Goal: Task Accomplishment & Management: Complete application form

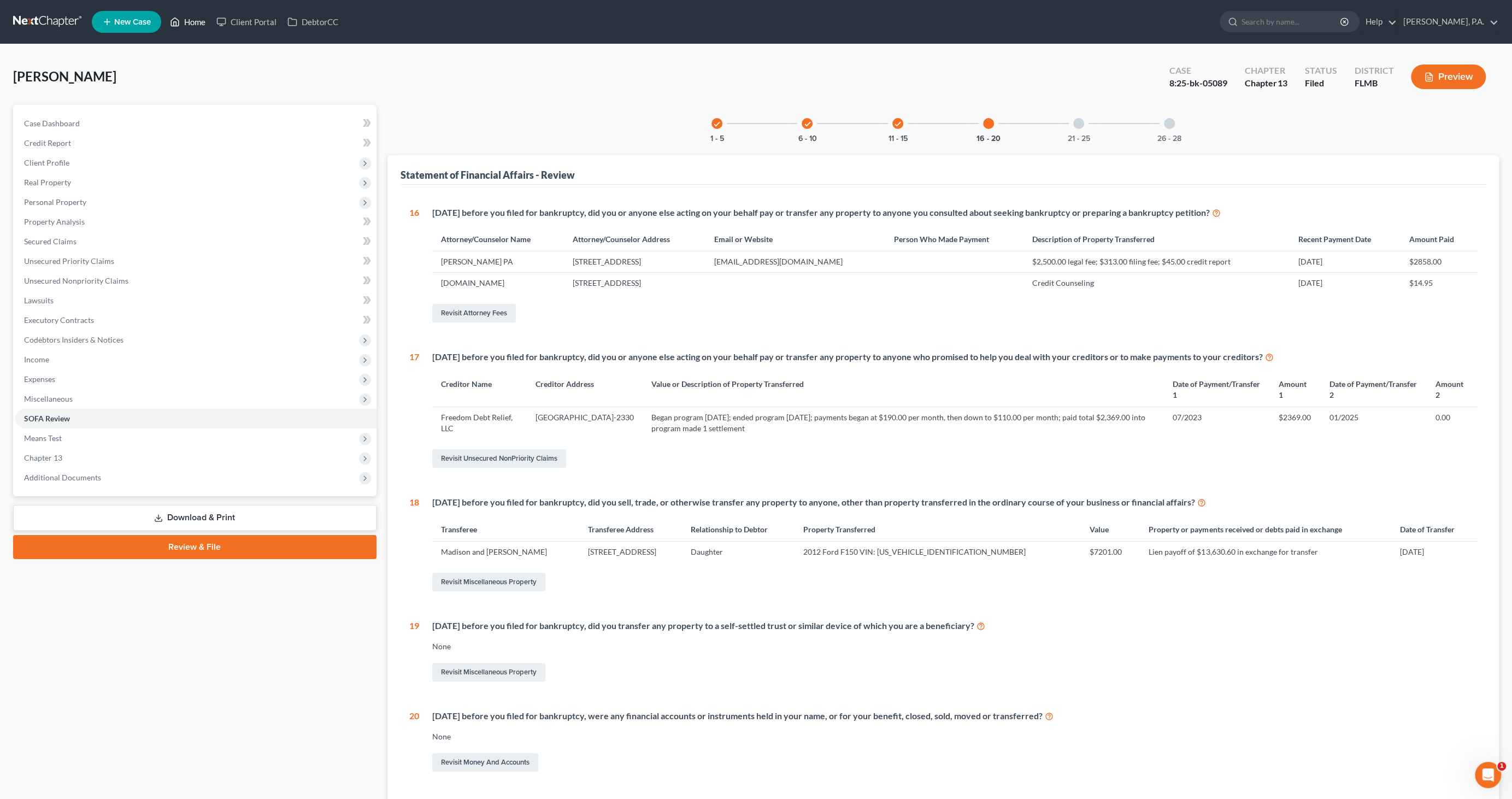
click at [194, 20] on link "Home" at bounding box center [187, 21] width 46 height 19
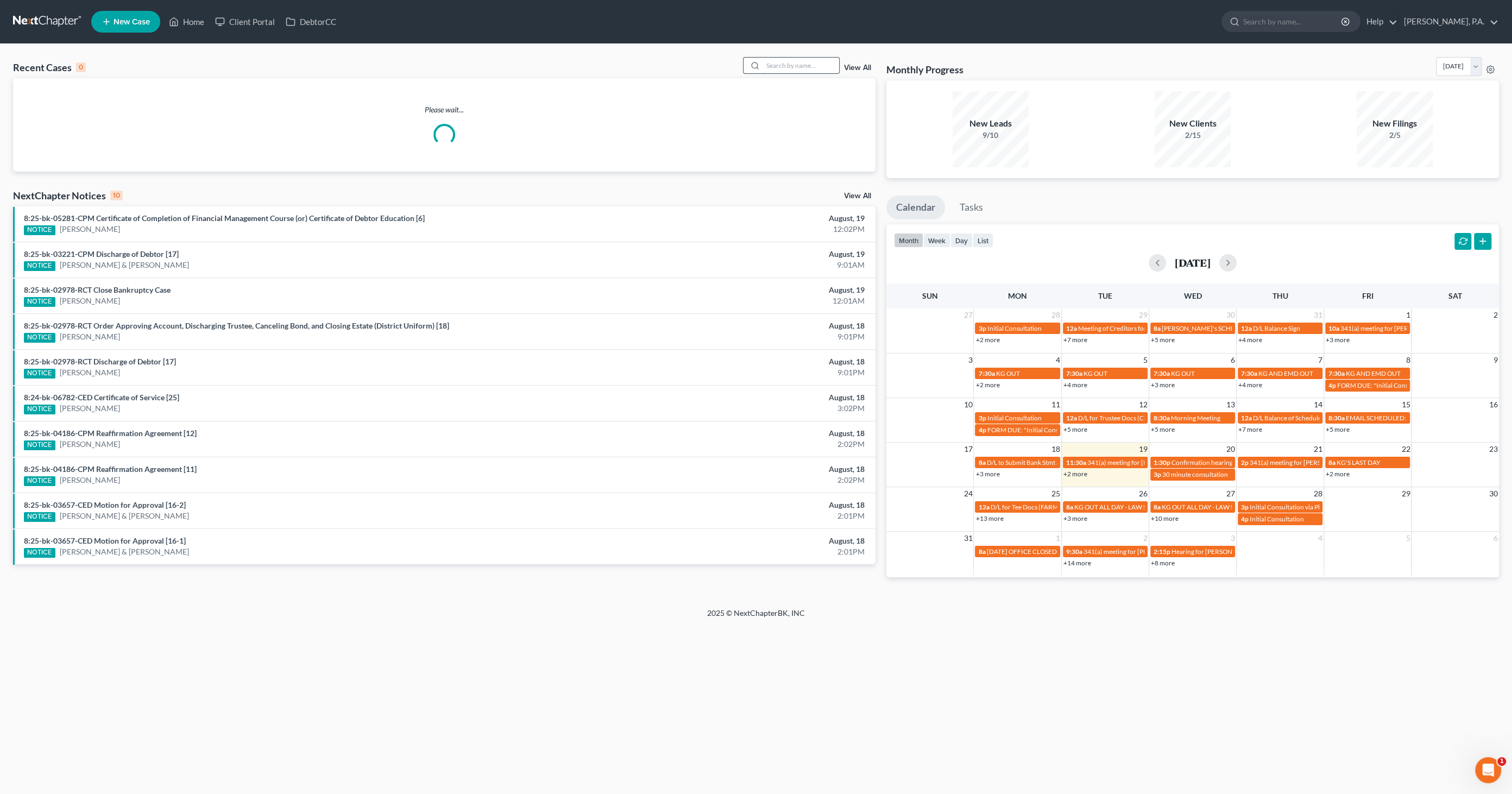
click at [818, 60] on input "search" at bounding box center [801, 65] width 76 height 16
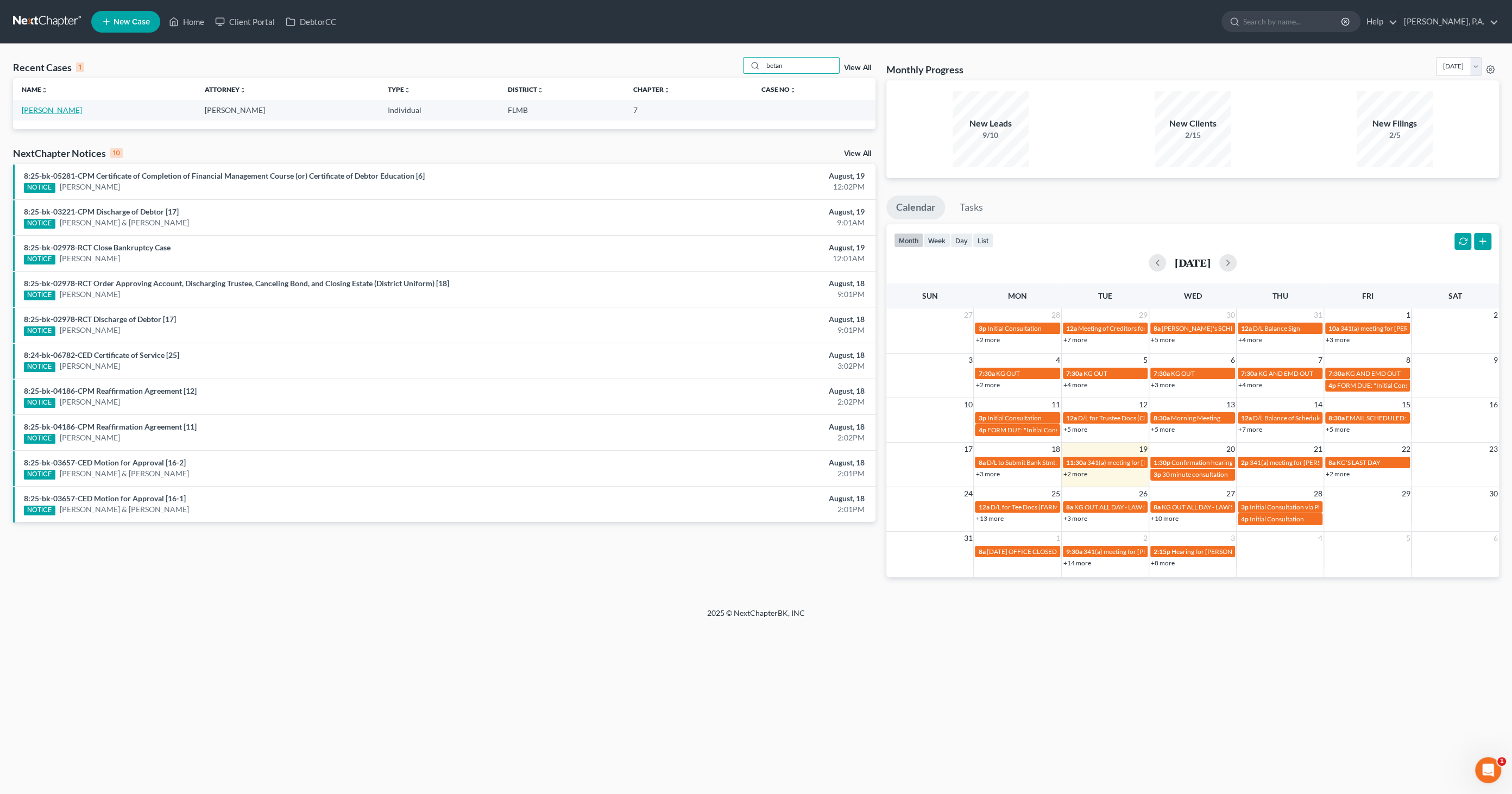
type input "betan"
click at [58, 106] on link "[PERSON_NAME]" at bounding box center [52, 109] width 60 height 9
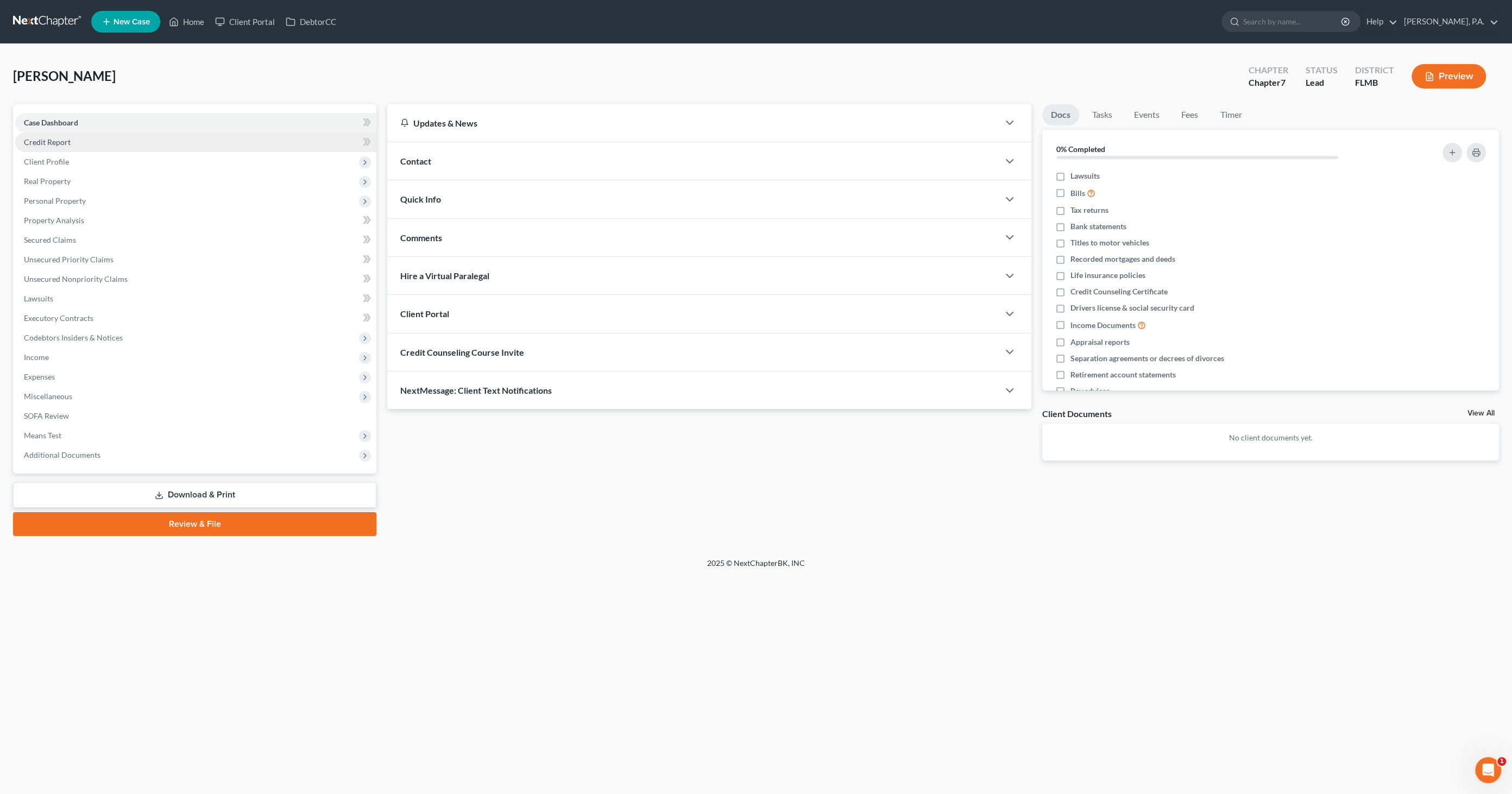
click at [49, 140] on span "Credit Report" at bounding box center [47, 141] width 47 height 9
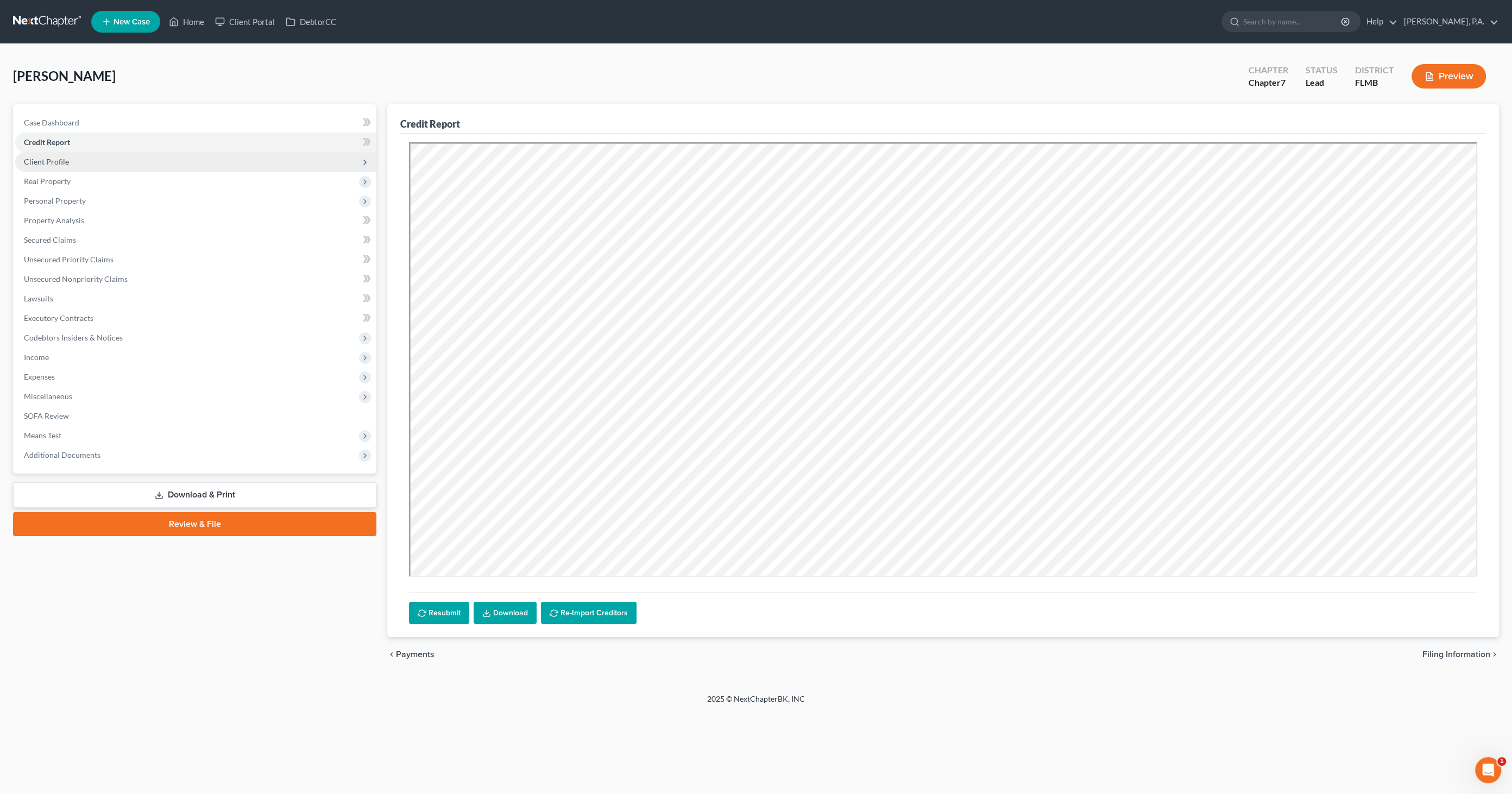
click at [50, 161] on span "Client Profile" at bounding box center [47, 161] width 45 height 9
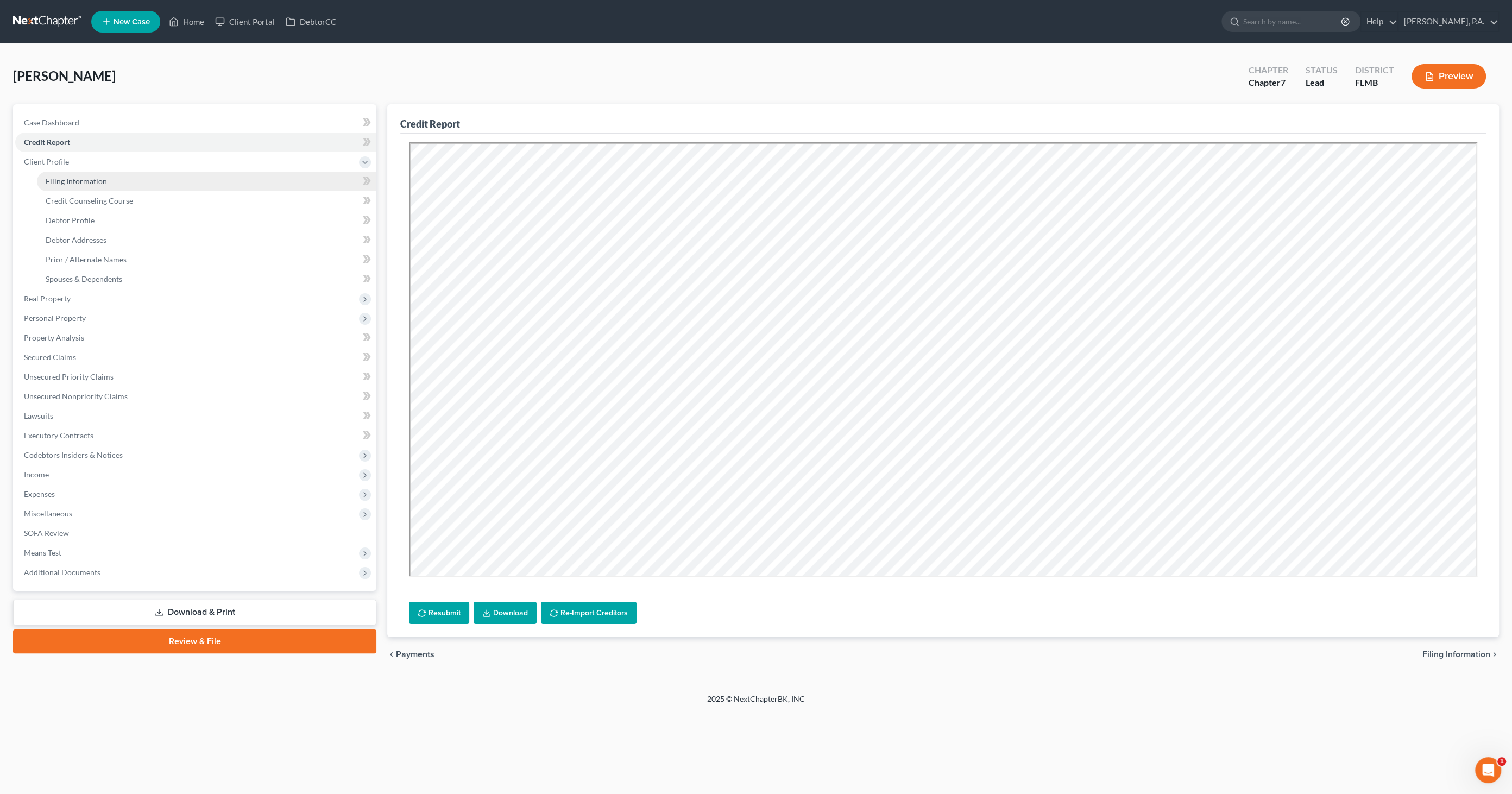
click at [67, 174] on link "Filing Information" at bounding box center [207, 181] width 340 height 19
select select "1"
select select "0"
select select "15"
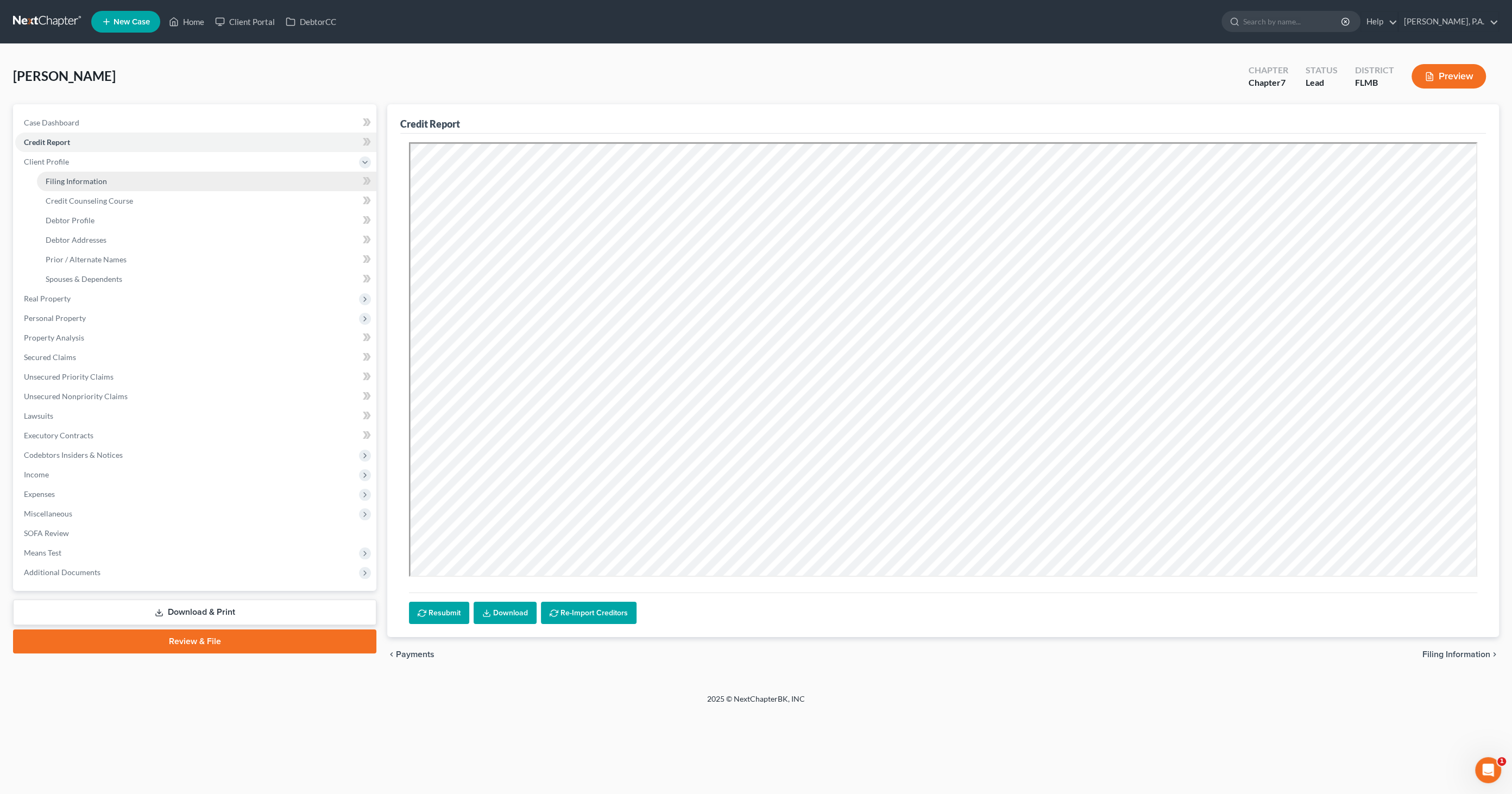
select select "0"
select select "9"
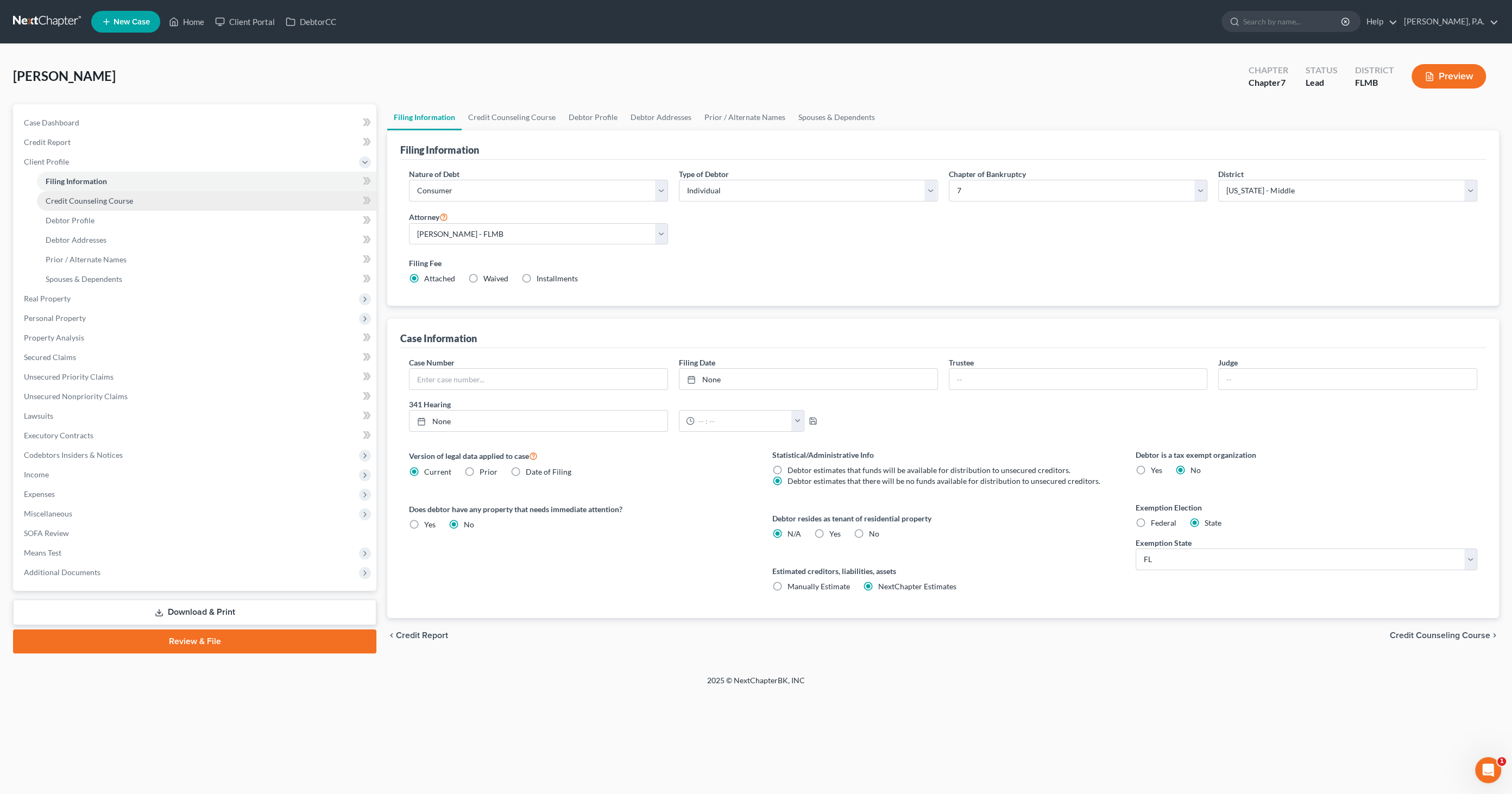
click at [66, 203] on span "Credit Counseling Course" at bounding box center [89, 200] width 87 height 9
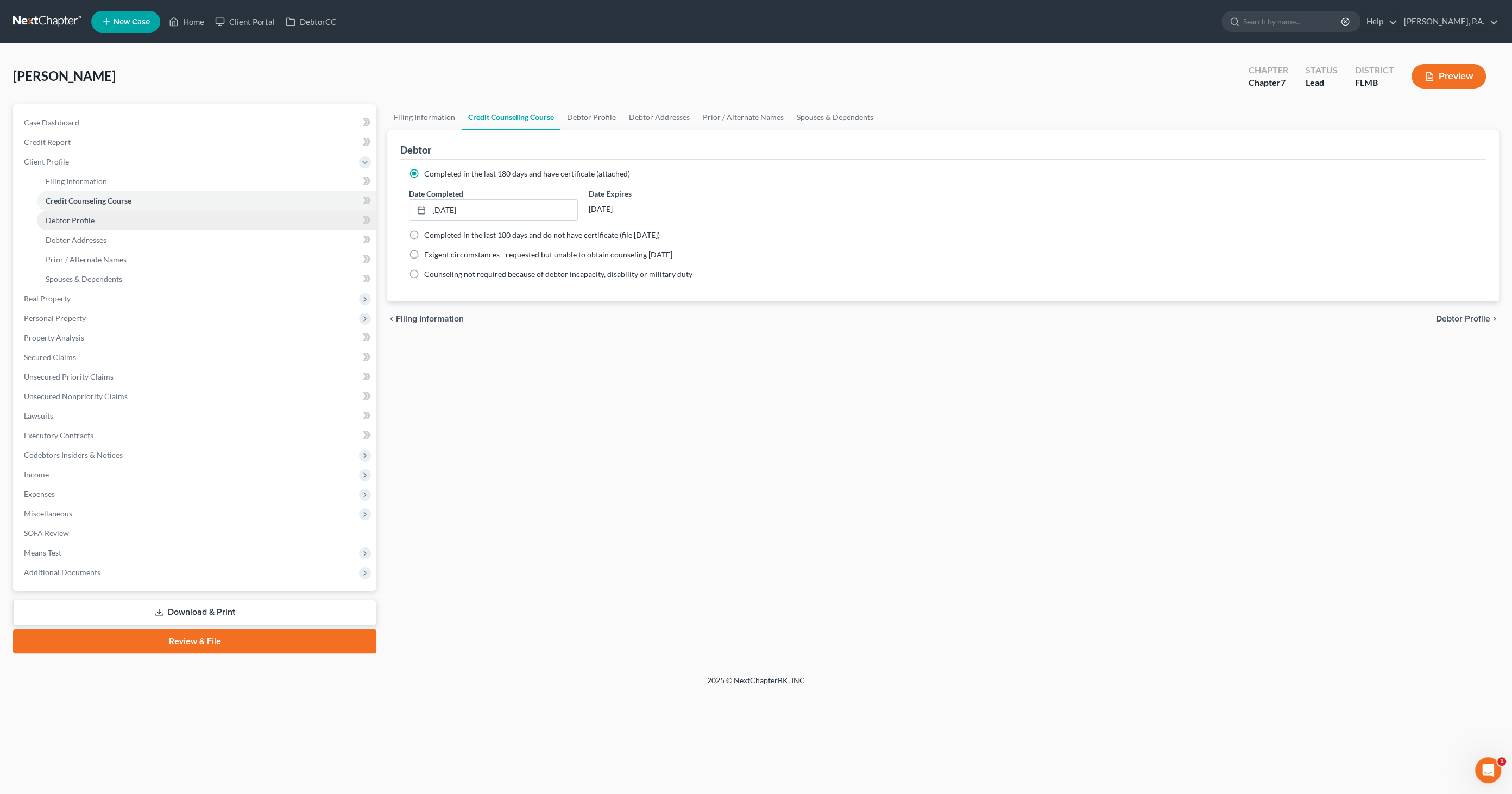
click at [95, 220] on link "Debtor Profile" at bounding box center [207, 220] width 340 height 19
select select "0"
select select "2"
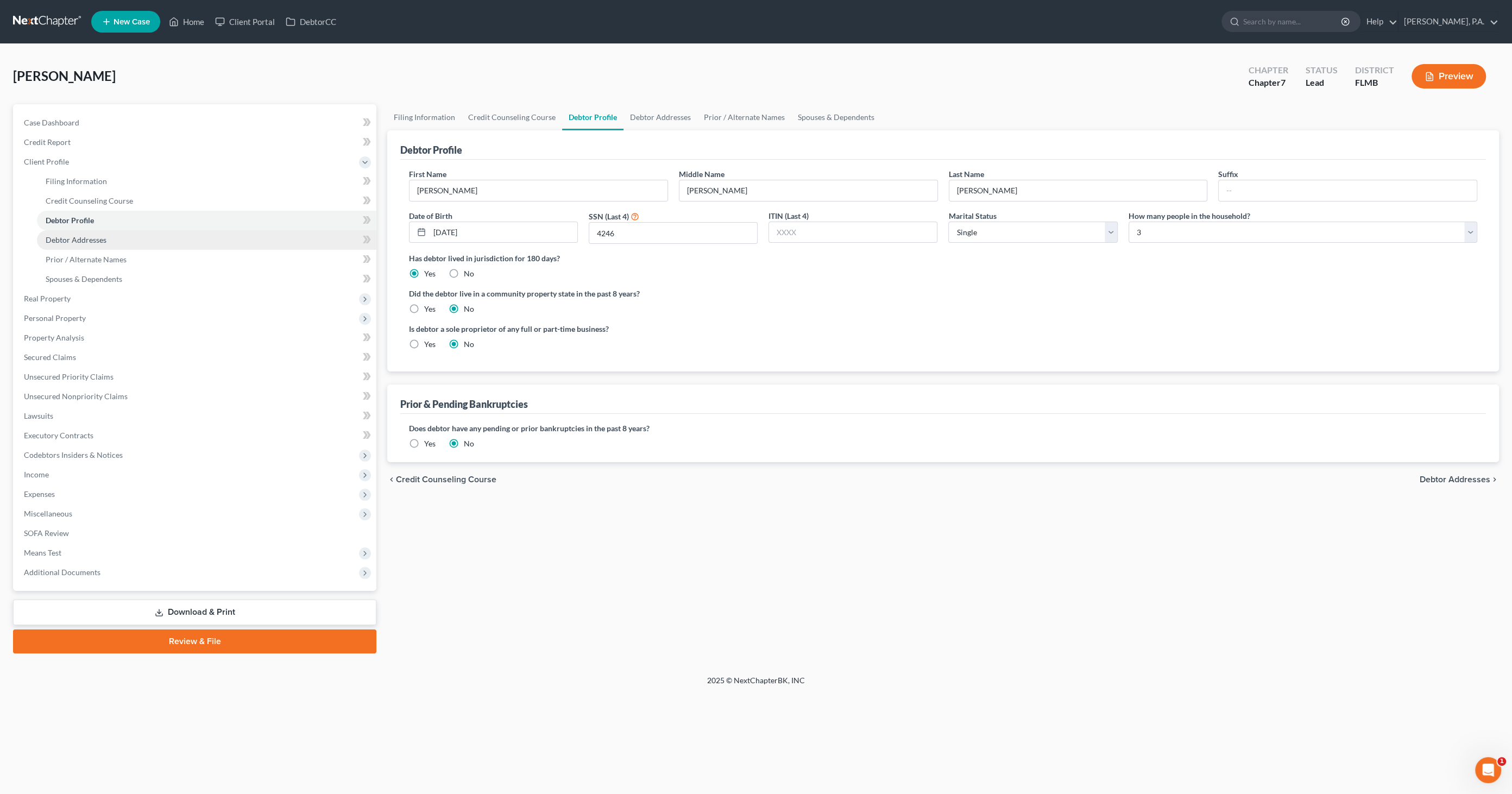
click at [84, 242] on span "Debtor Addresses" at bounding box center [75, 240] width 61 height 9
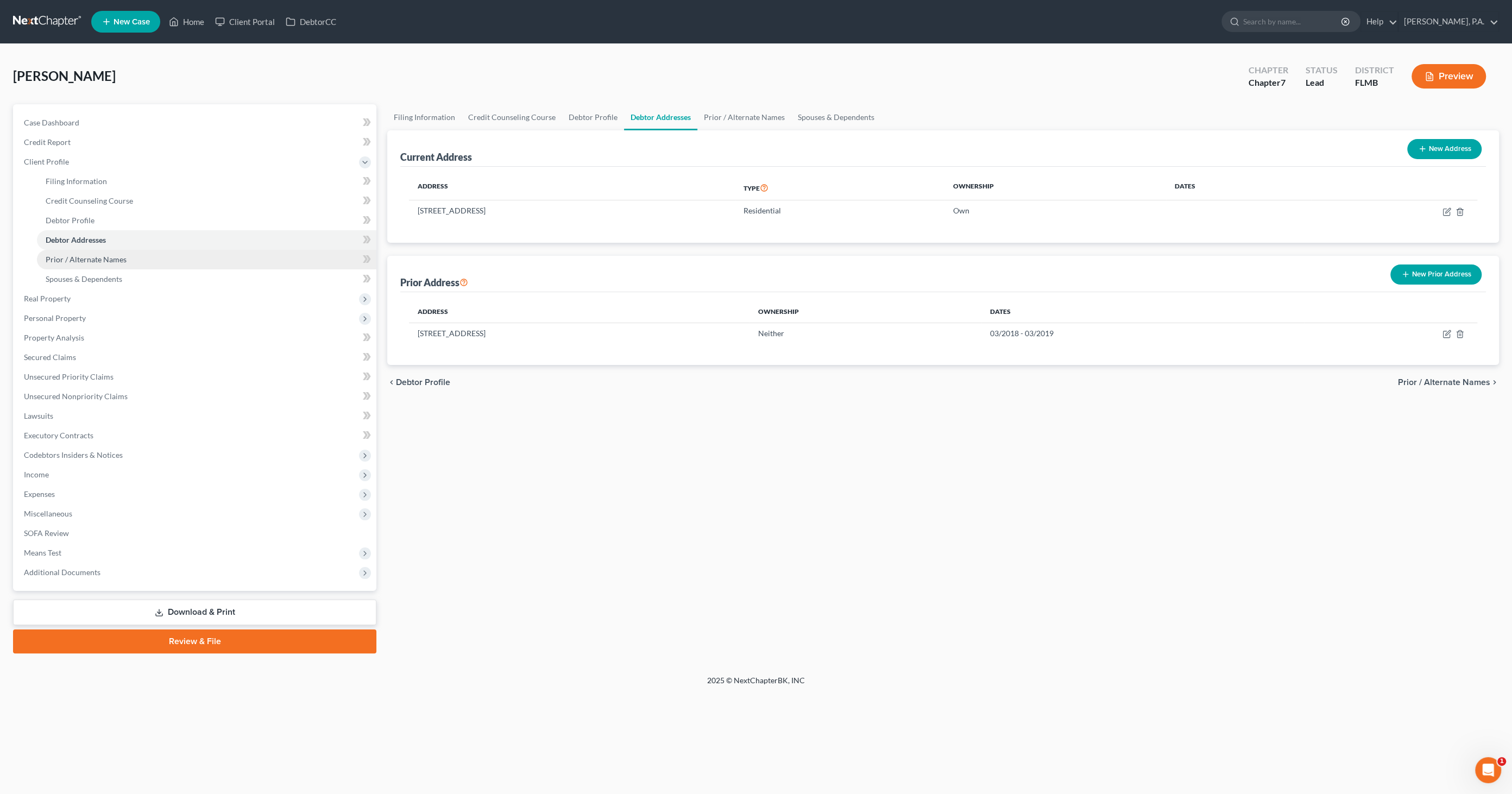
click at [84, 264] on link "Prior / Alternate Names" at bounding box center [207, 259] width 340 height 19
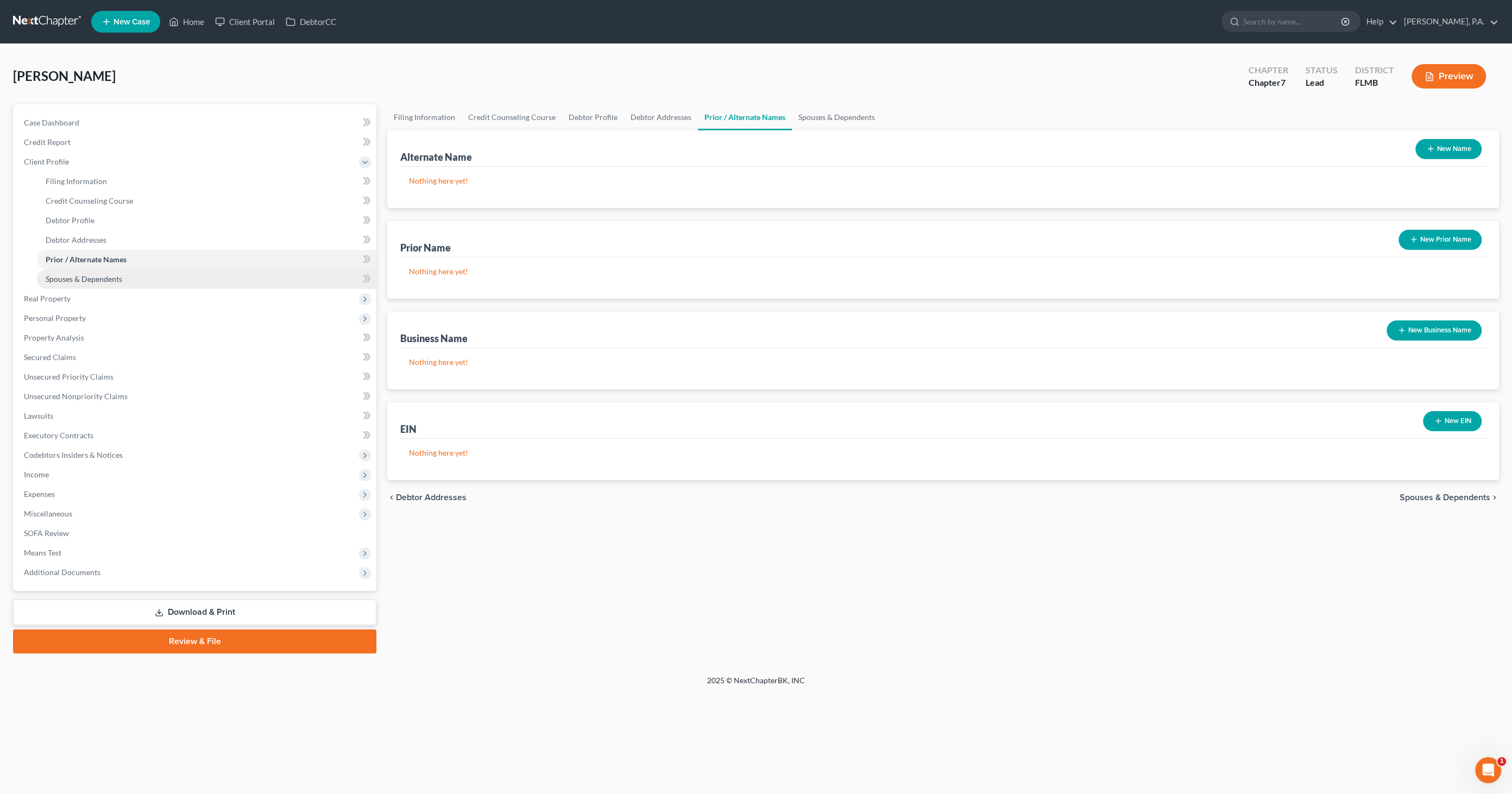
click at [87, 279] on span "Spouses & Dependents" at bounding box center [84, 279] width 77 height 9
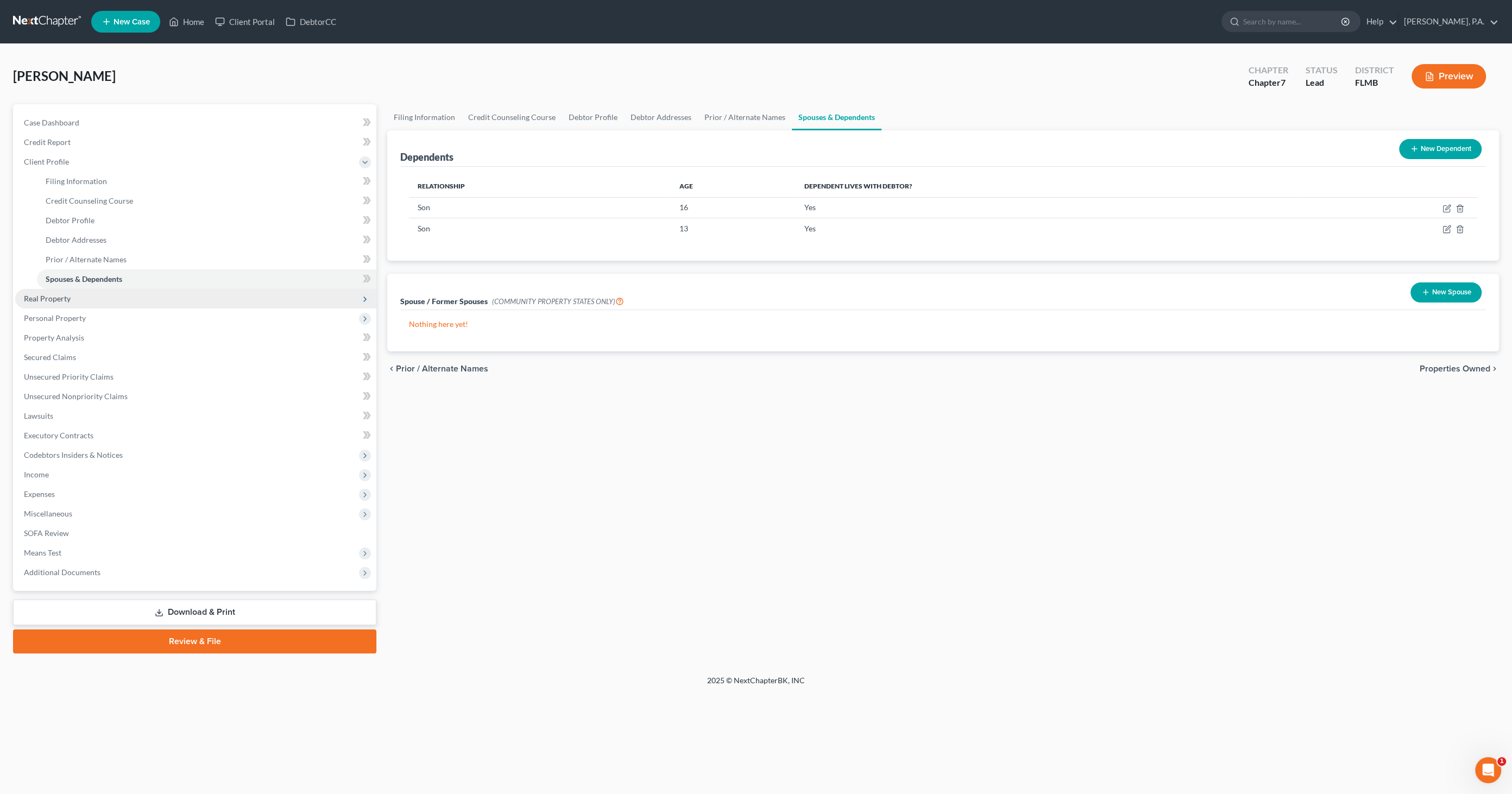
click at [63, 302] on span "Real Property" at bounding box center [47, 298] width 47 height 9
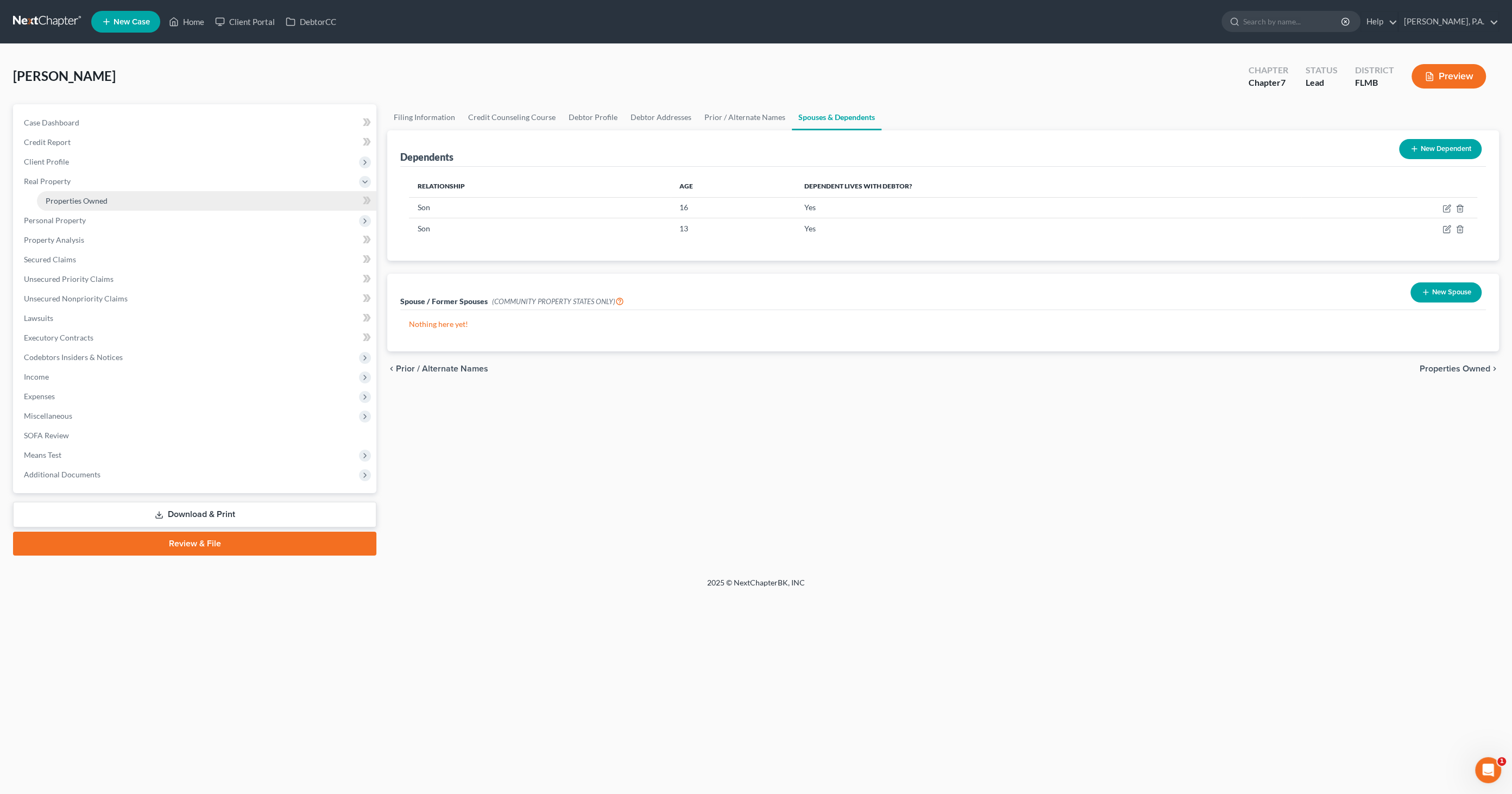
click at [66, 203] on span "Properties Owned" at bounding box center [76, 200] width 62 height 9
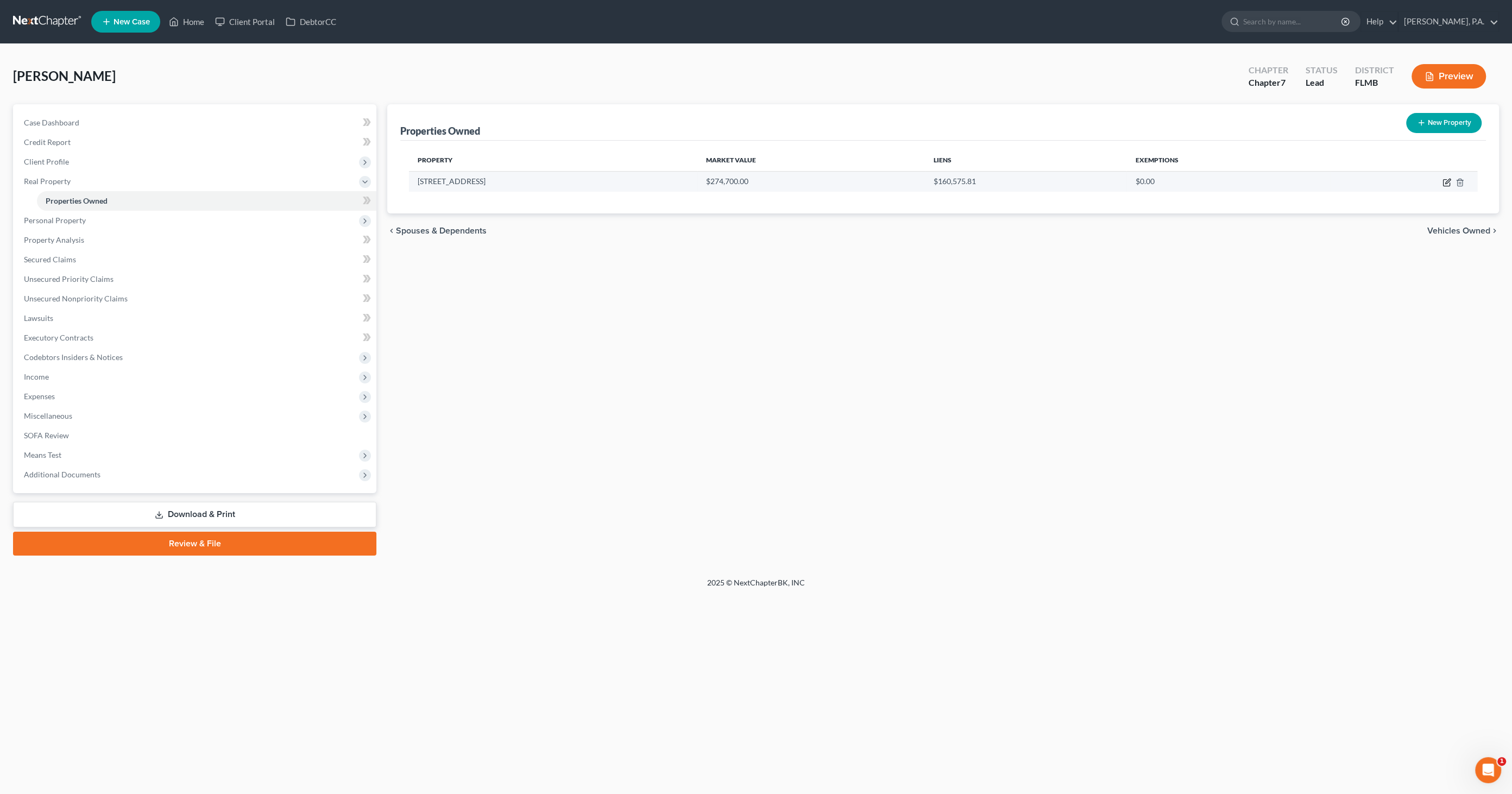
click at [1240, 181] on icon "button" at bounding box center [1446, 183] width 9 height 9
select select "9"
select select "52"
select select "0"
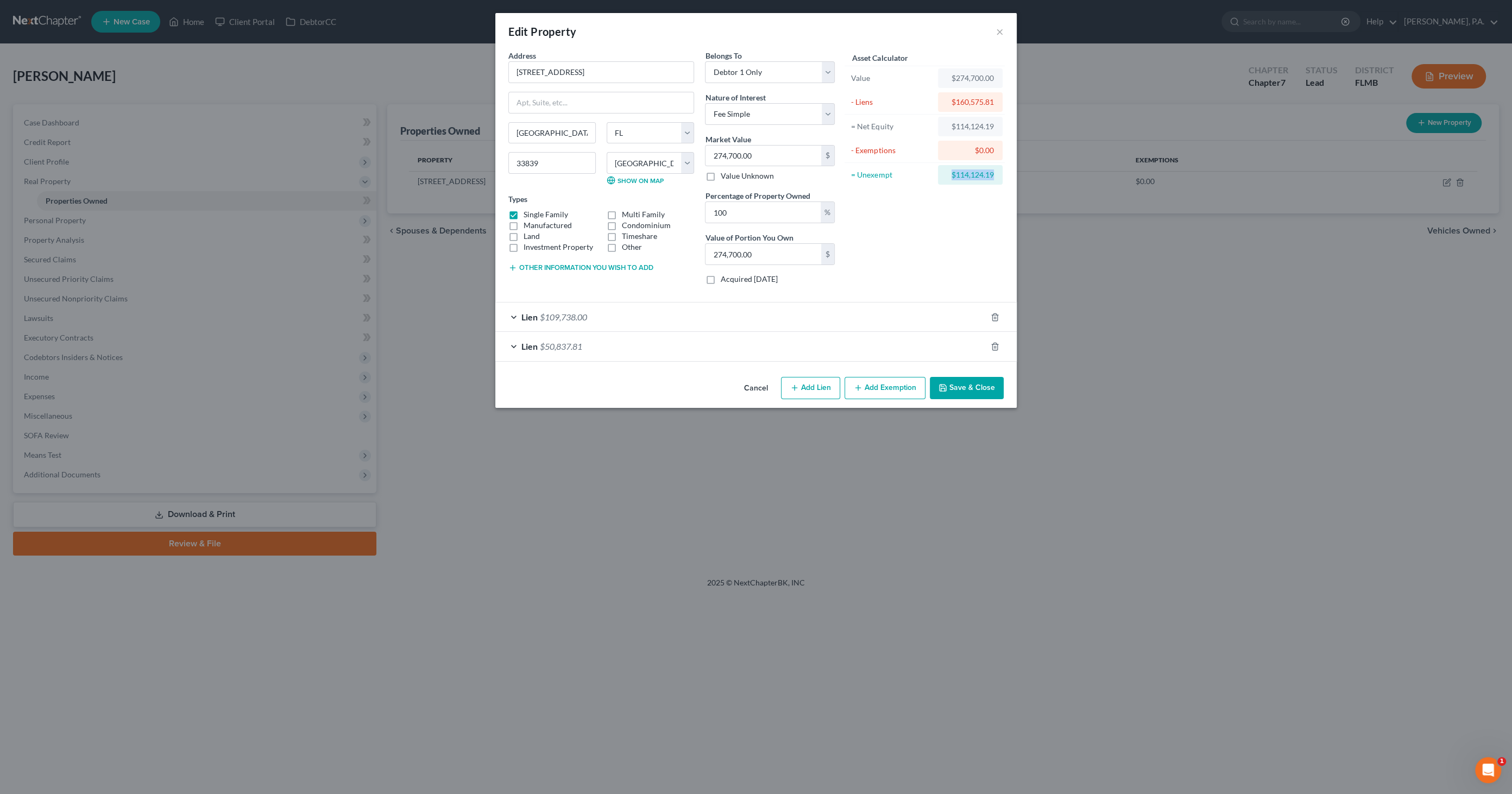
drag, startPoint x: 944, startPoint y: 174, endPoint x: 1021, endPoint y: 177, distance: 77.1
click at [1021, 177] on div "Edit Property × Address * [GEOGRAPHIC_DATA] [GEOGRAPHIC_DATA] [US_STATE][GEOGRA…" at bounding box center [756, 397] width 1512 height 794
drag, startPoint x: 986, startPoint y: 202, endPoint x: 975, endPoint y: 176, distance: 28.2
copy div "$114,124.19"
click at [891, 388] on button "Add Exemption" at bounding box center [885, 388] width 81 height 23
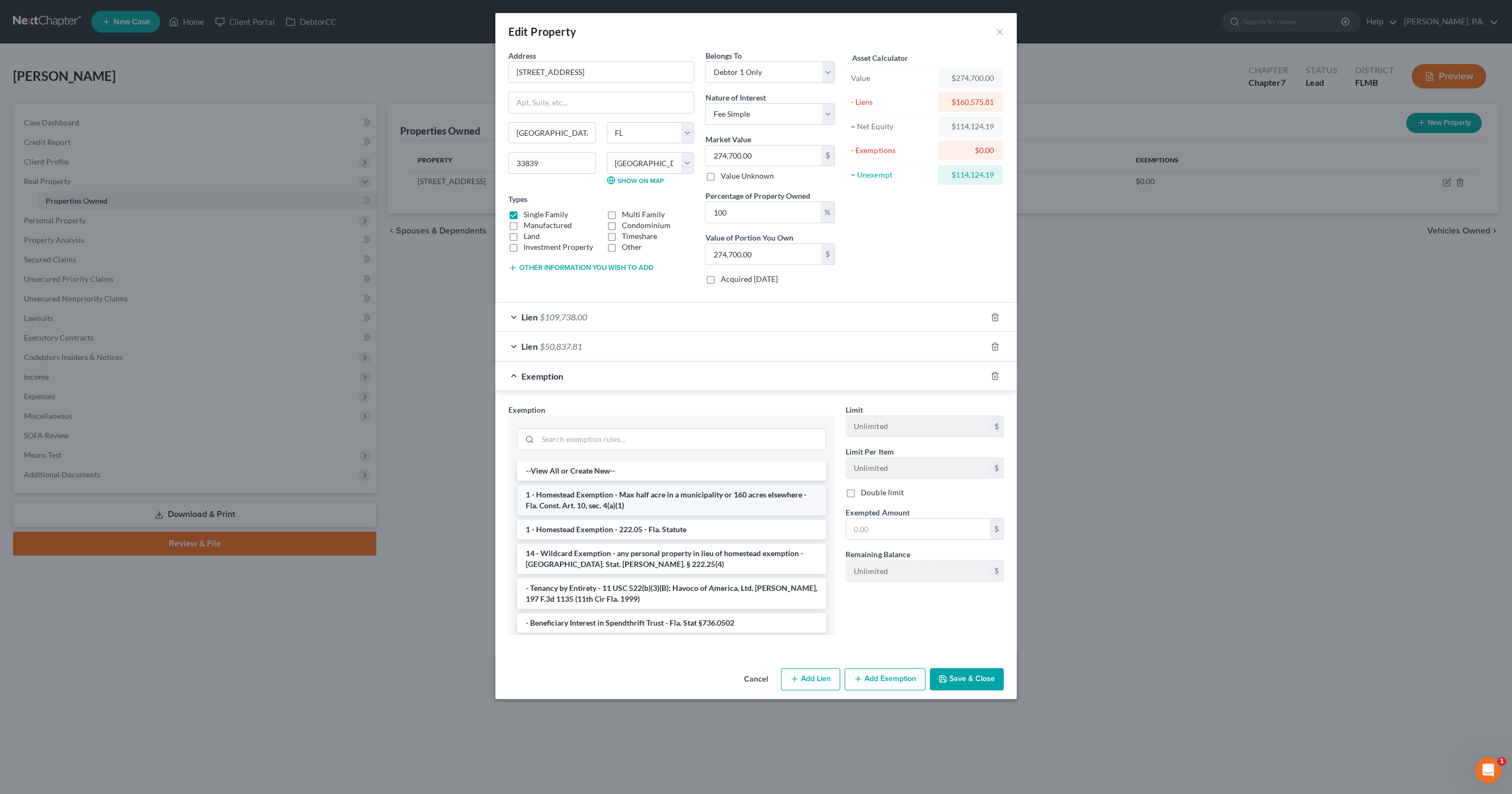
click at [611, 496] on li "1 - Homestead Exemption - Max half acre in a municipality or 160 acres elsewher…" at bounding box center [671, 500] width 309 height 30
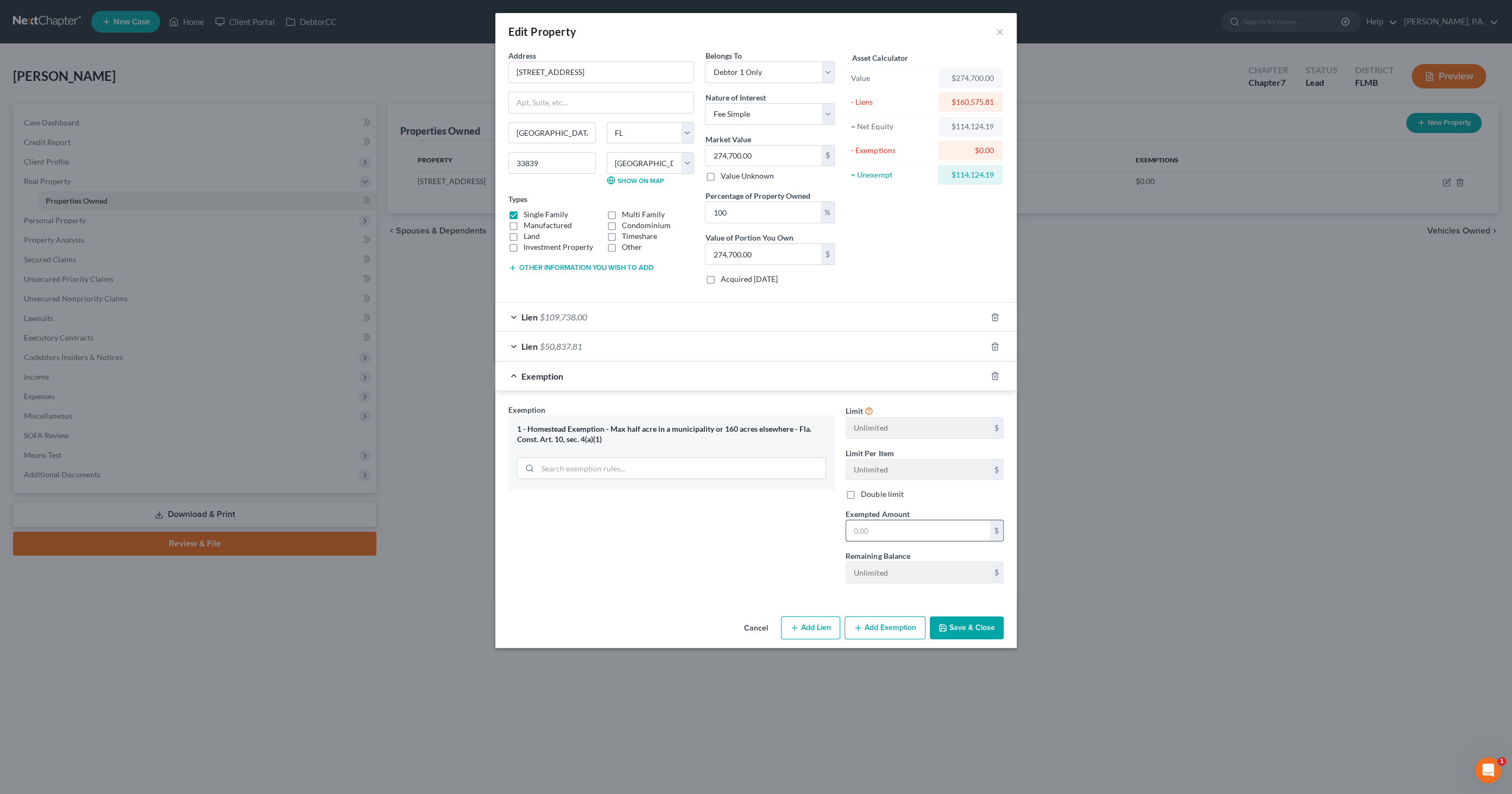
click at [865, 530] on input "text" at bounding box center [918, 530] width 144 height 21
paste input "$114,124.19"
type input "$114,124.19"
click at [959, 626] on button "Save & Close" at bounding box center [967, 627] width 74 height 23
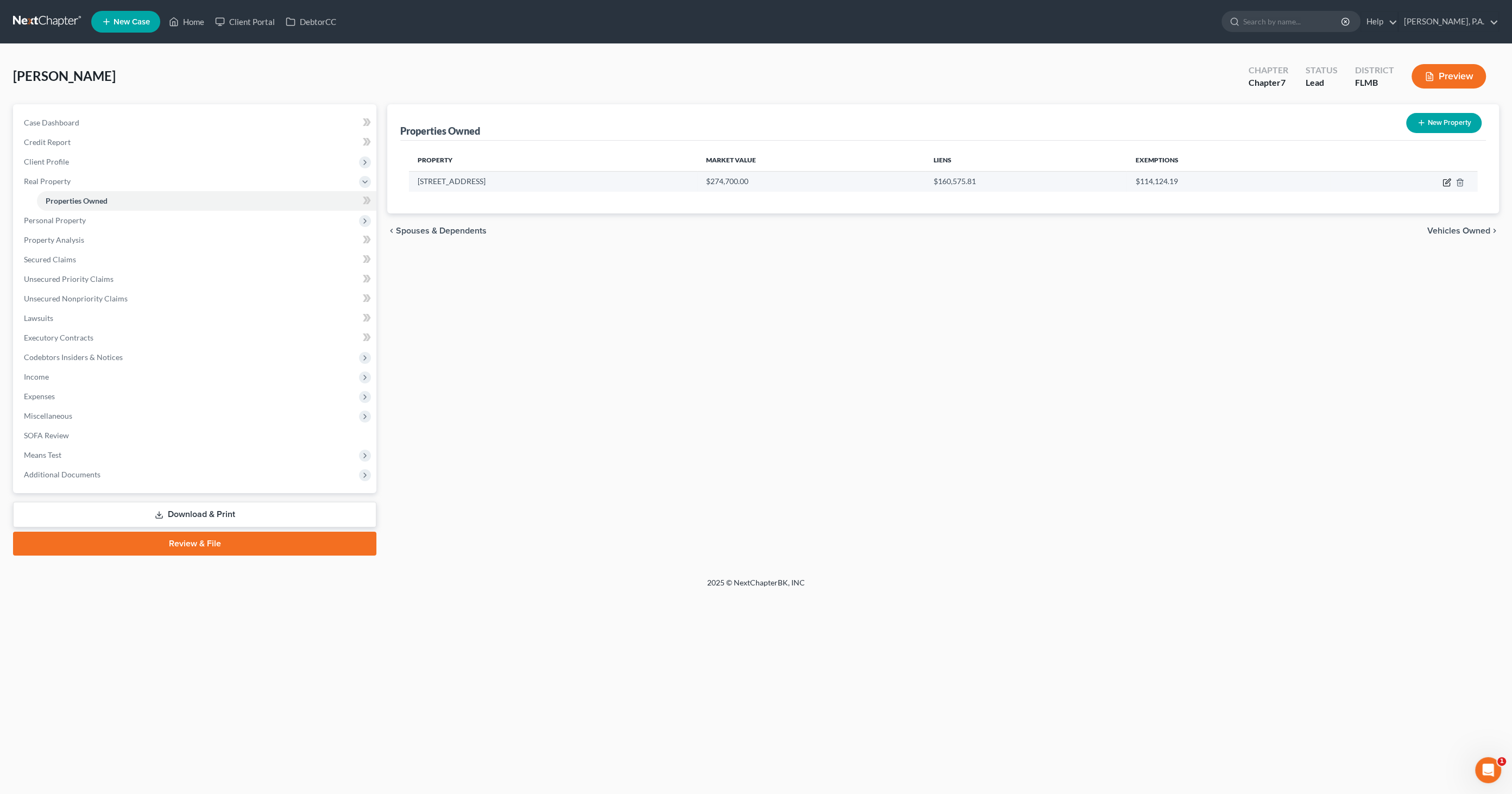
drag, startPoint x: 1445, startPoint y: 178, endPoint x: 1449, endPoint y: 186, distance: 8.9
click at [1240, 180] on icon "button" at bounding box center [1445, 183] width 6 height 6
select select "9"
select select "52"
select select "0"
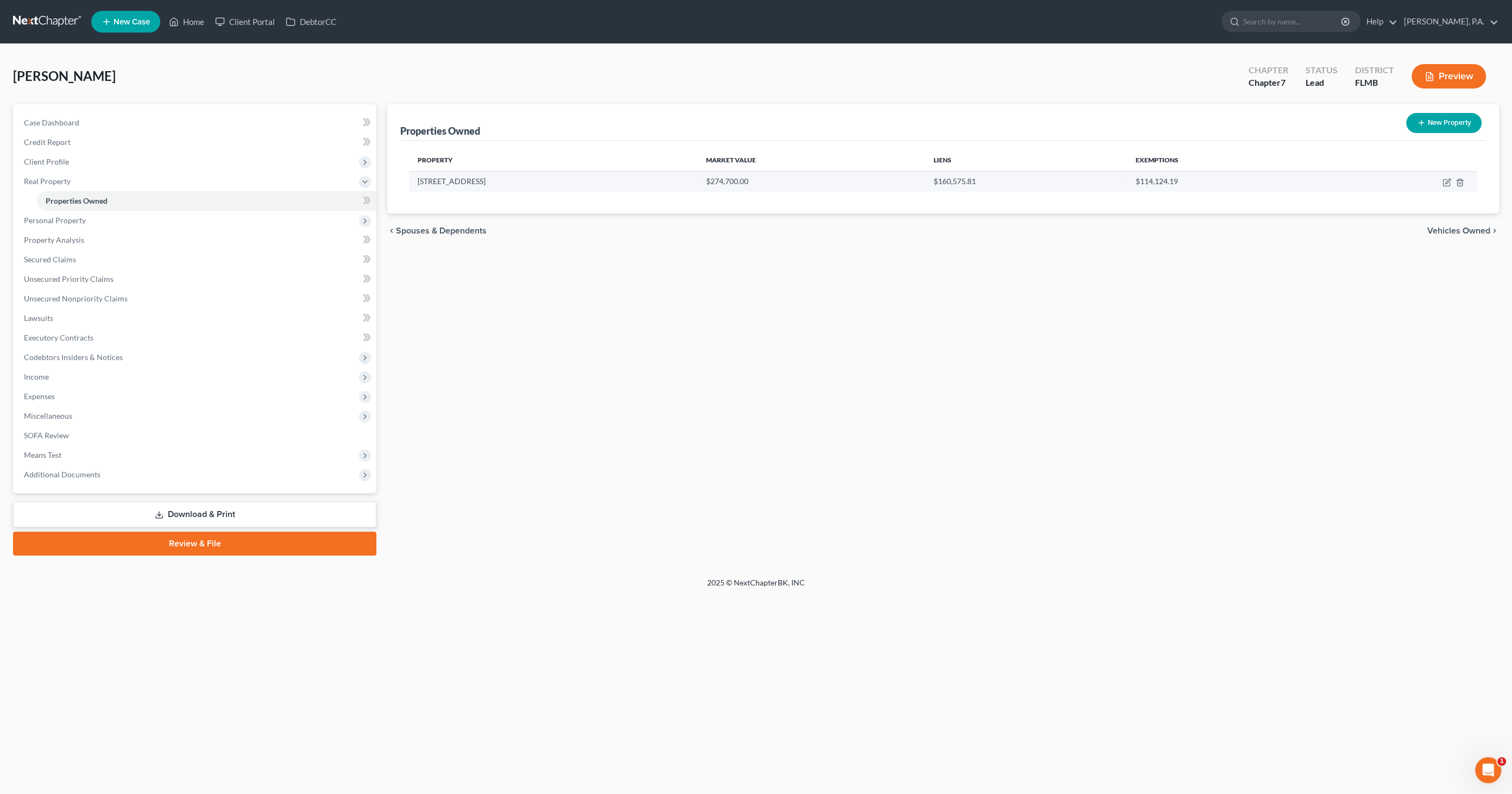
select select "0"
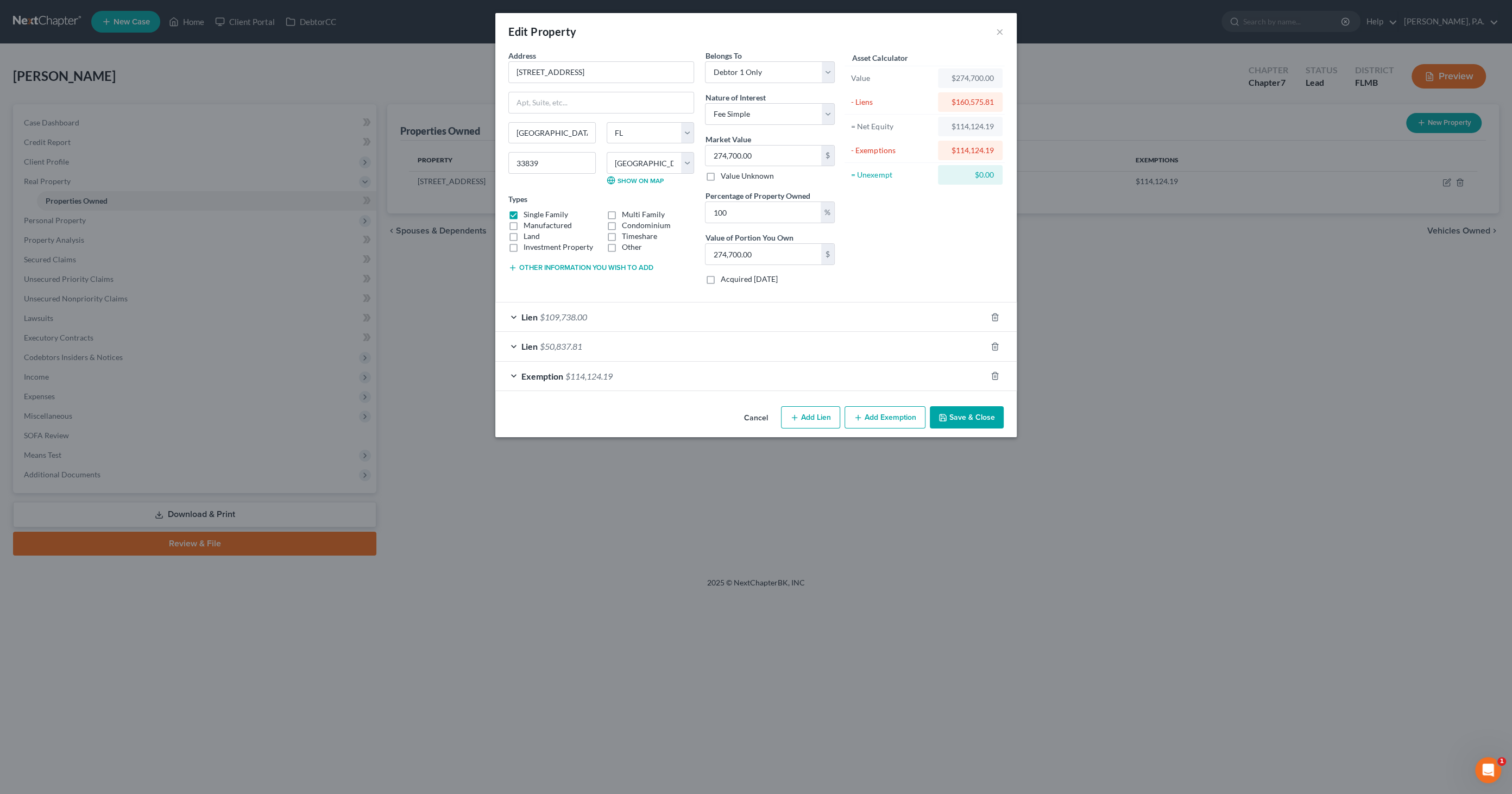
click at [573, 266] on button "Other information you wish to add" at bounding box center [581, 268] width 145 height 9
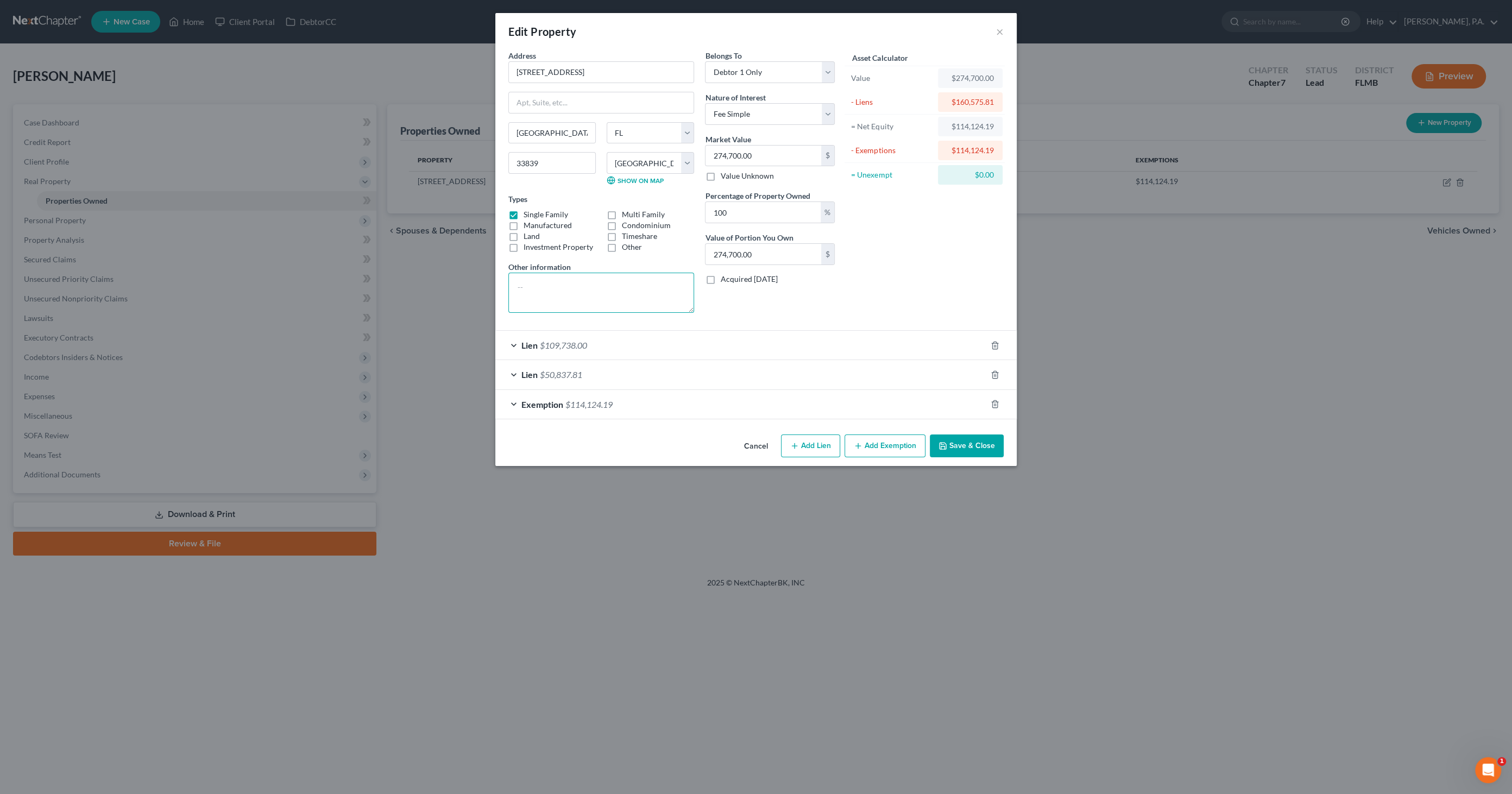
click at [536, 287] on textarea at bounding box center [601, 292] width 186 height 40
type textarea "with Shed affixed to land"
click at [979, 446] on button "Save & Close" at bounding box center [967, 445] width 74 height 23
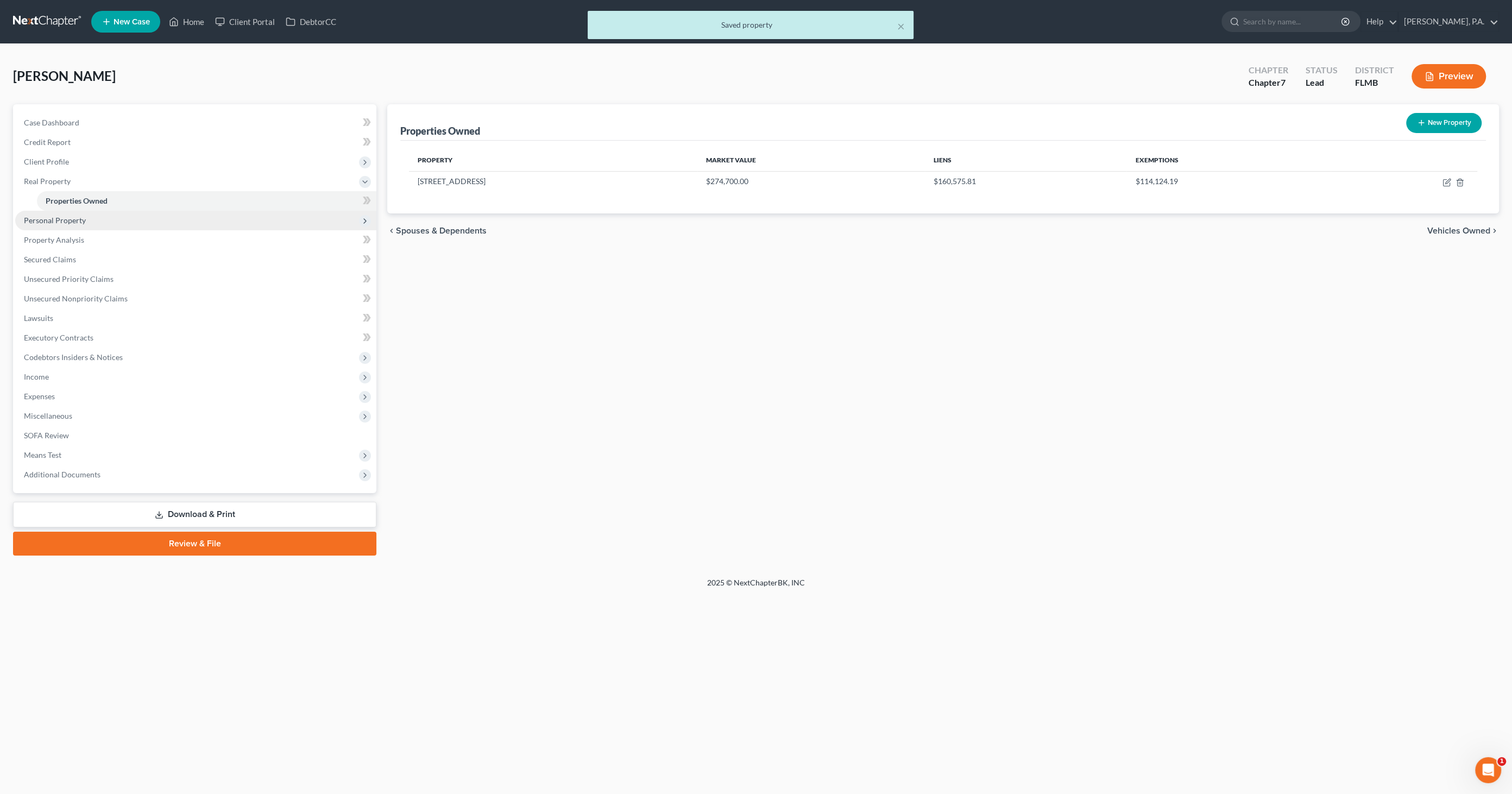
click at [73, 224] on span "Personal Property" at bounding box center [55, 220] width 62 height 9
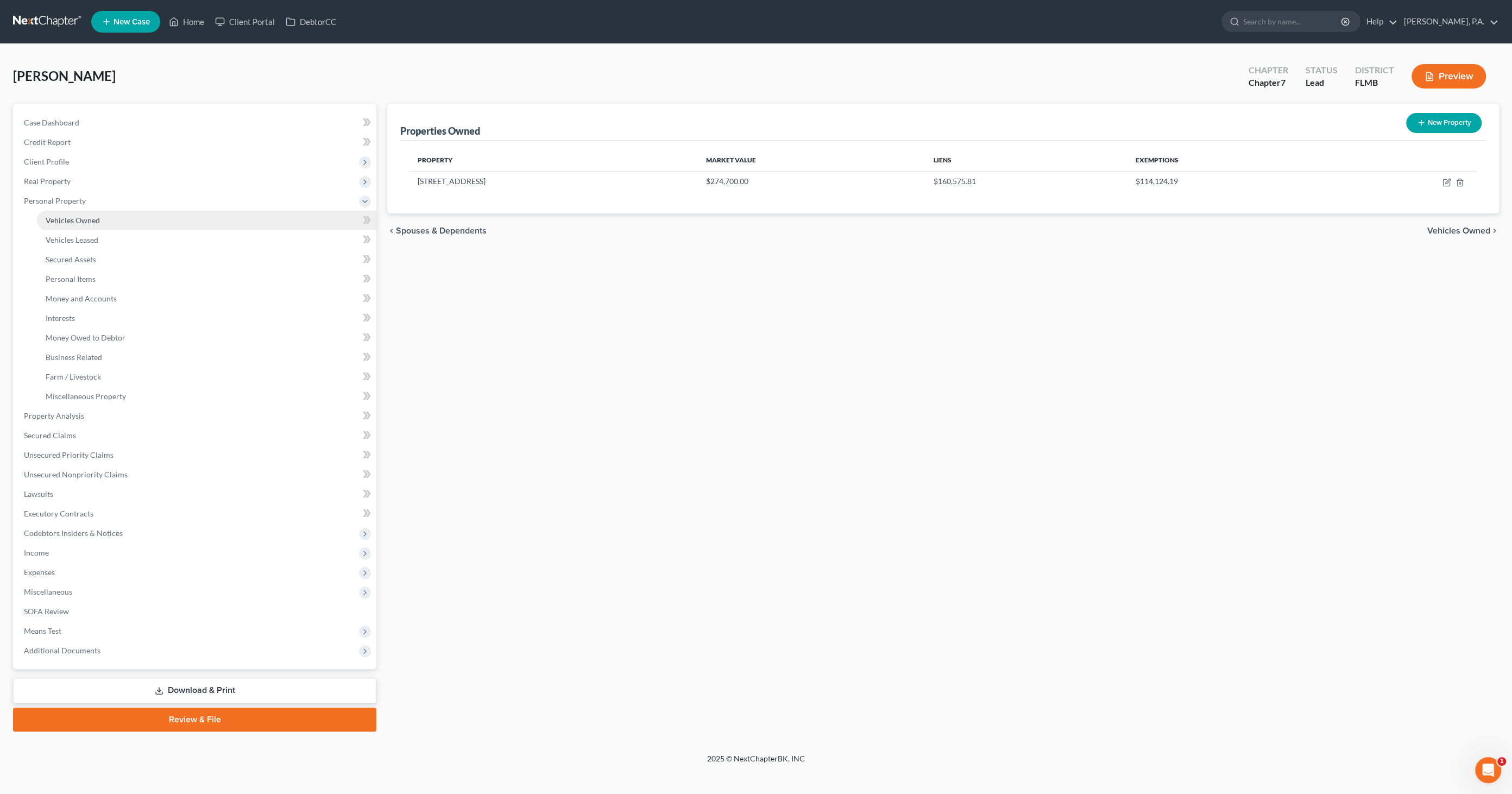
click at [84, 223] on span "Vehicles Owned" at bounding box center [72, 220] width 54 height 9
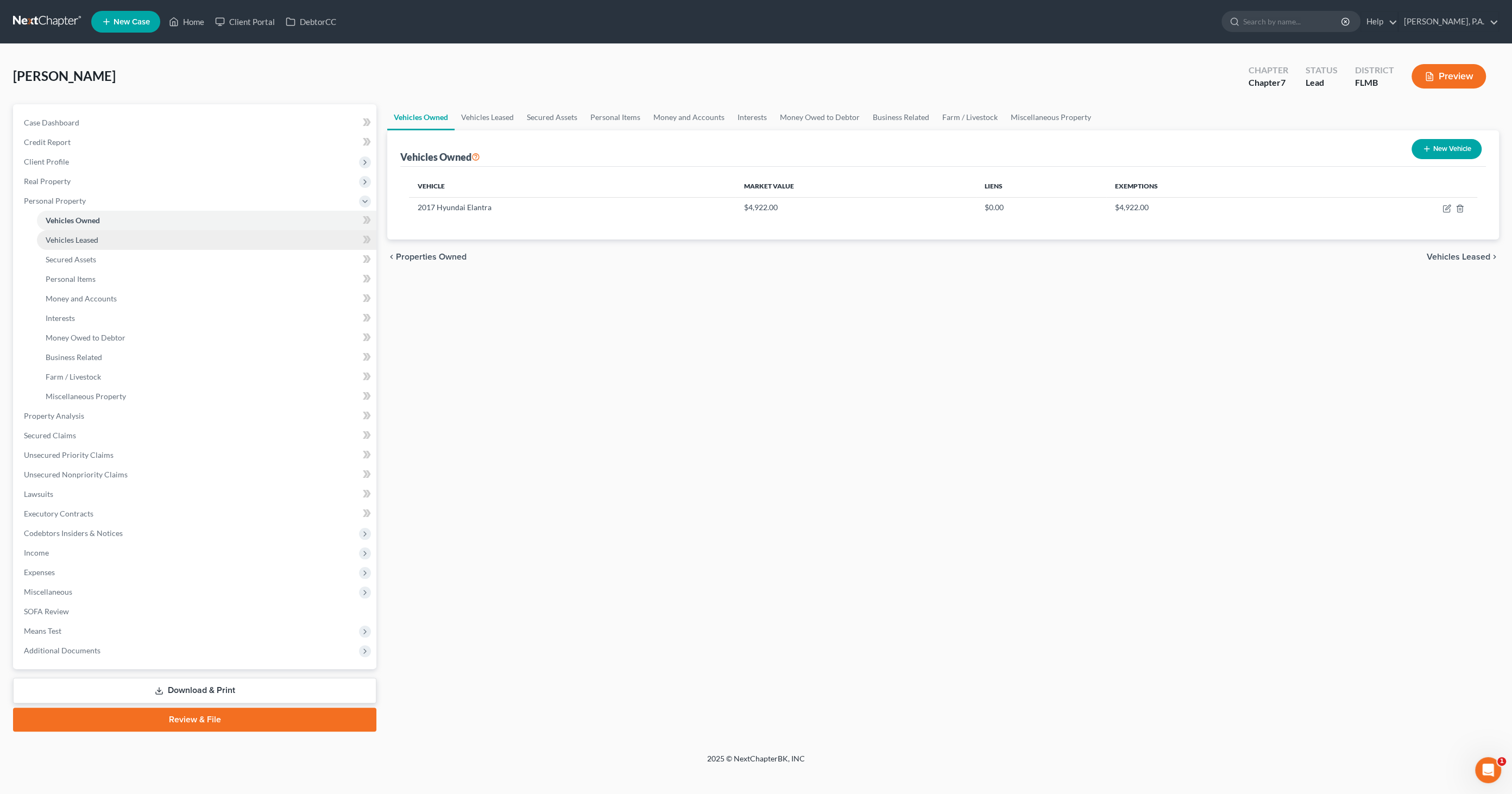
click at [74, 240] on span "Vehicles Leased" at bounding box center [71, 240] width 53 height 9
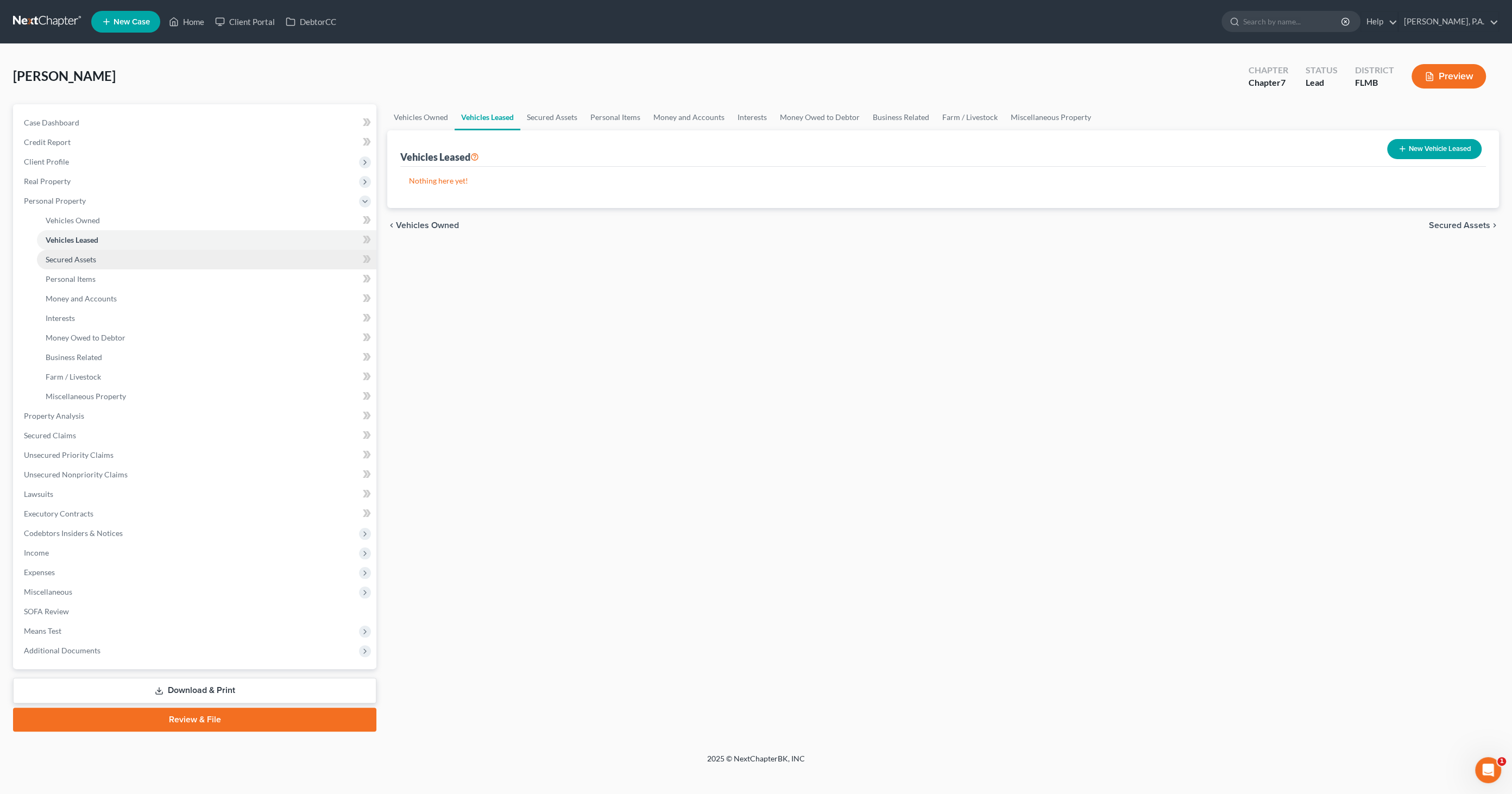
click at [70, 253] on link "Secured Assets" at bounding box center [207, 259] width 340 height 19
click at [69, 278] on span "Personal Items" at bounding box center [70, 279] width 50 height 9
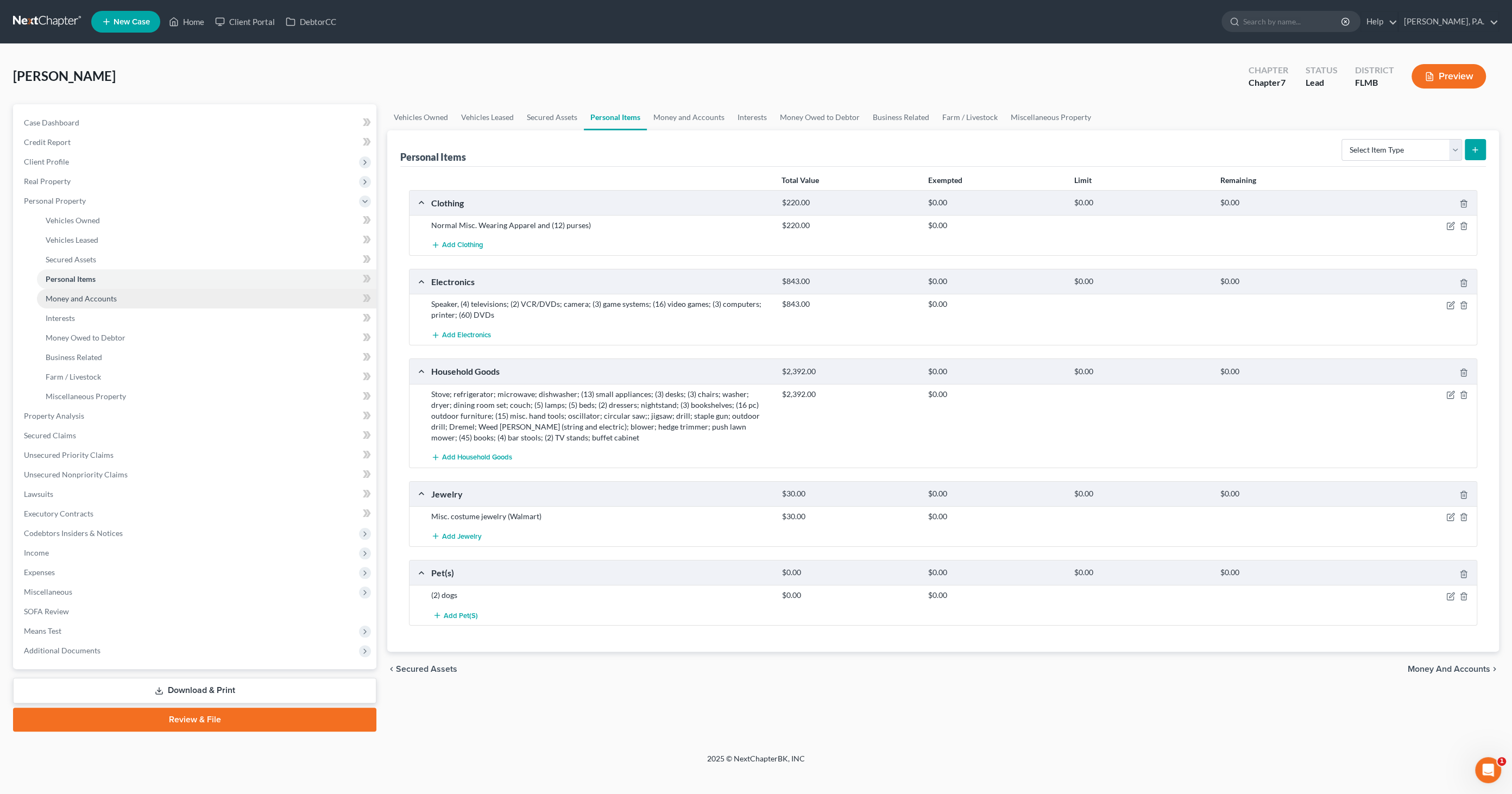
click at [69, 303] on link "Money and Accounts" at bounding box center [207, 299] width 340 height 19
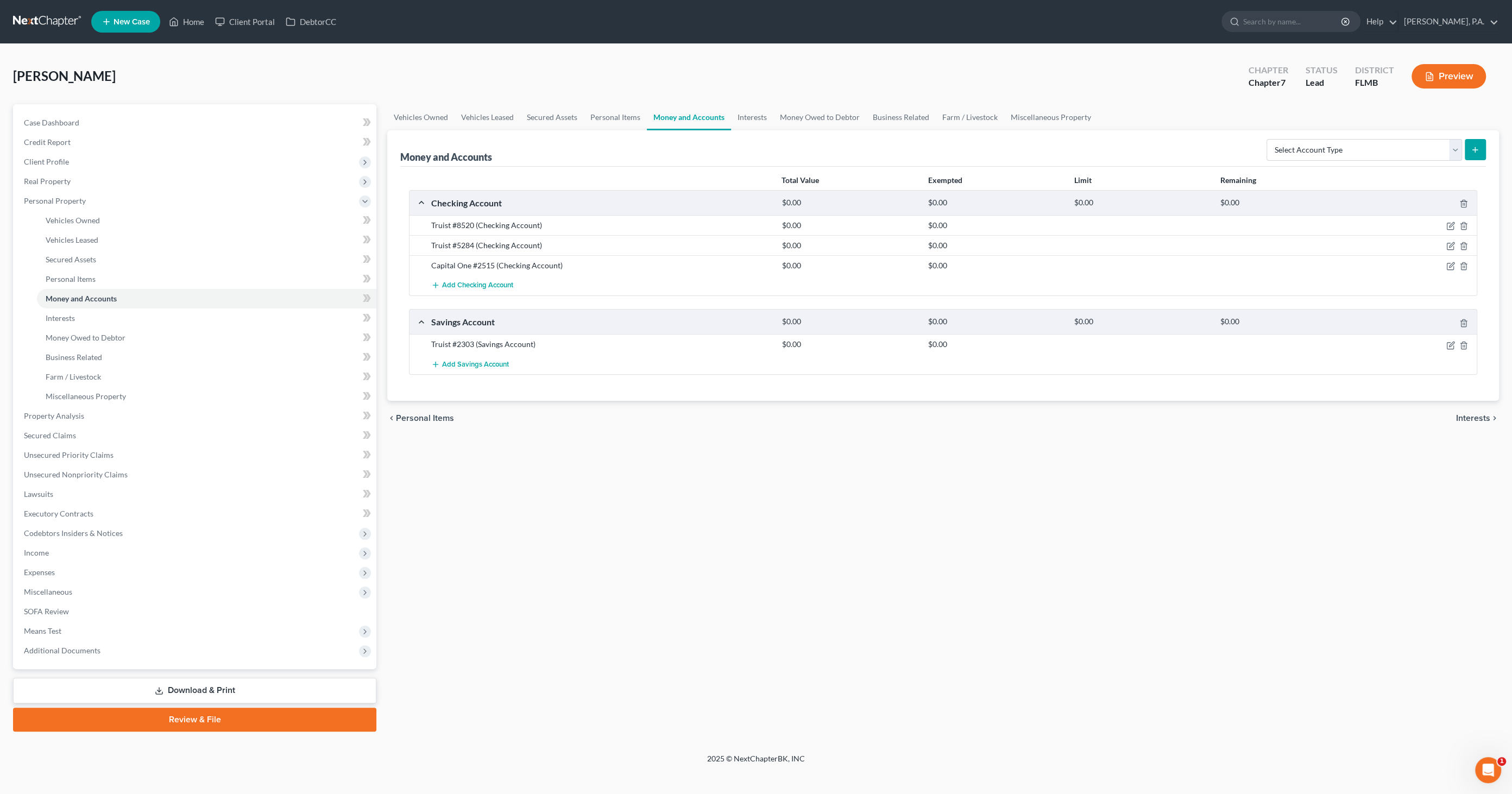
click at [1240, 146] on icon "submit" at bounding box center [1475, 150] width 9 height 9
click at [1240, 151] on select "Select Account Type Brokerage Cash on Hand Certificates of Deposit Checking Acc…" at bounding box center [1364, 150] width 196 height 22
select select "other"
click at [1240, 139] on select "Select Account Type Brokerage Cash on Hand Certificates of Deposit Checking Acc…" at bounding box center [1364, 150] width 196 height 22
click at [1240, 145] on icon "submit" at bounding box center [1475, 150] width 9 height 9
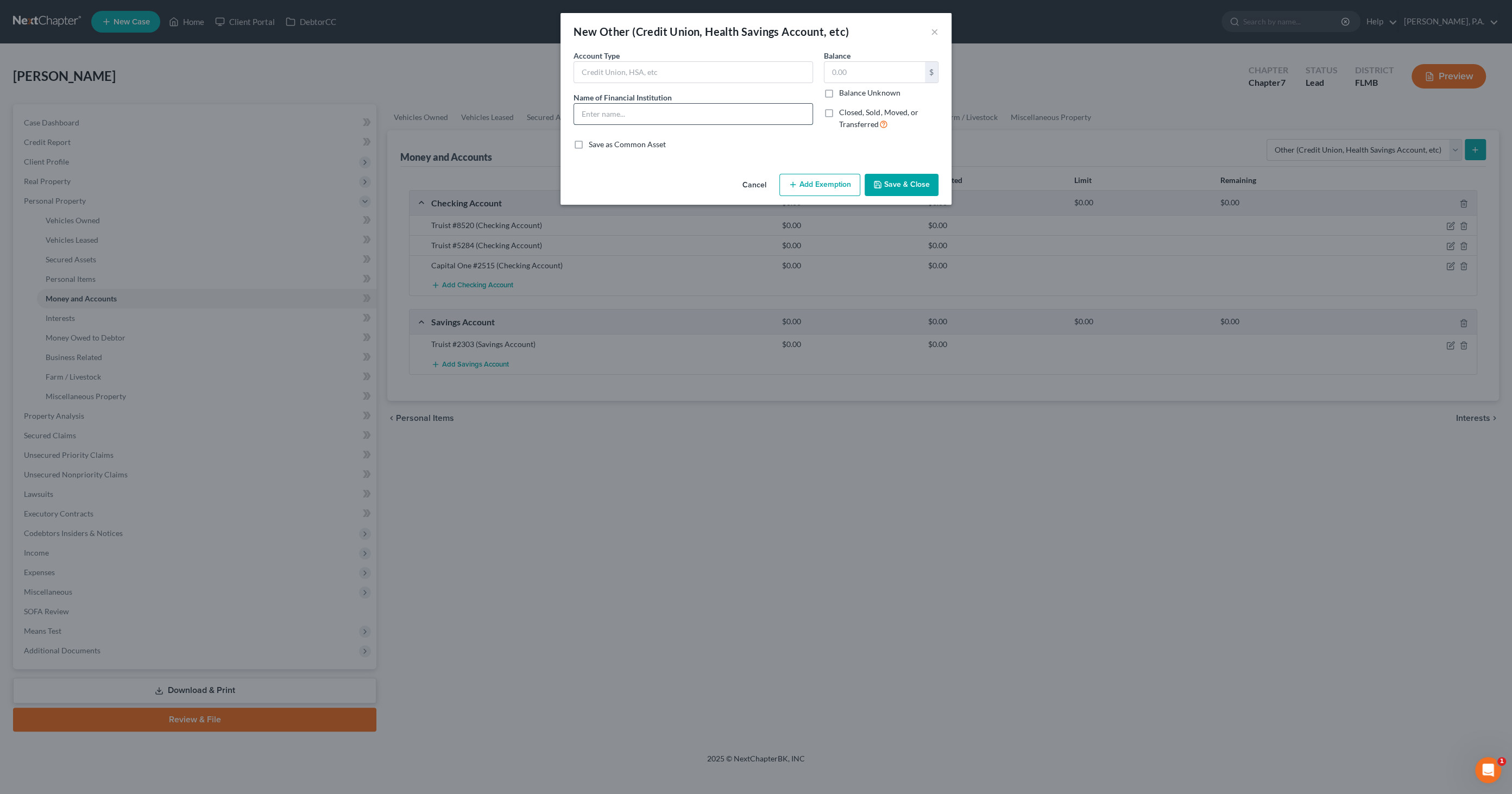
click at [662, 111] on input "text" at bounding box center [693, 114] width 238 height 21
type input "Cash App"
click at [901, 176] on button "Save & Close" at bounding box center [902, 185] width 74 height 23
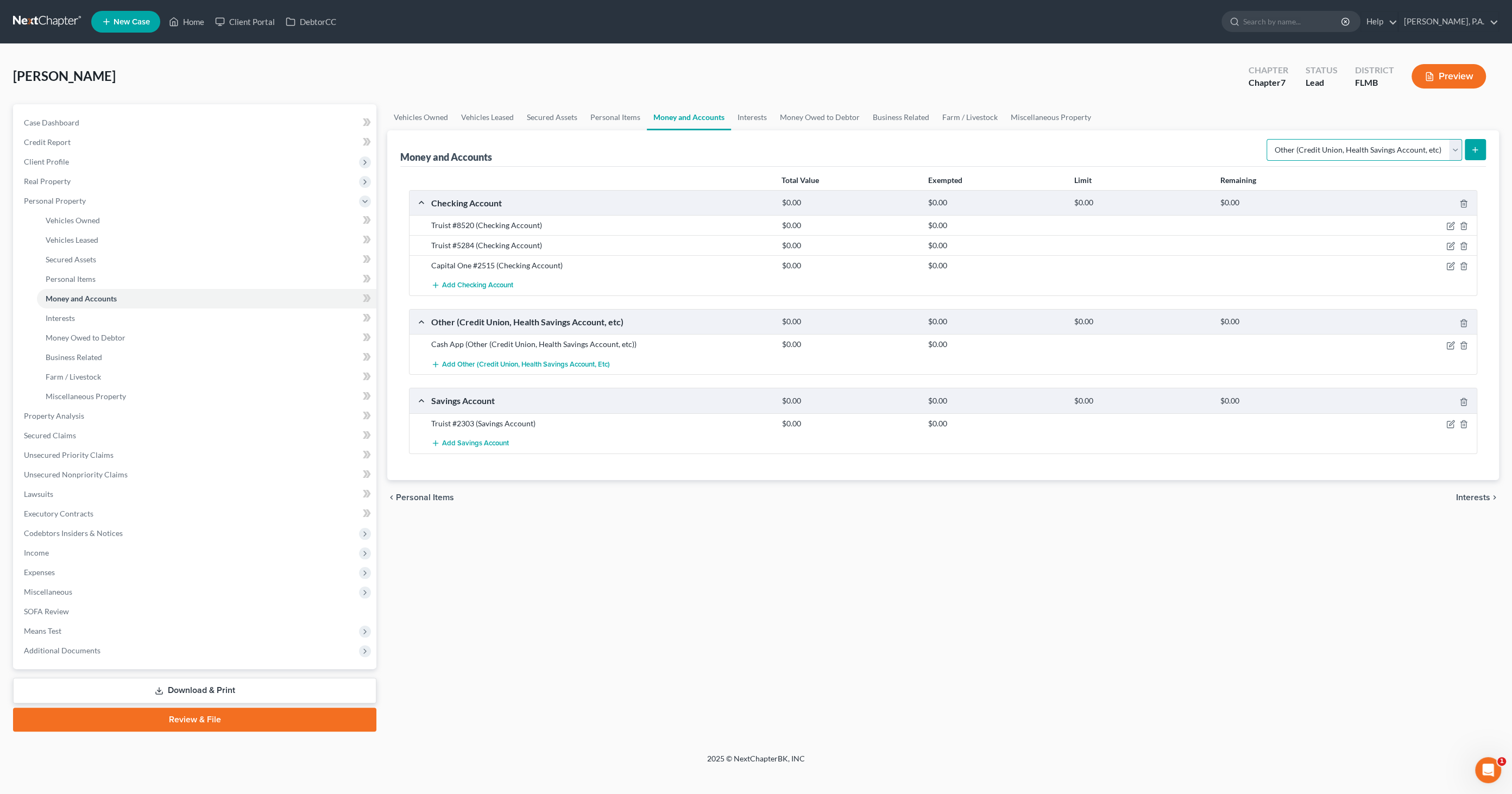
click at [1240, 148] on select "Select Account Type Brokerage Cash on Hand Certificates of Deposit Checking Acc…" at bounding box center [1364, 150] width 196 height 22
click at [1240, 139] on select "Select Account Type Brokerage Cash on Hand Certificates of Deposit Checking Acc…" at bounding box center [1364, 150] width 196 height 22
click at [1240, 147] on icon "submit" at bounding box center [1475, 150] width 9 height 9
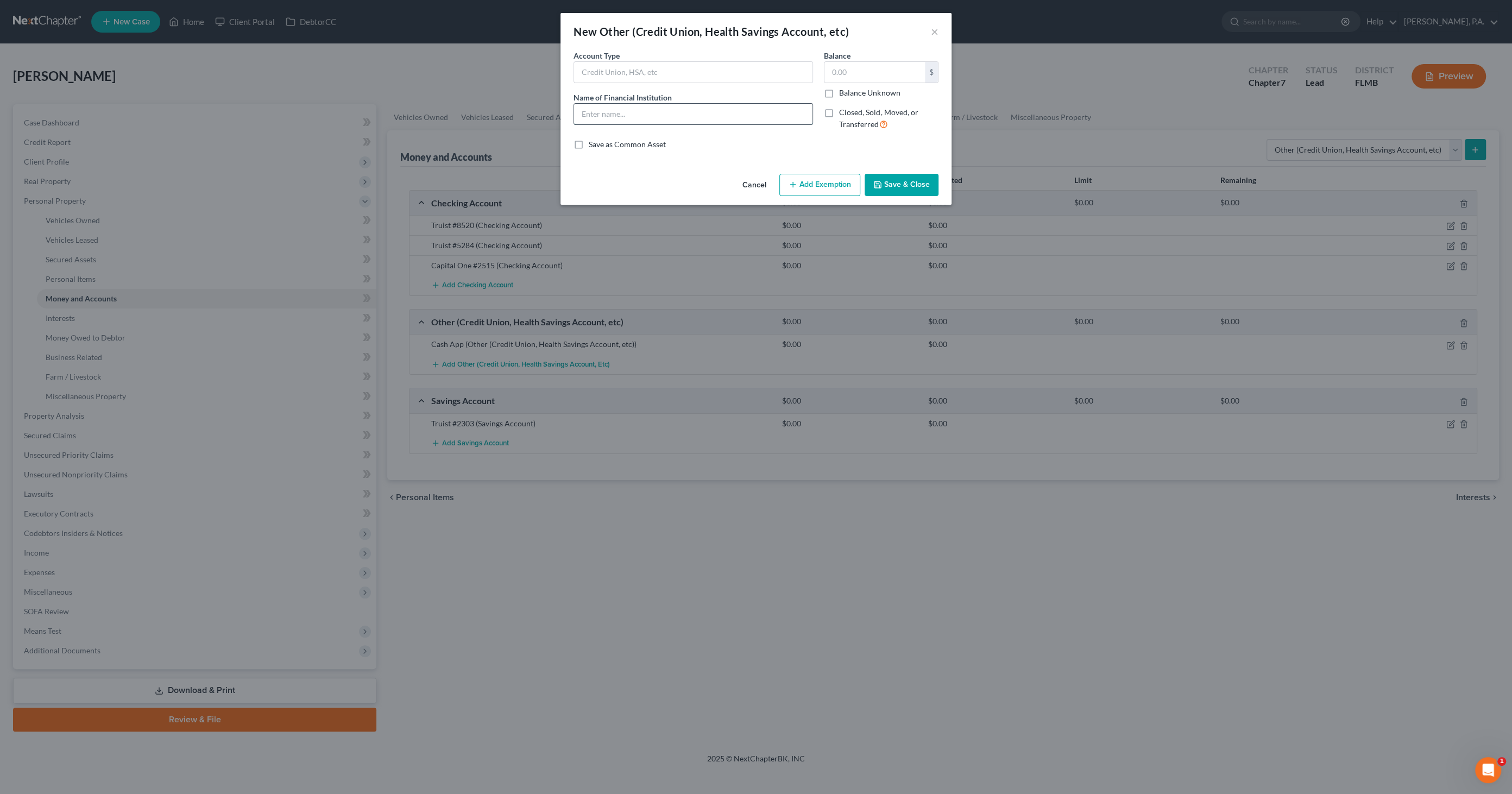
click at [624, 113] on input "text" at bounding box center [693, 114] width 238 height 21
type input "SmiONE Card (Child Support Debit Account)"
click at [885, 180] on button "Save & Close" at bounding box center [902, 185] width 74 height 23
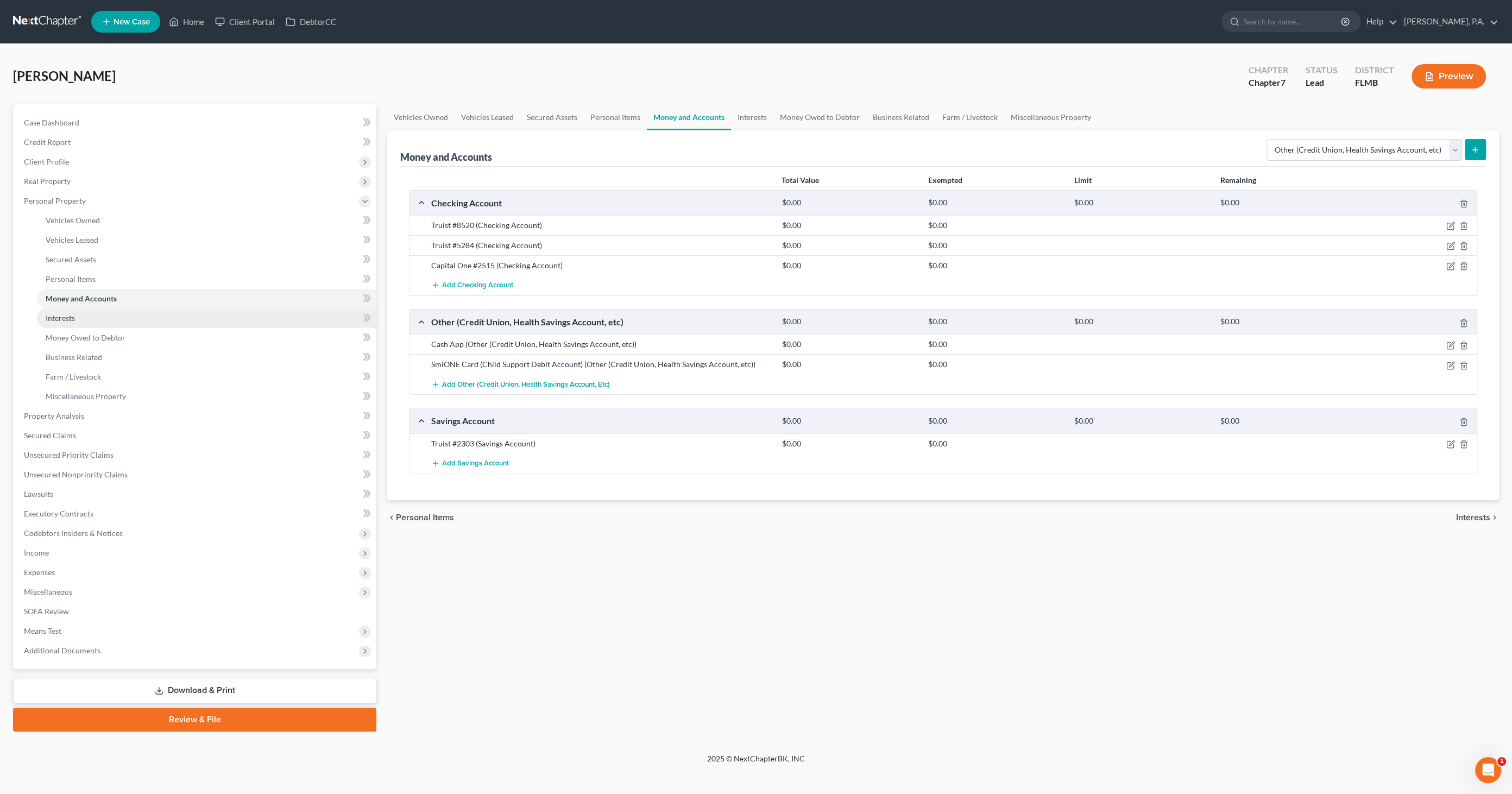
click at [71, 321] on span "Interests" at bounding box center [60, 318] width 30 height 9
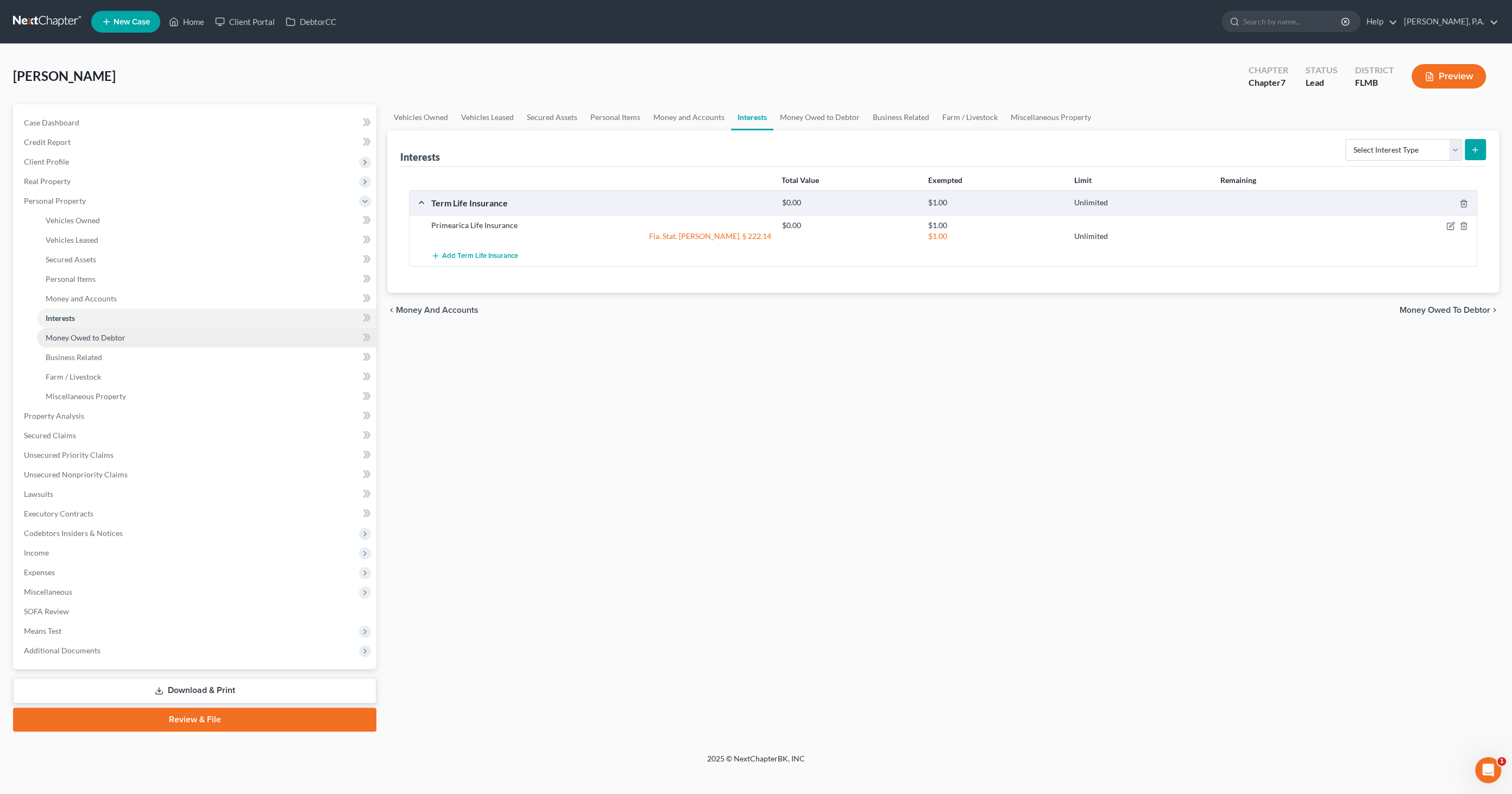
click at [92, 337] on span "Money Owed to Debtor" at bounding box center [85, 337] width 80 height 9
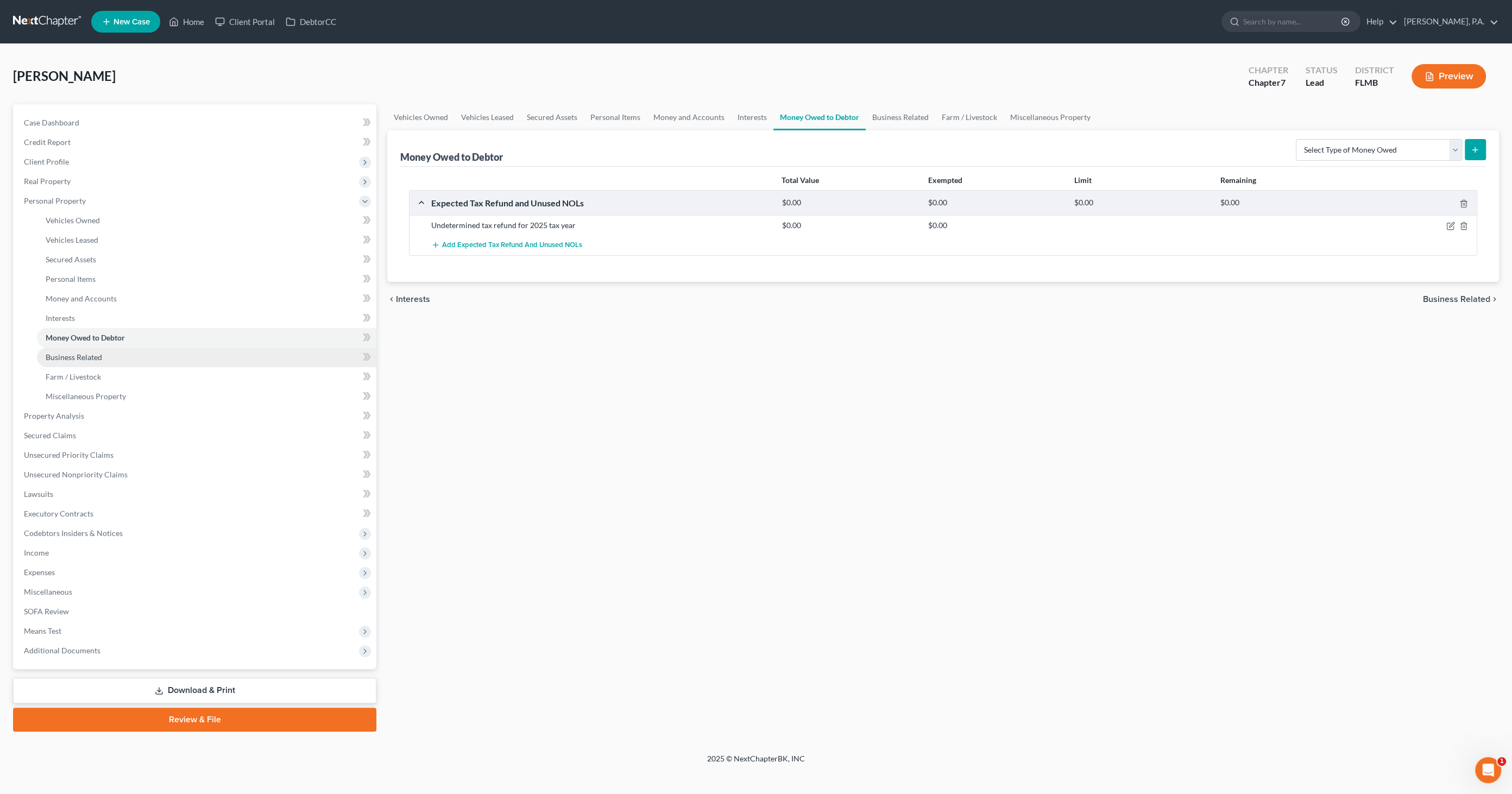
click at [93, 354] on span "Business Related" at bounding box center [73, 357] width 56 height 9
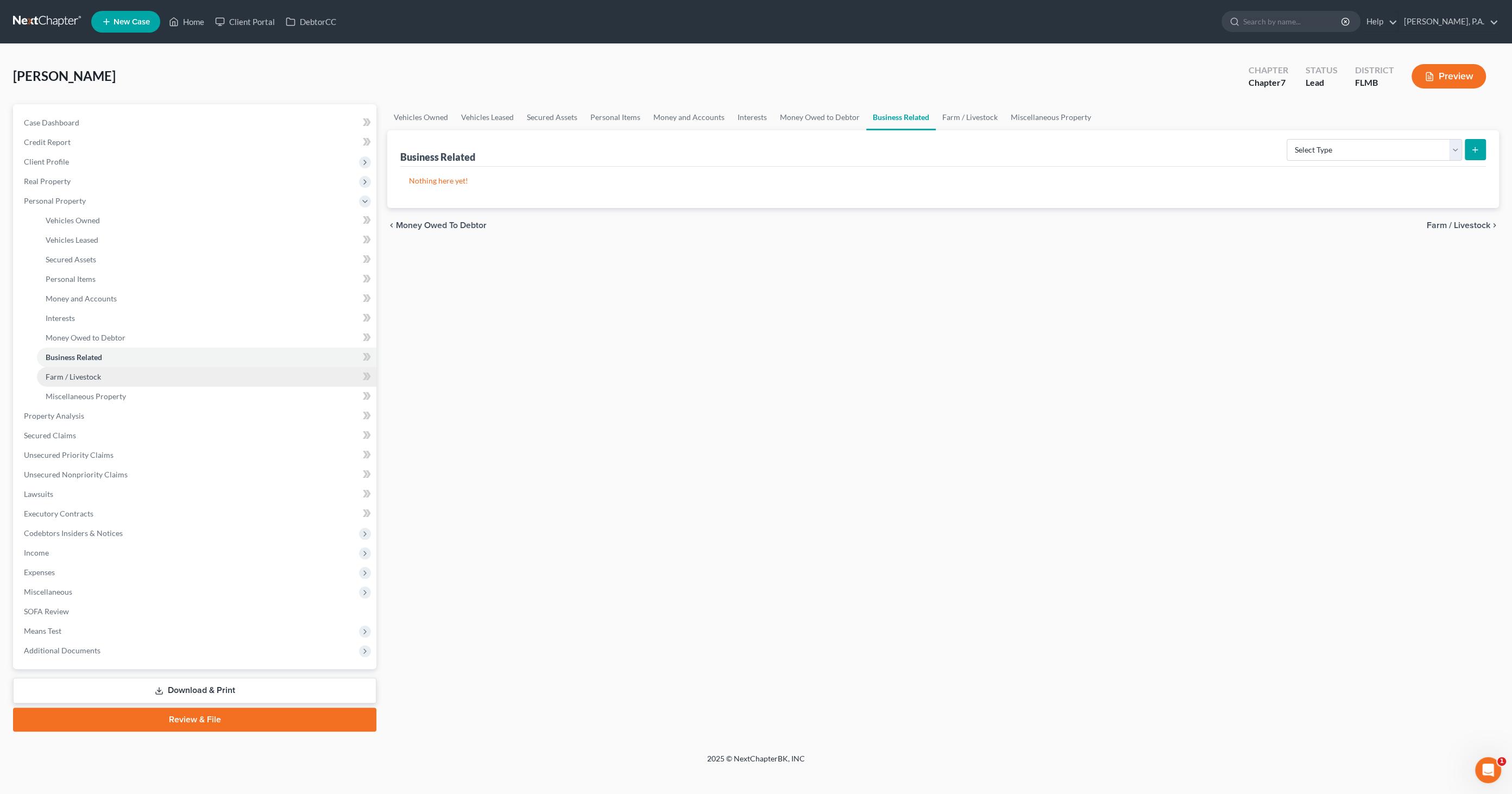
click at [84, 378] on span "Farm / Livestock" at bounding box center [73, 376] width 56 height 9
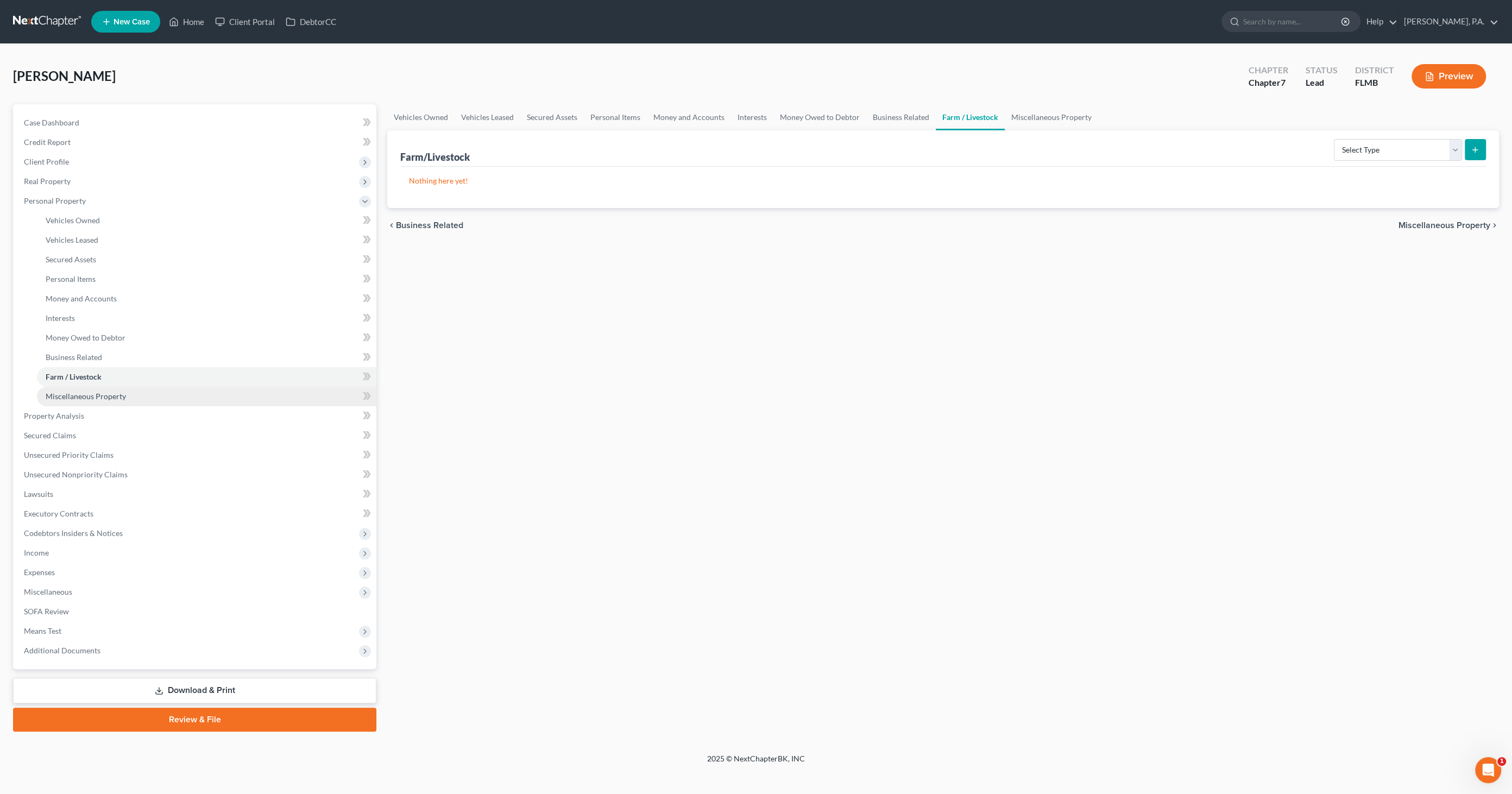
click at [83, 396] on span "Miscellaneous Property" at bounding box center [85, 395] width 80 height 9
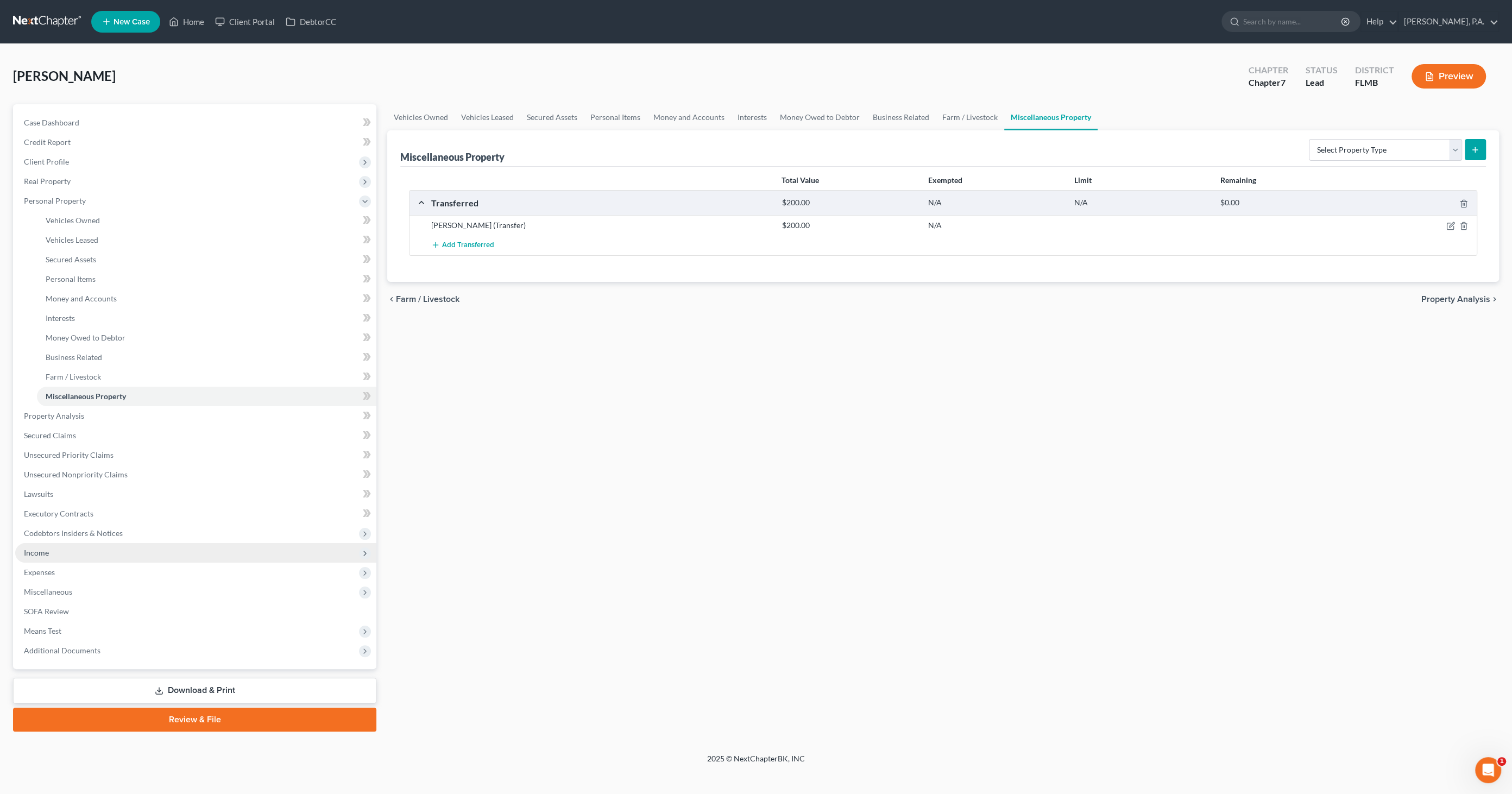
click at [63, 546] on span "Income" at bounding box center [196, 552] width 361 height 19
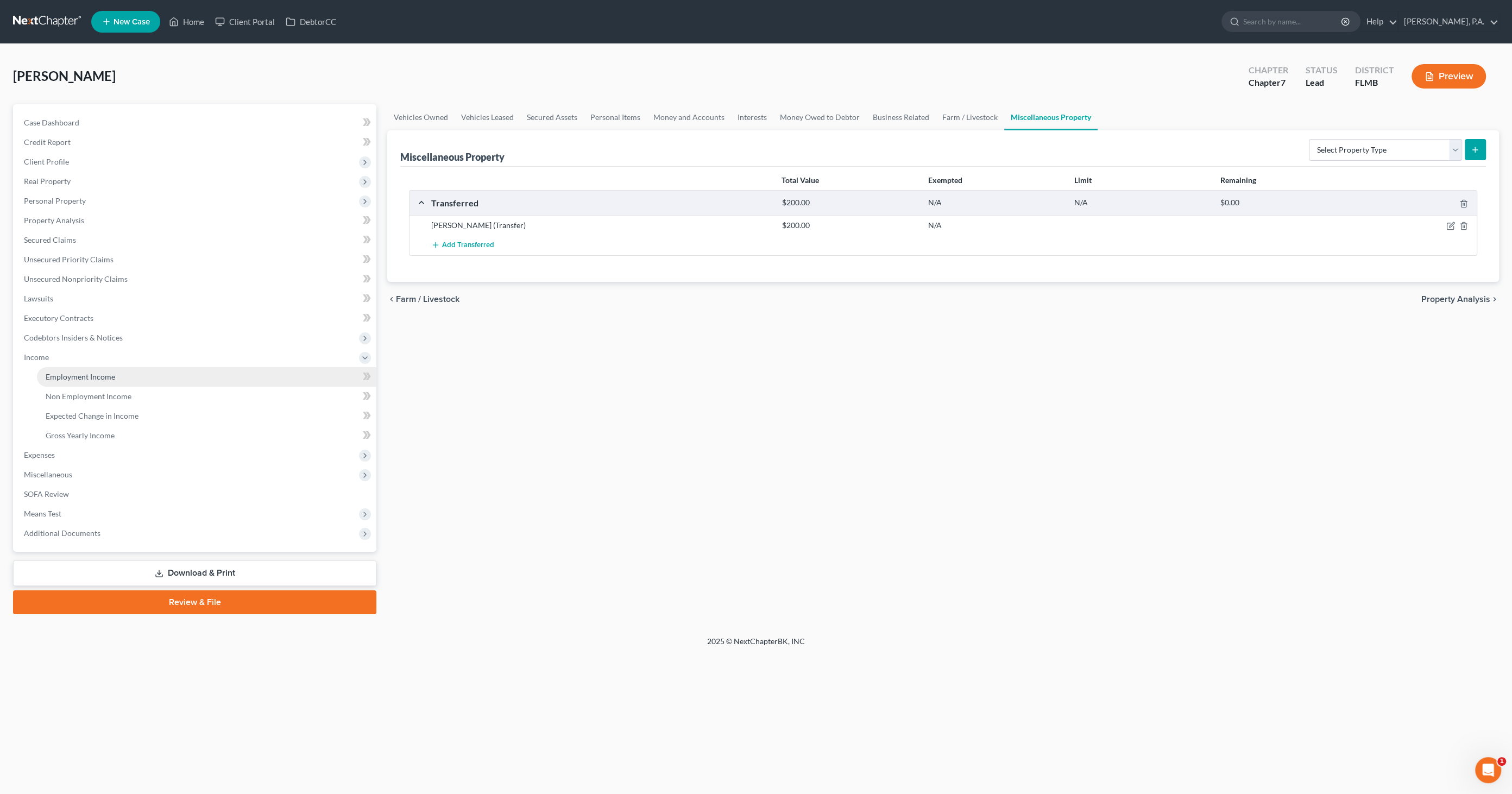
click at [113, 377] on span "Employment Income" at bounding box center [80, 376] width 69 height 9
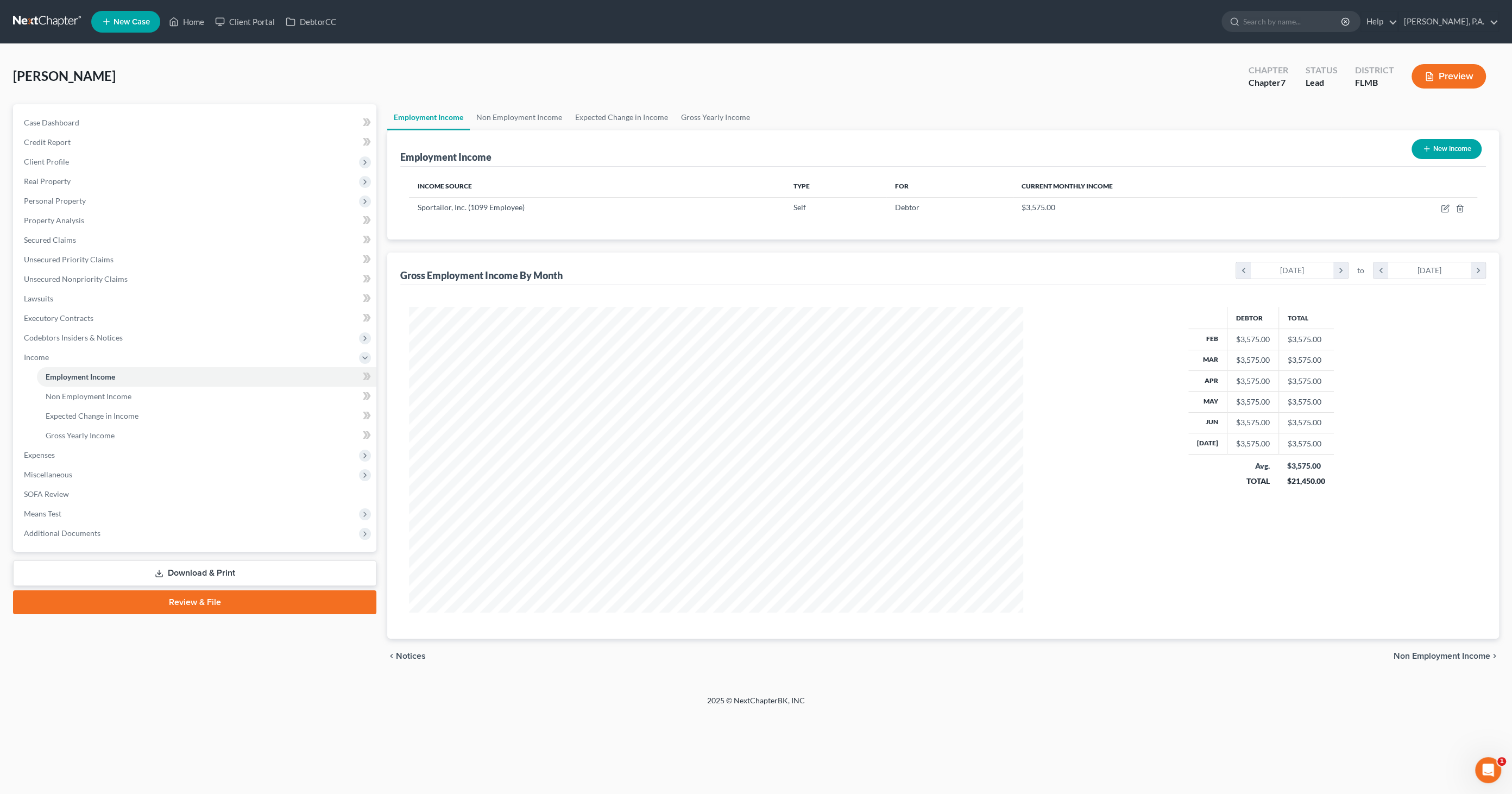
scroll to position [305, 636]
click at [514, 118] on link "Non Employment Income" at bounding box center [519, 117] width 99 height 26
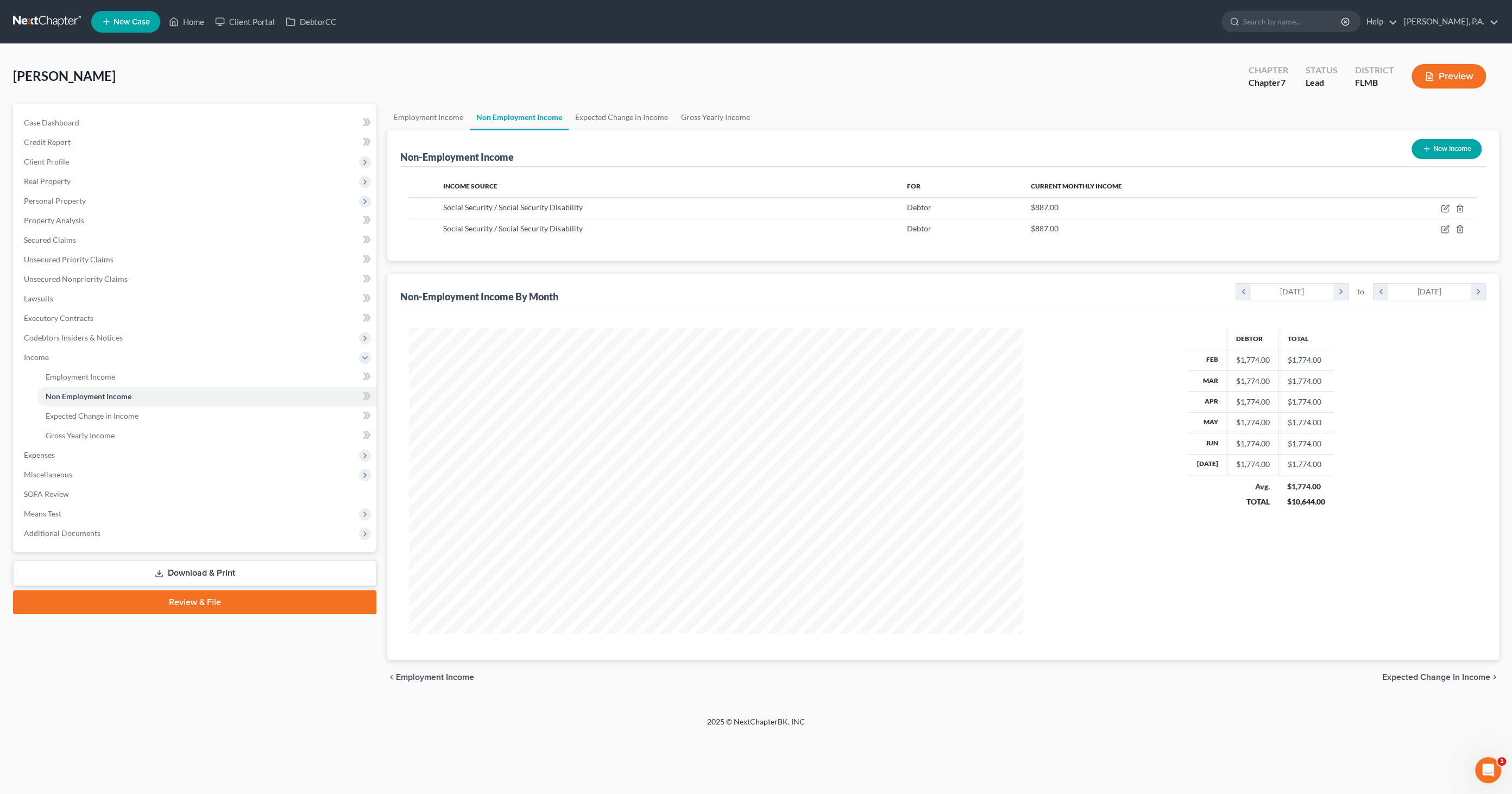
scroll to position [305, 636]
click at [1240, 226] on icon "button" at bounding box center [1459, 229] width 9 height 9
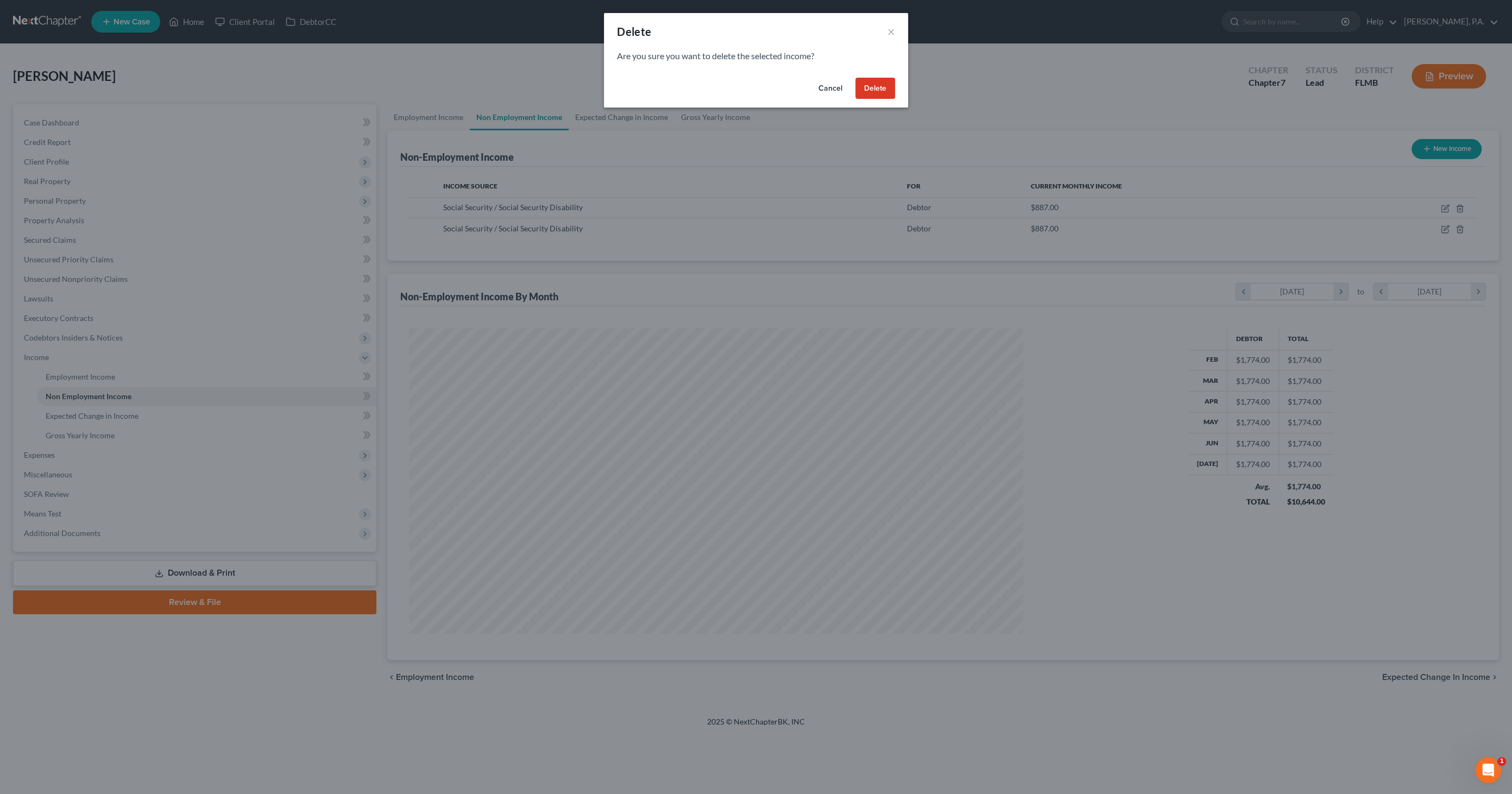
click at [865, 85] on button "Delete" at bounding box center [875, 89] width 40 height 22
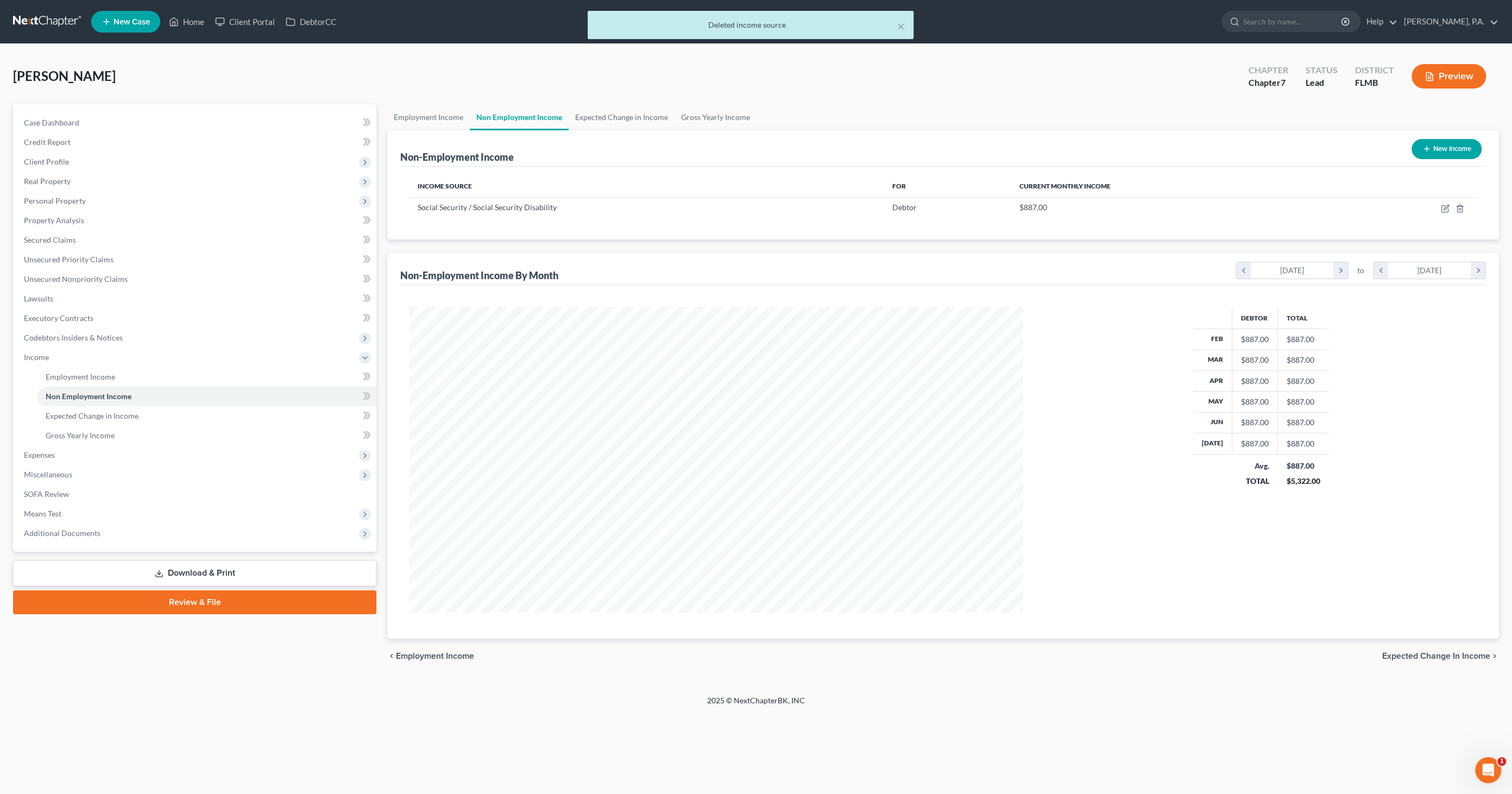
click at [1240, 149] on button "New Income" at bounding box center [1446, 149] width 70 height 20
select select "0"
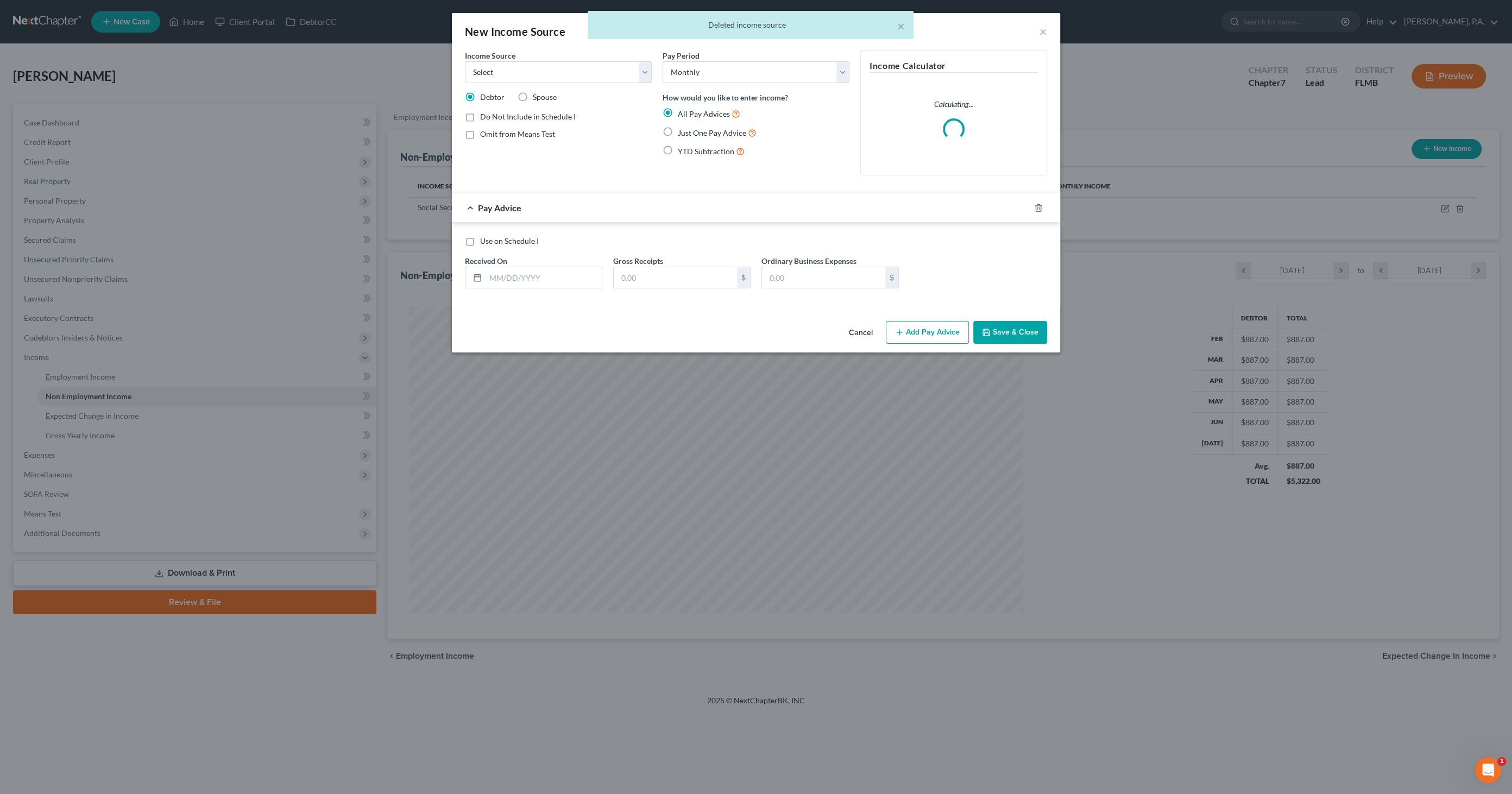
click at [509, 60] on label "Income Source *" at bounding box center [490, 56] width 51 height 12
click at [506, 67] on select "Select Unemployment Disability (from employer) Pension Retirement Social Securi…" at bounding box center [558, 72] width 187 height 22
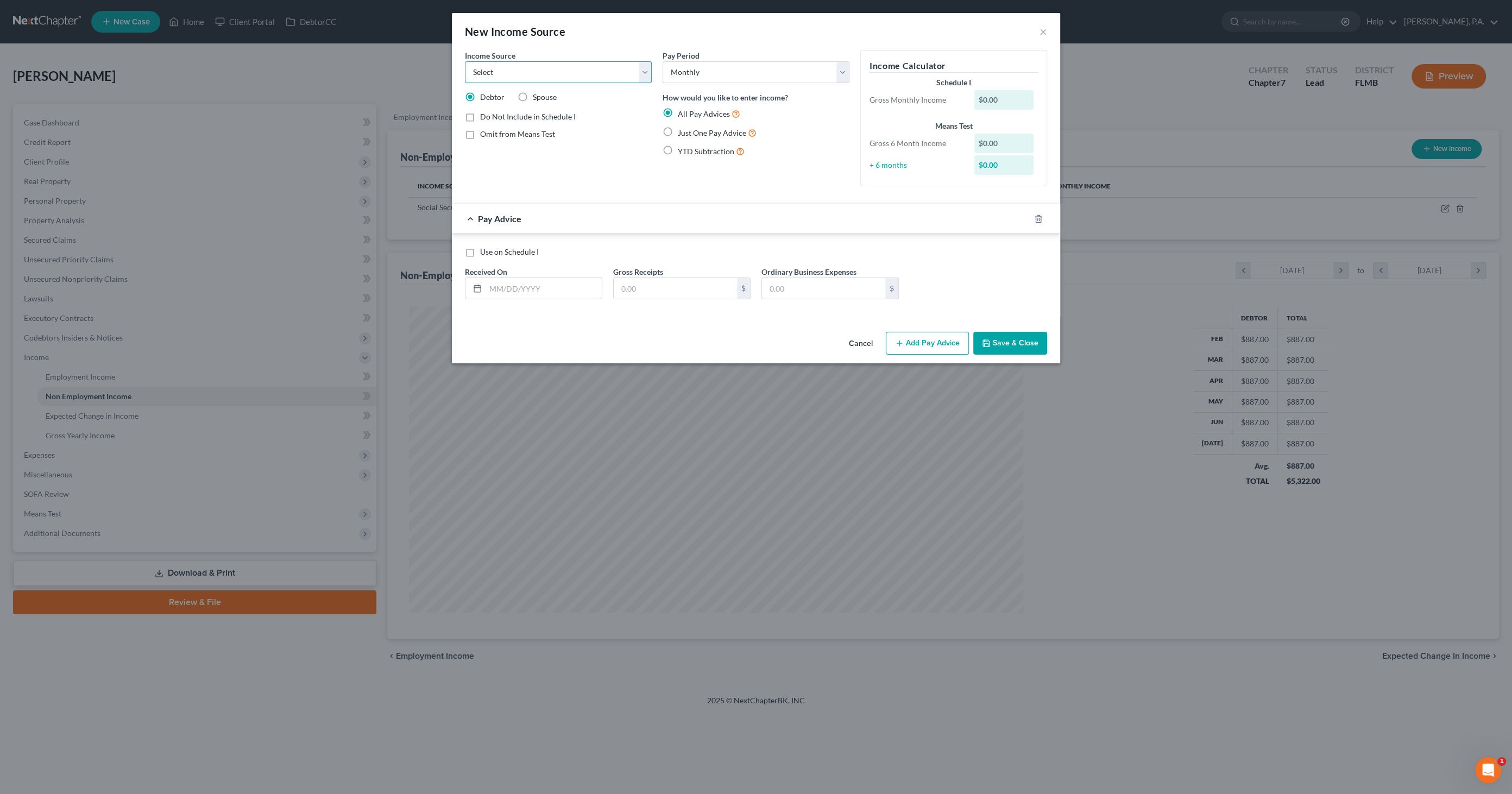
select select "7"
click at [465, 61] on select "Select Unemployment Disability (from employer) Pension Retirement Social Securi…" at bounding box center [558, 72] width 187 height 22
click at [694, 132] on span "Just One Pay Advice" at bounding box center [712, 132] width 69 height 9
click at [689, 132] on input "Just One Pay Advice" at bounding box center [686, 130] width 7 height 7
radio input "true"
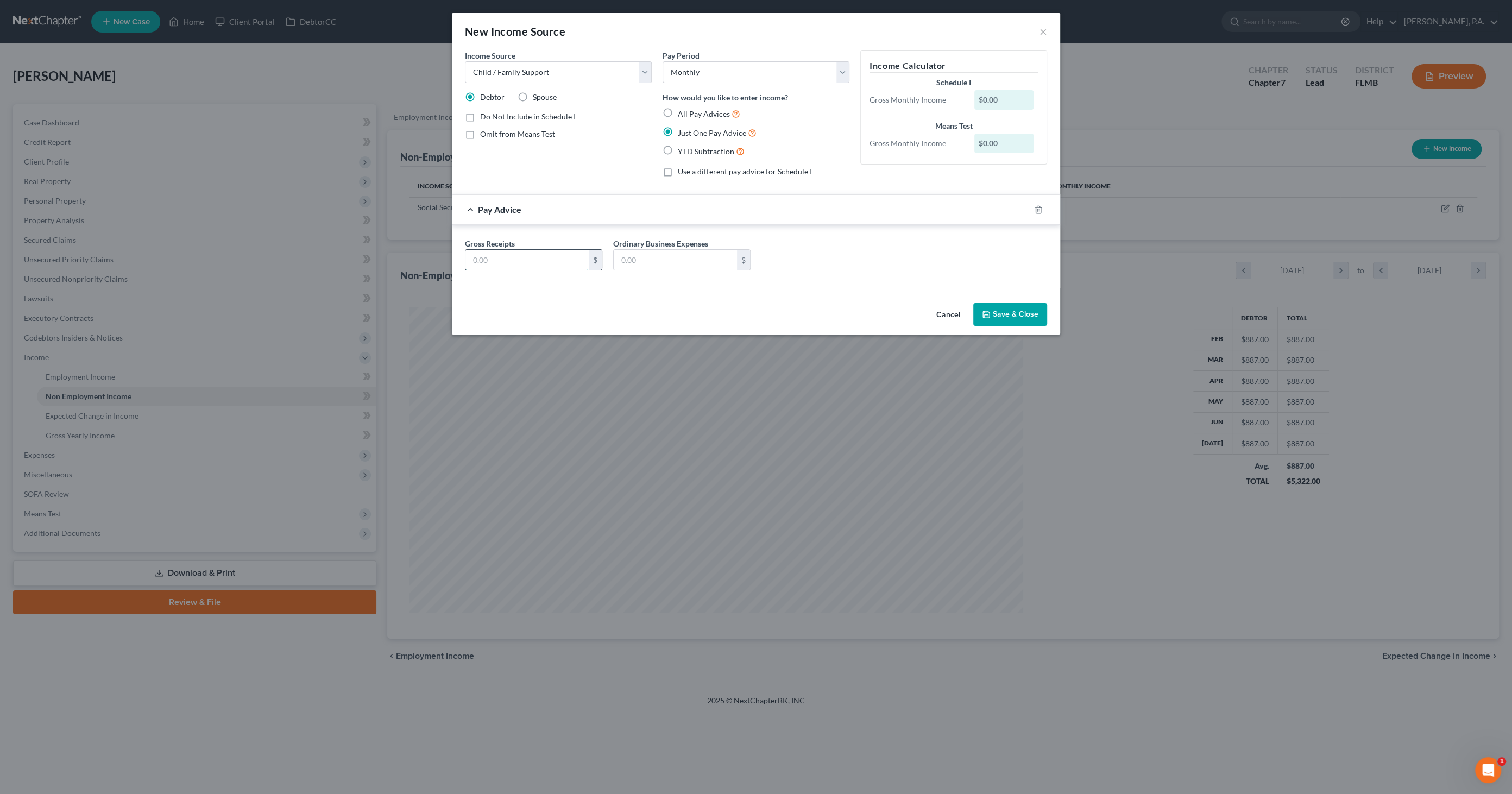
click at [531, 253] on input "text" at bounding box center [527, 260] width 124 height 21
type input "956.02"
click at [1016, 310] on button "Save & Close" at bounding box center [1010, 314] width 74 height 23
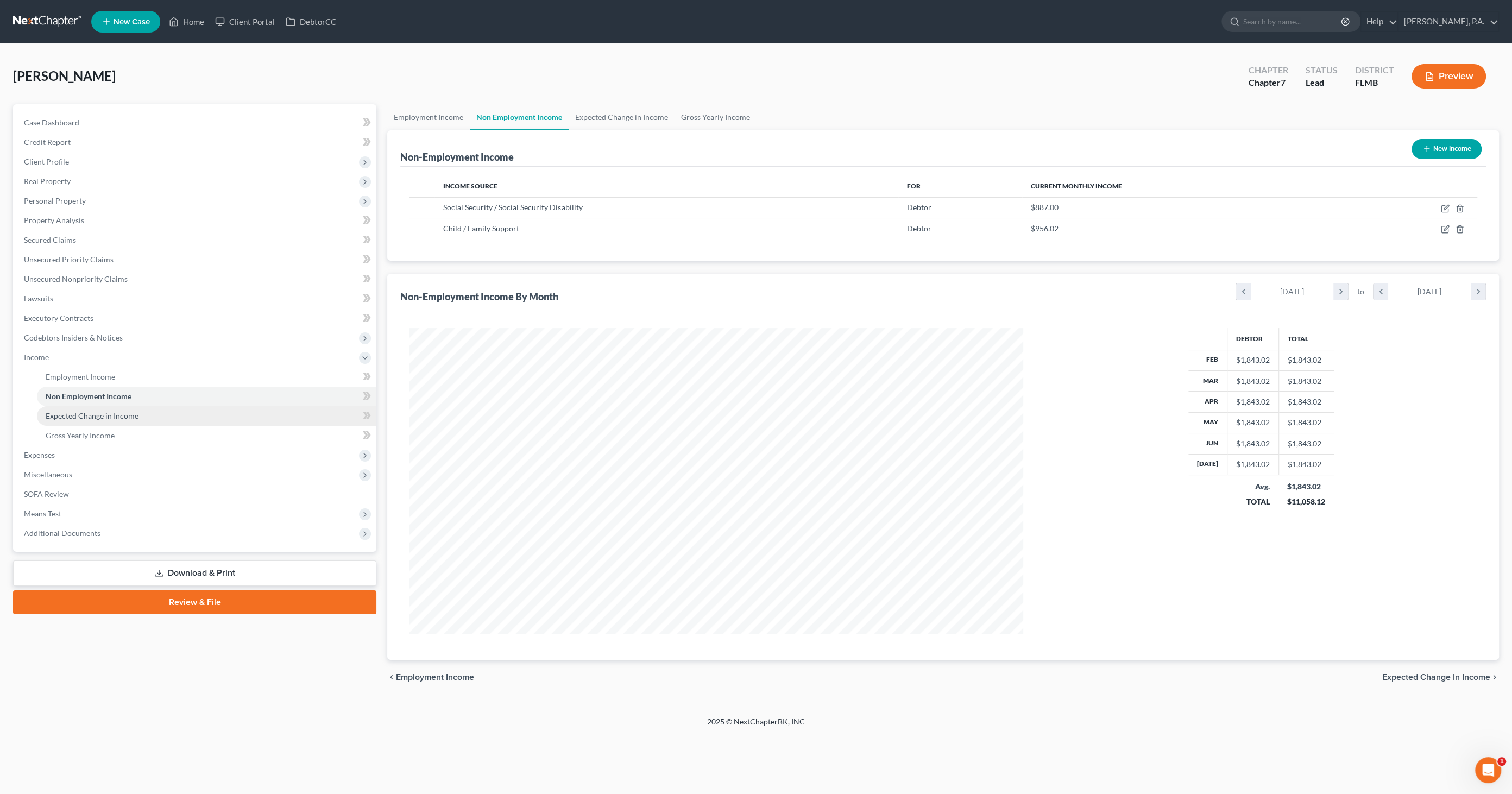
click at [105, 419] on span "Expected Change in Income" at bounding box center [91, 415] width 93 height 9
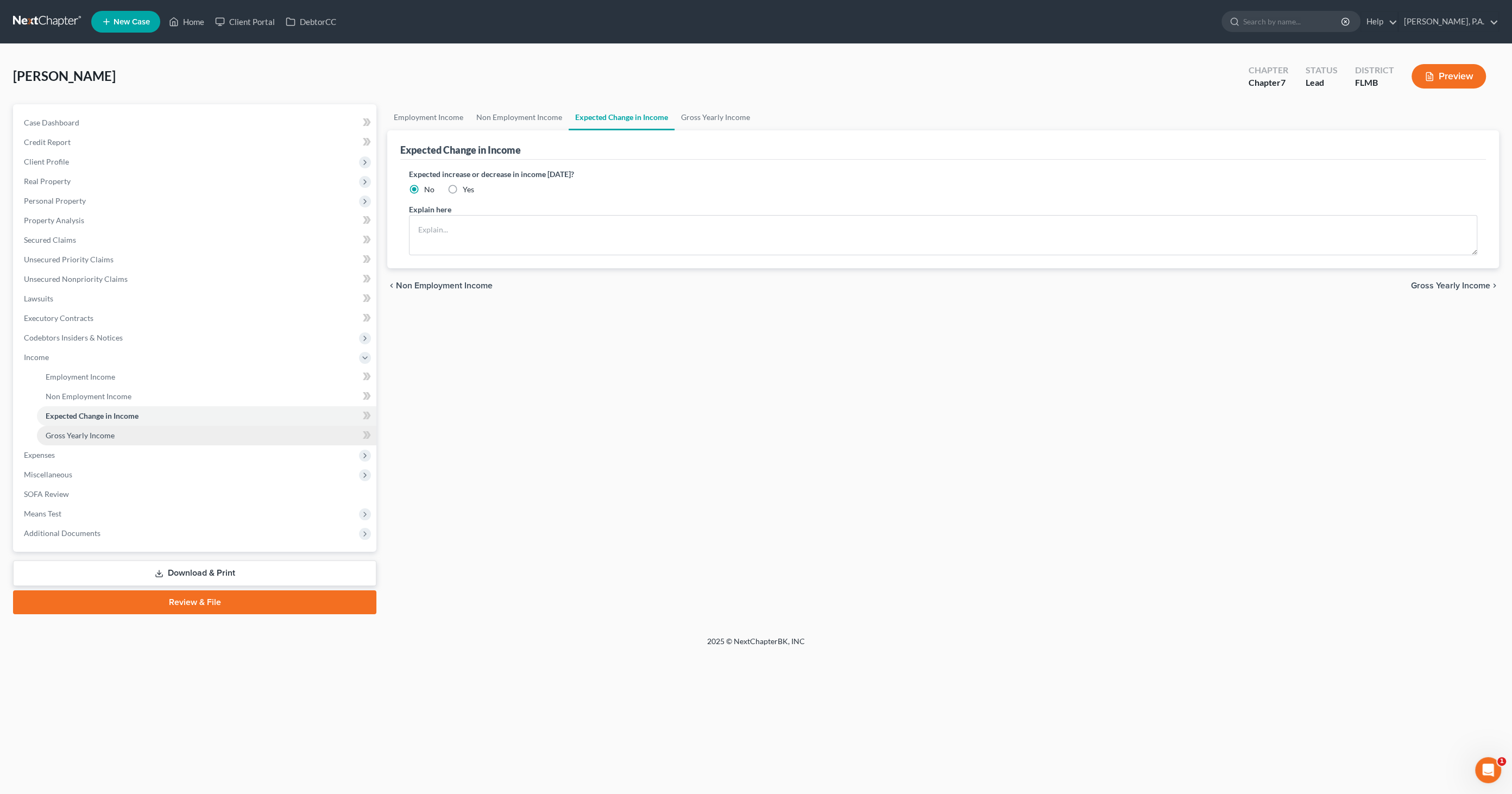
click at [90, 443] on link "Gross Yearly Income" at bounding box center [207, 435] width 340 height 19
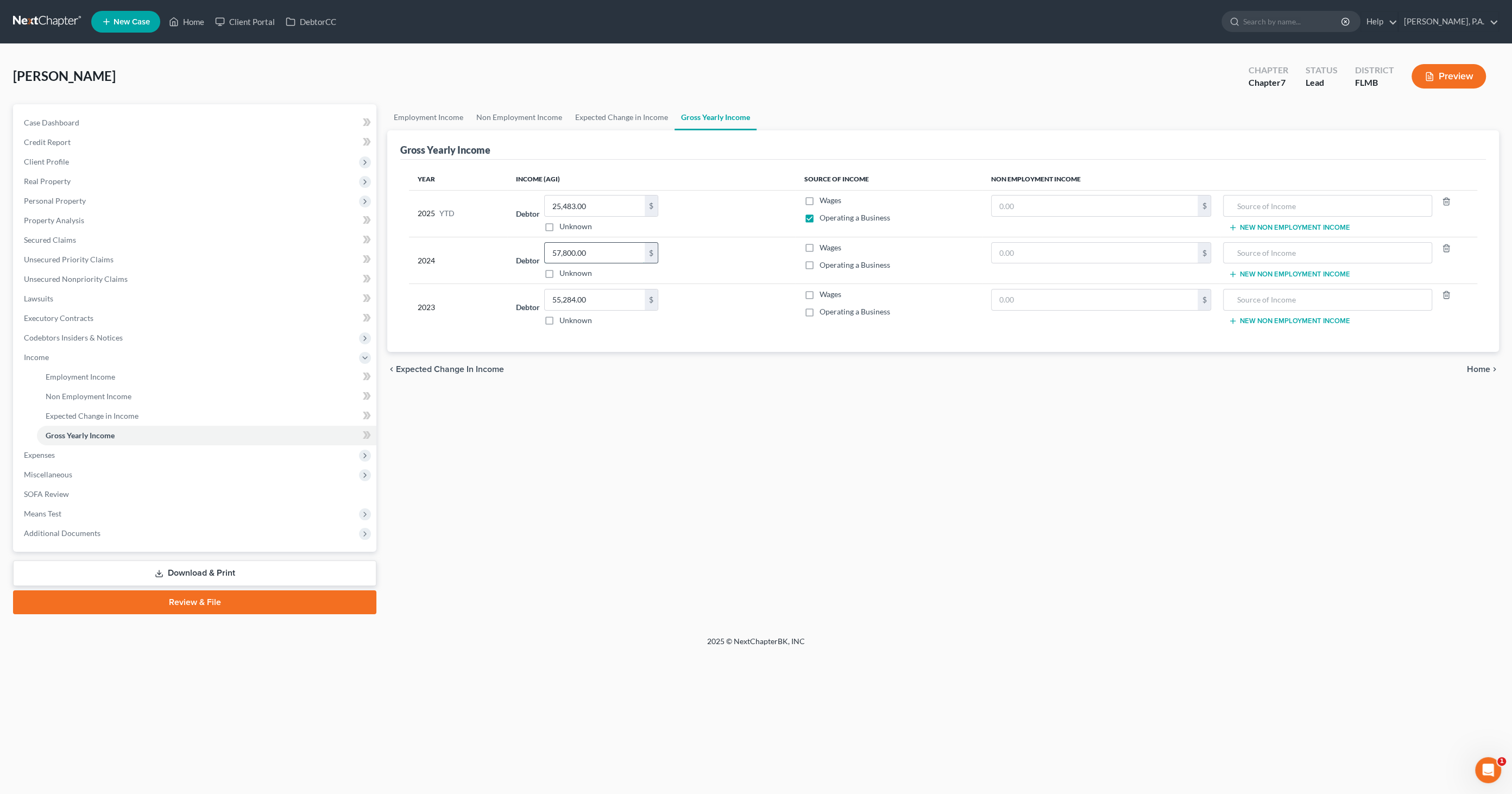
click at [618, 251] on input "57,800.00" at bounding box center [595, 253] width 100 height 21
type input "42,075"
click at [610, 299] on input "55,284.00" at bounding box center [595, 300] width 100 height 21
type input "41,100"
click at [594, 381] on div "chevron_left Expected Change in Income Home chevron_right" at bounding box center [943, 369] width 1112 height 35
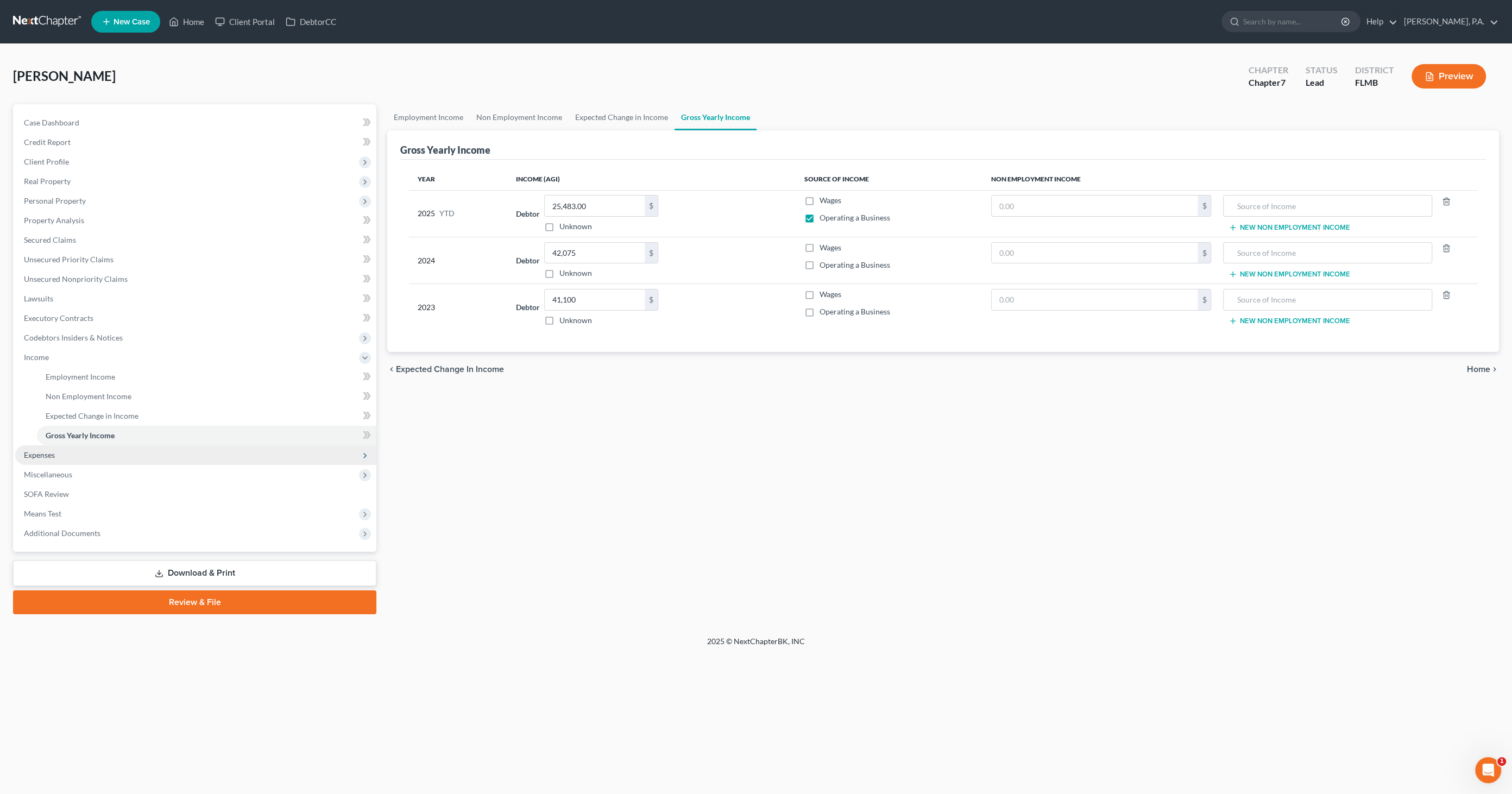
click at [58, 460] on span "Expenses" at bounding box center [196, 455] width 361 height 19
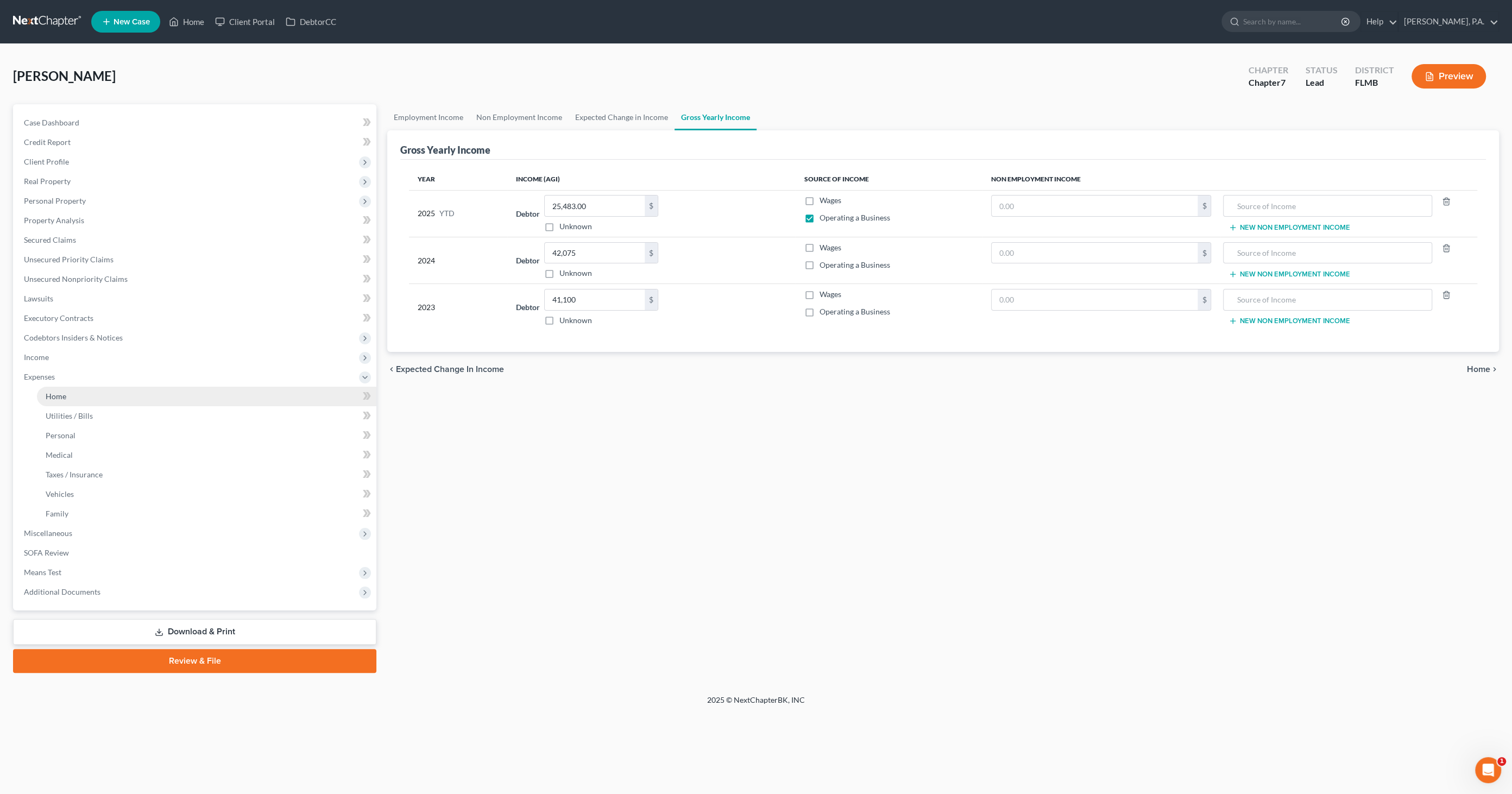
click at [66, 397] on span "Home" at bounding box center [56, 395] width 21 height 9
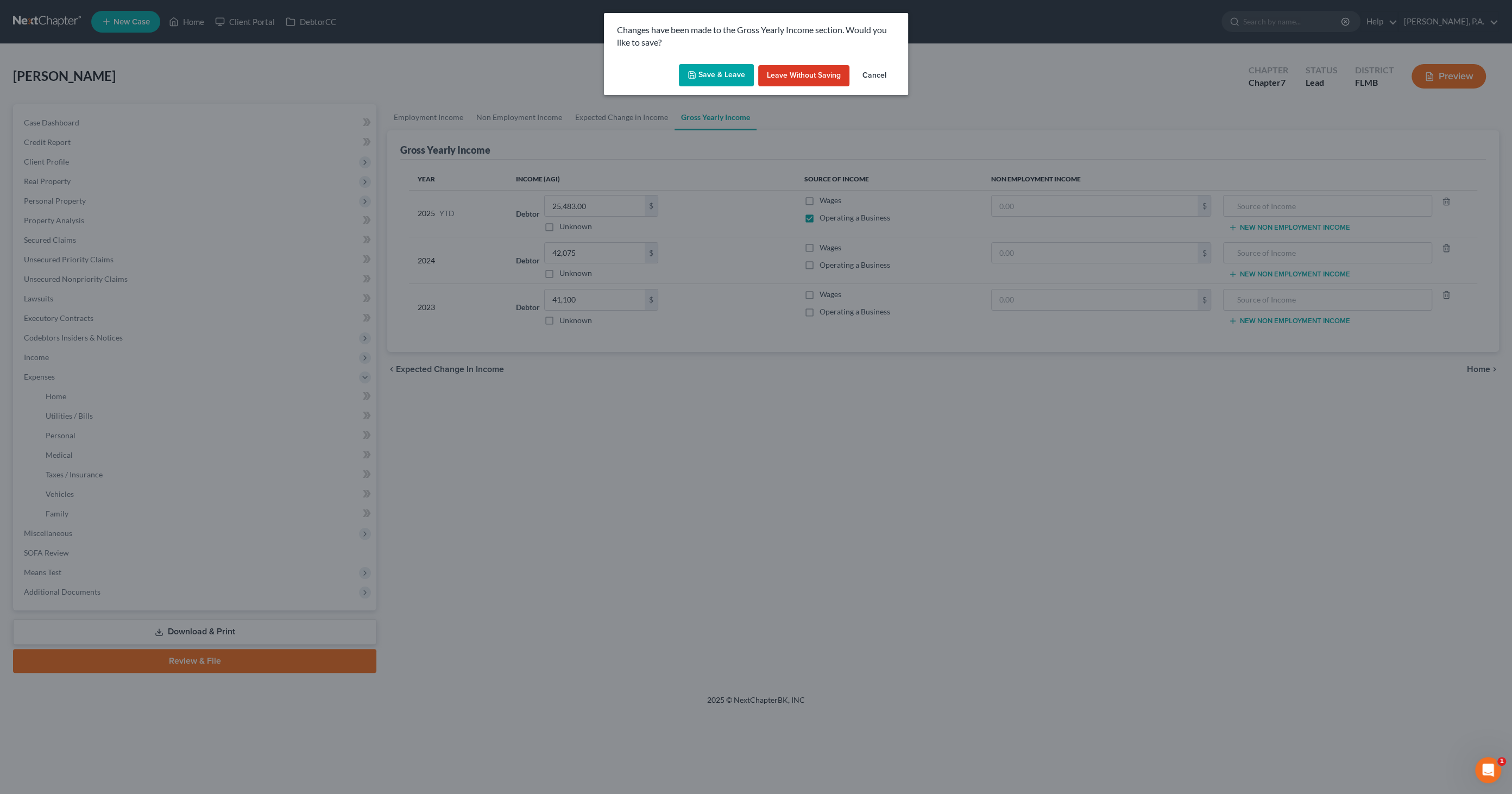
click at [719, 72] on button "Save & Leave" at bounding box center [716, 75] width 75 height 23
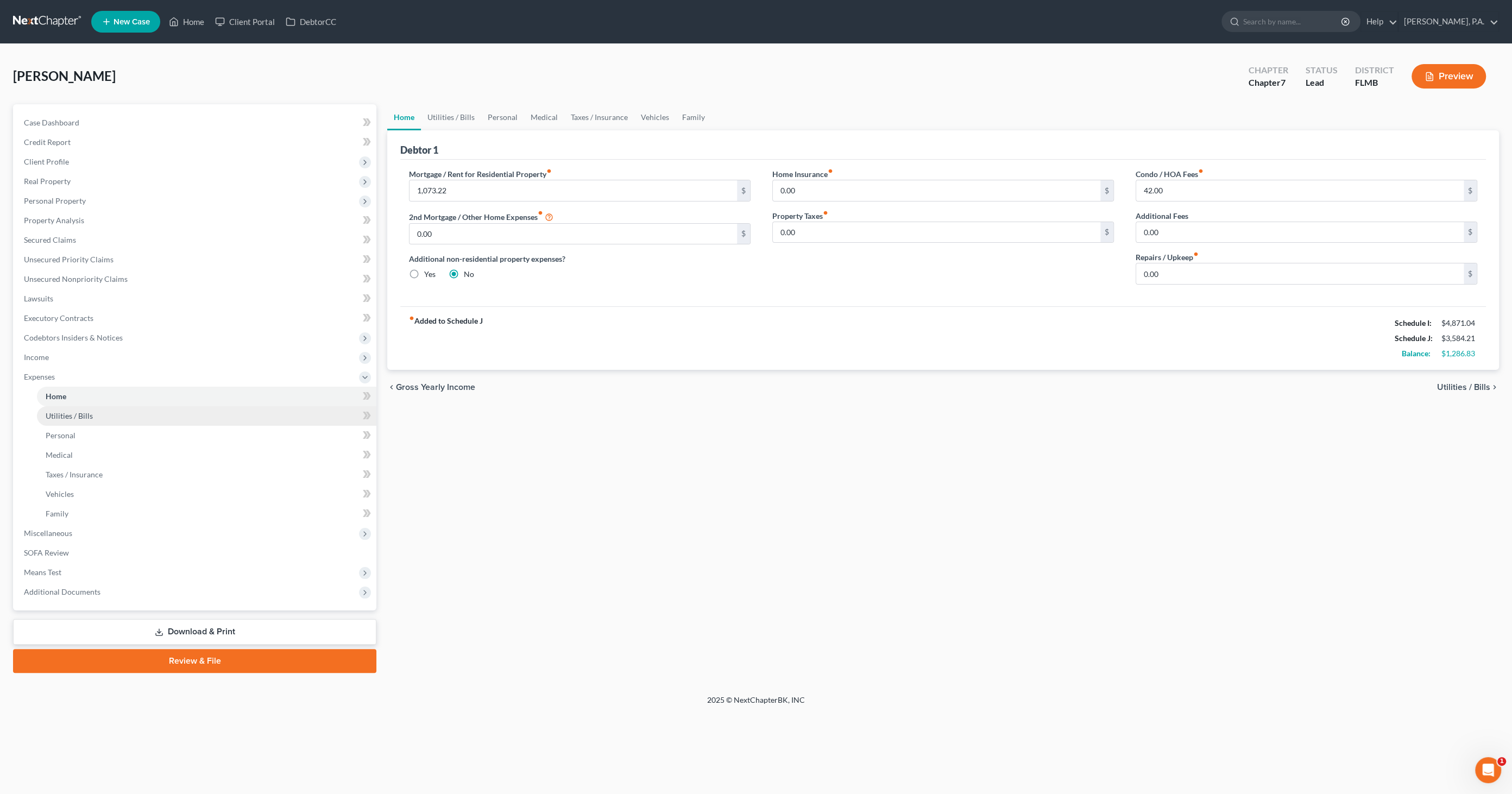
click at [69, 415] on span "Utilities / Bills" at bounding box center [69, 415] width 47 height 9
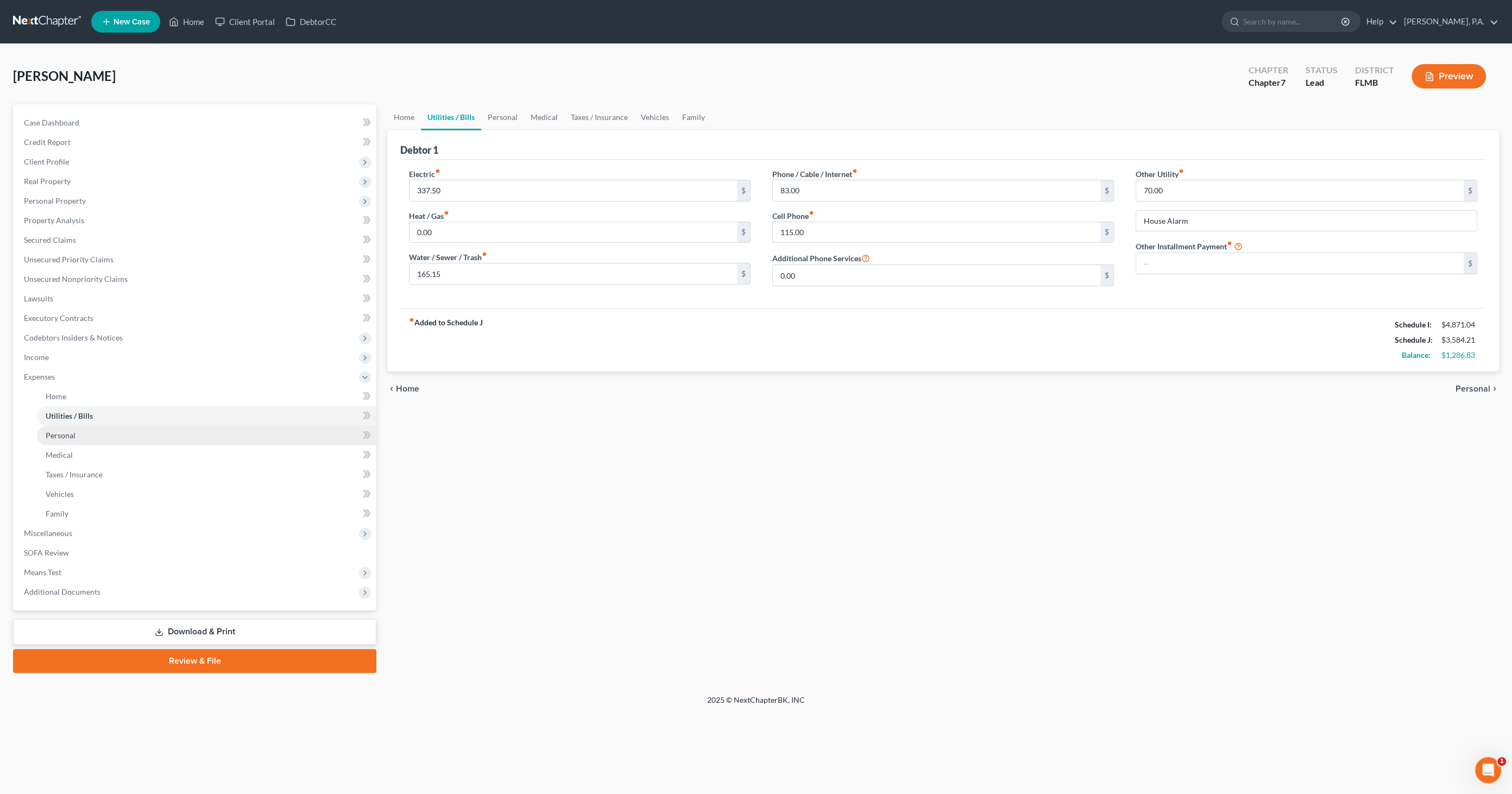
click at [55, 433] on span "Personal" at bounding box center [60, 434] width 30 height 9
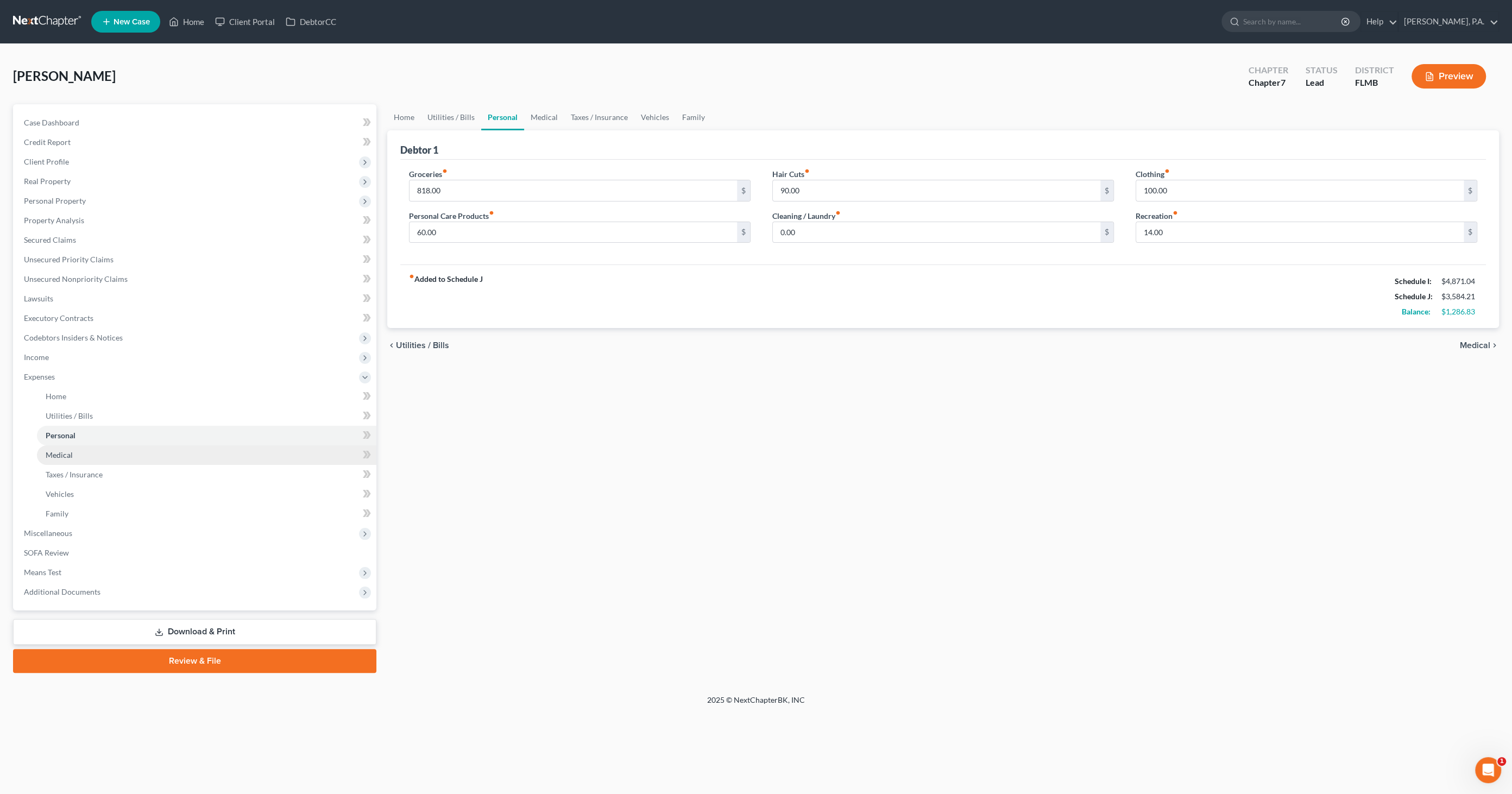
click at [56, 450] on span "Medical" at bounding box center [59, 454] width 27 height 9
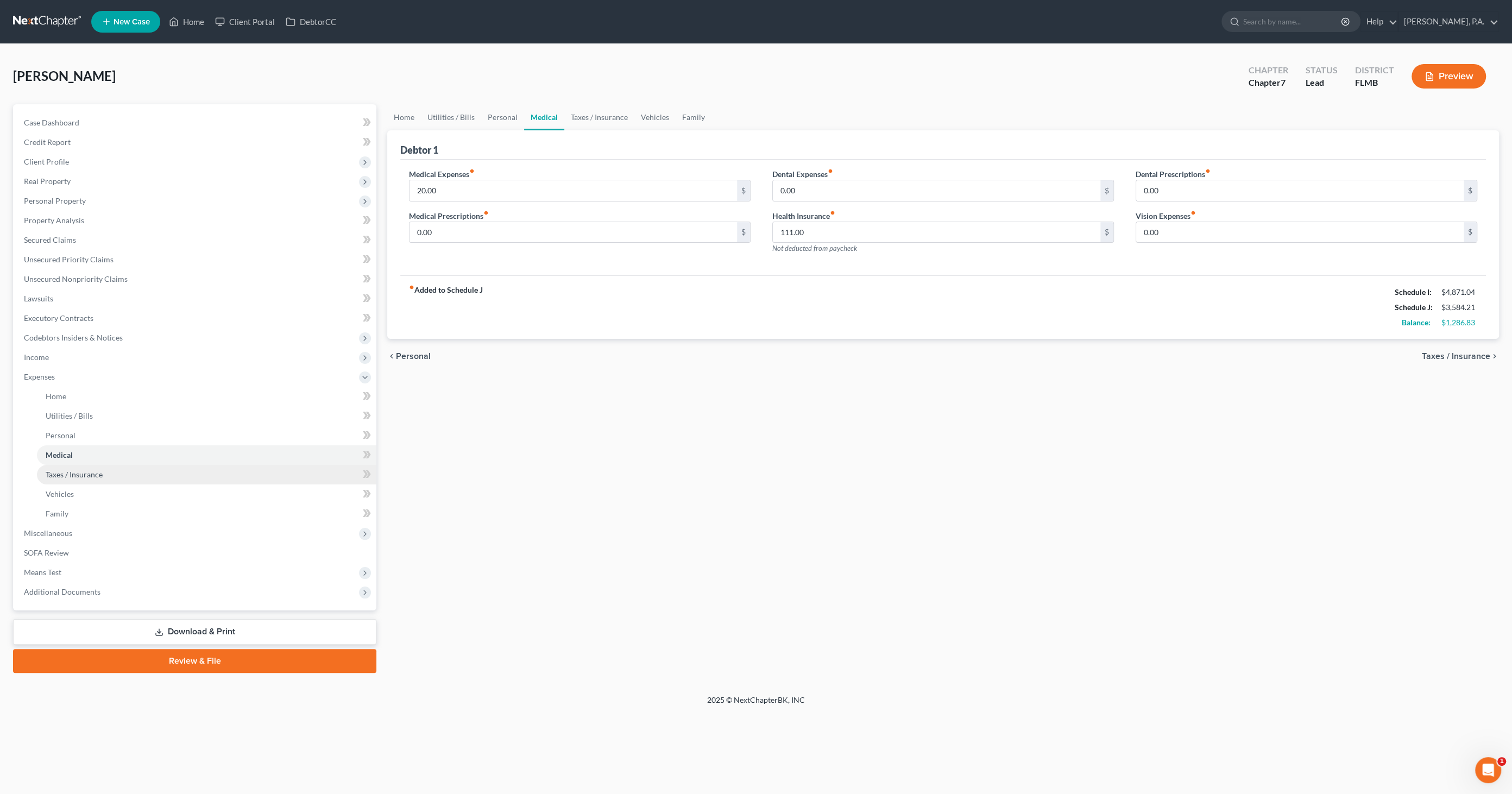
click at [53, 469] on span "Taxes / Insurance" at bounding box center [73, 474] width 57 height 9
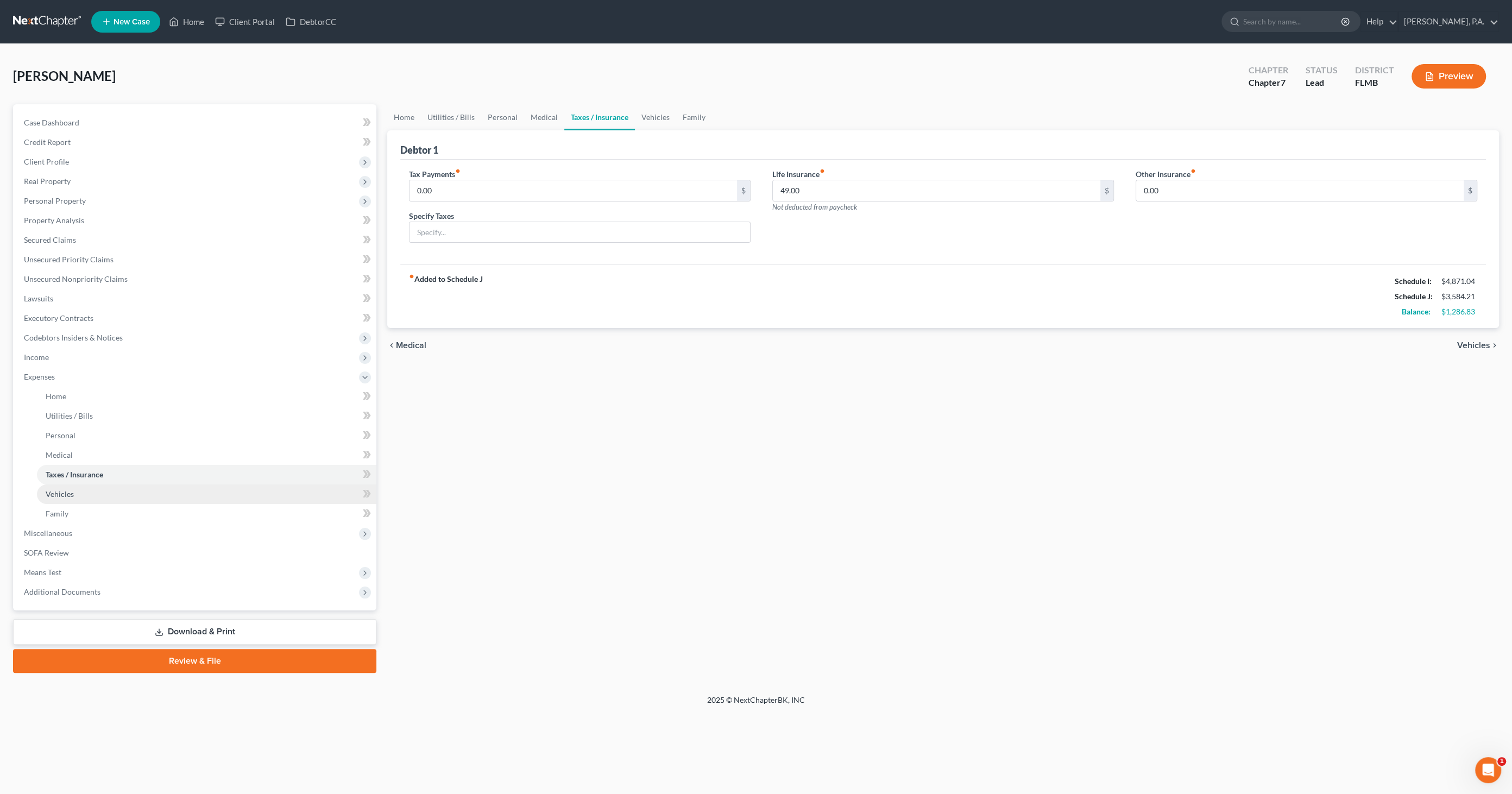
click at [66, 493] on span "Vehicles" at bounding box center [59, 493] width 28 height 9
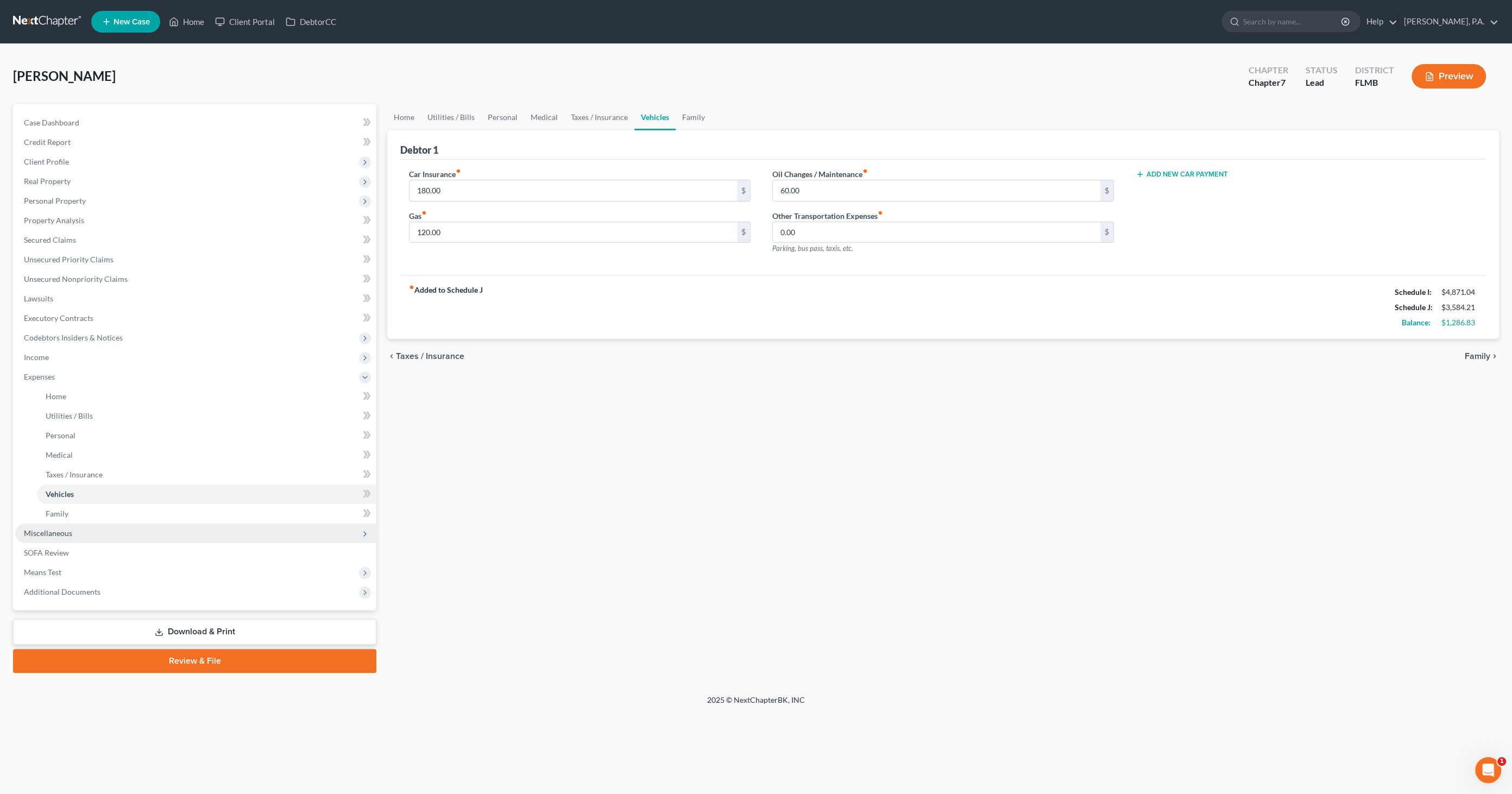
click at [59, 529] on span "Miscellaneous" at bounding box center [48, 533] width 48 height 9
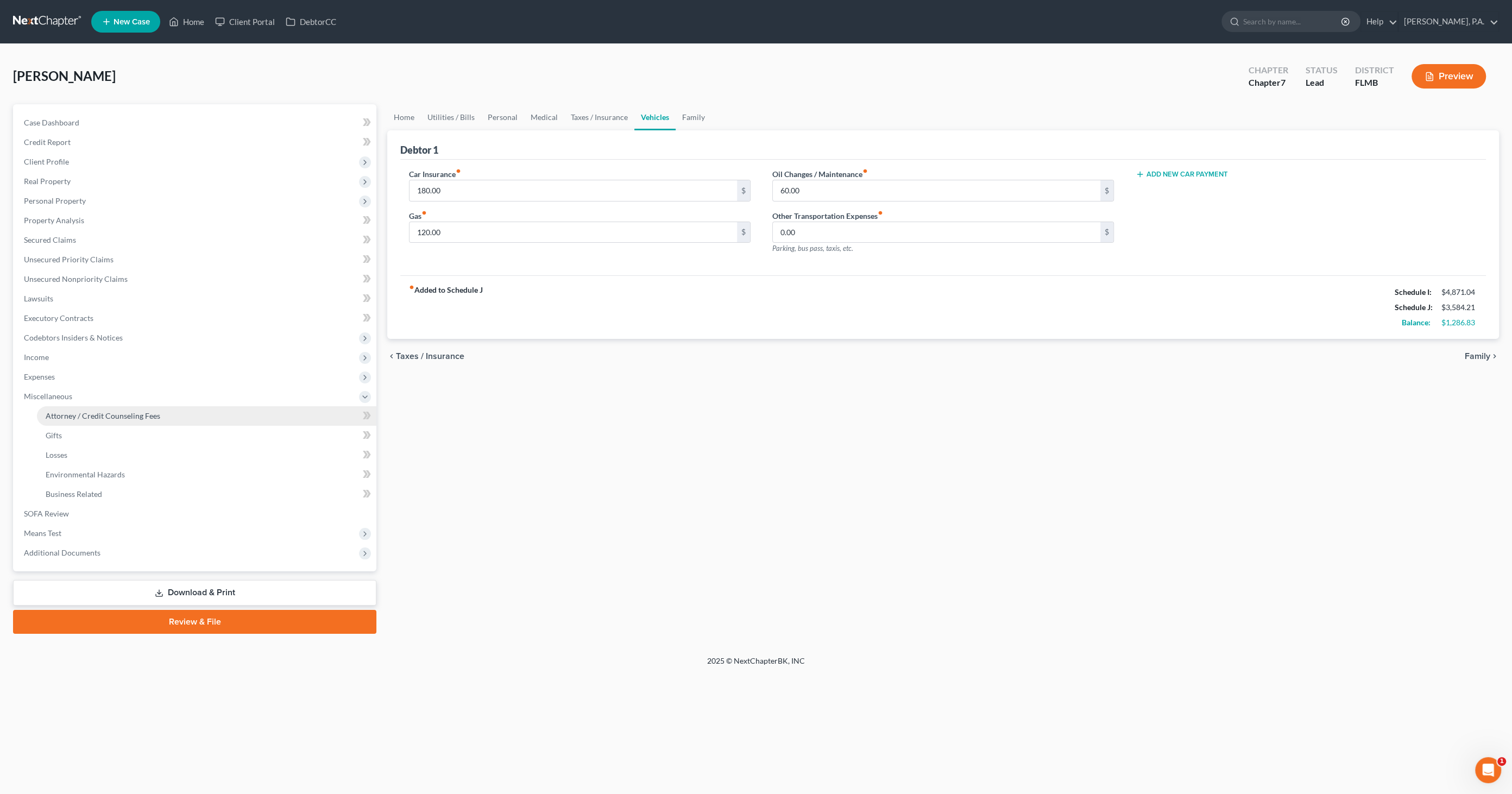
click at [78, 419] on span "Attorney / Credit Counseling Fees" at bounding box center [102, 415] width 115 height 9
select select "2"
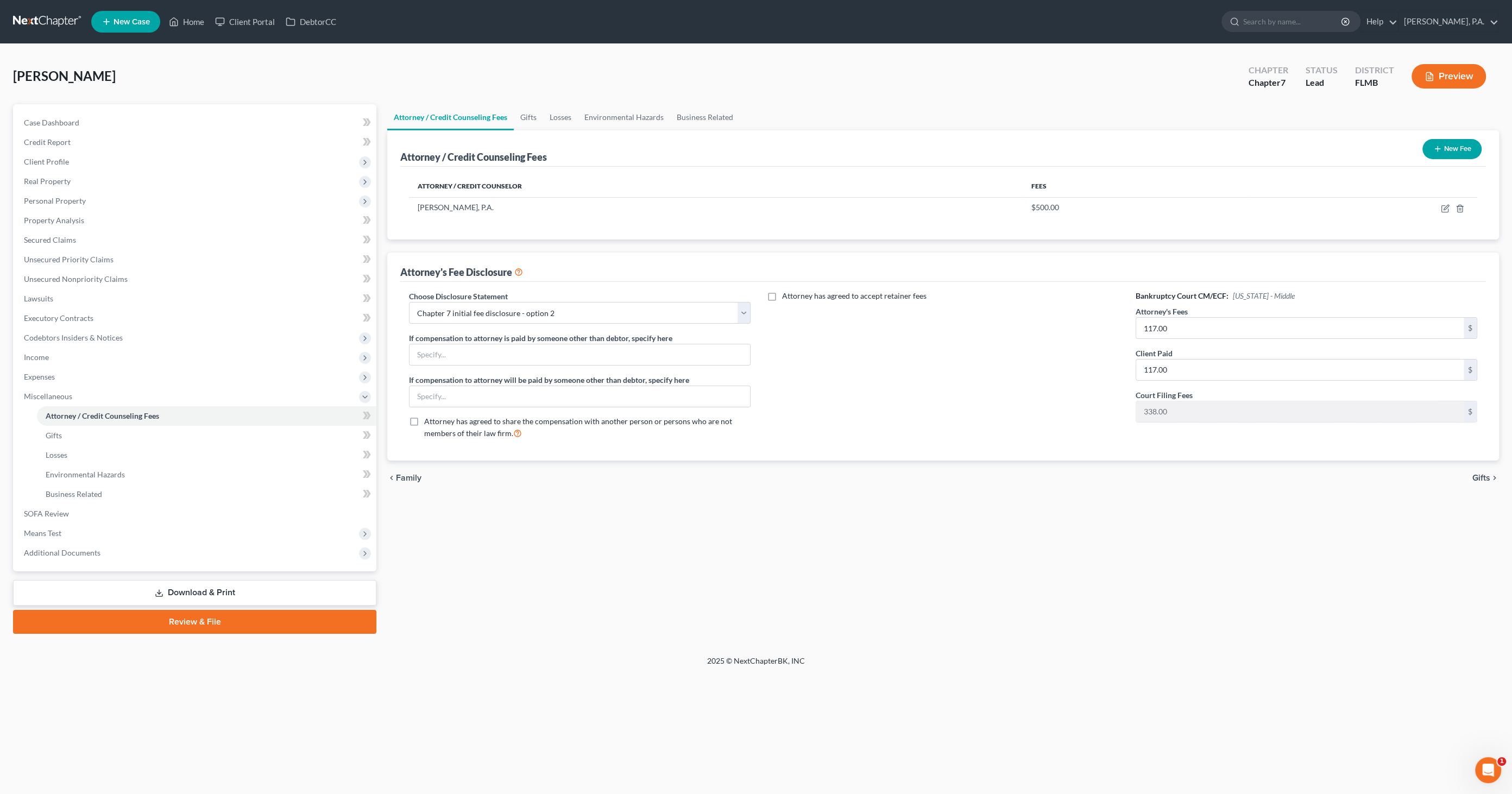
click at [1240, 141] on button "New Fee" at bounding box center [1452, 149] width 59 height 20
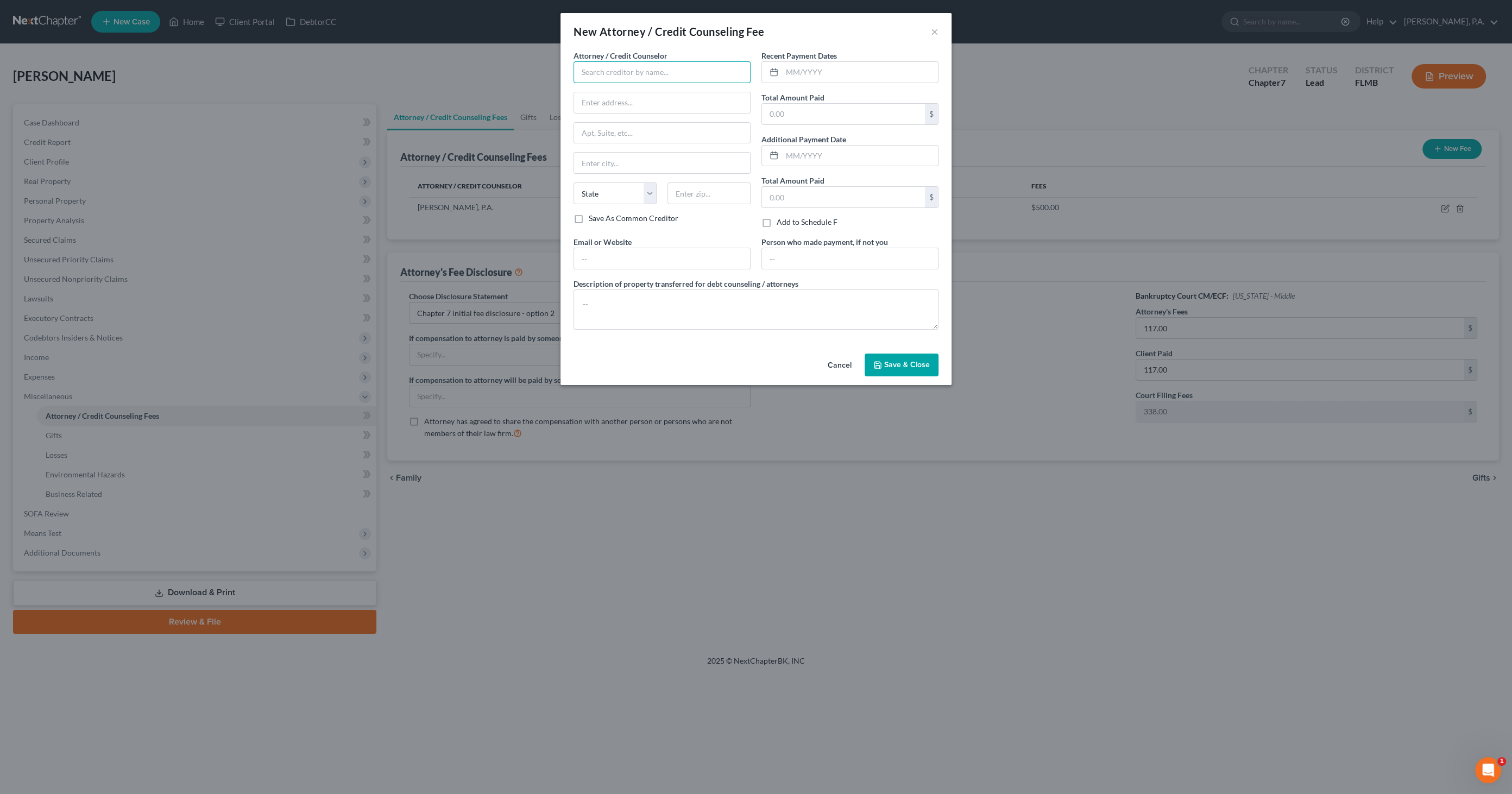
click at [594, 68] on input "text" at bounding box center [662, 72] width 177 height 22
drag, startPoint x: 613, startPoint y: 71, endPoint x: 616, endPoint y: 75, distance: 5.0
click at [613, 71] on input "text" at bounding box center [662, 72] width 177 height 22
type input "CC Advising, Inc."
click at [913, 72] on input "text" at bounding box center [859, 72] width 156 height 21
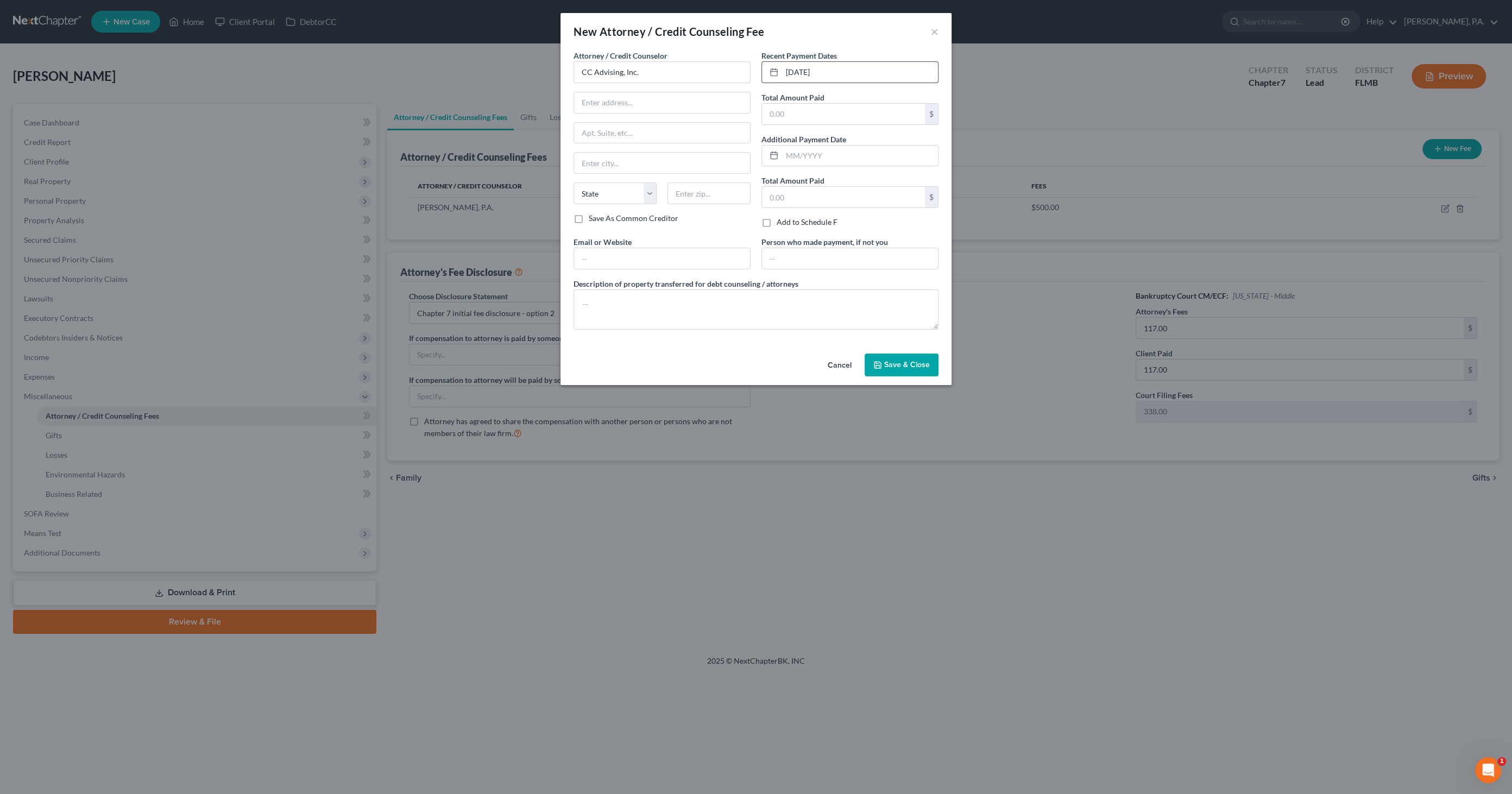
type input "[DATE]"
type input "14.95"
click at [682, 292] on textarea at bounding box center [756, 310] width 365 height 40
type textarea "Credit Counseling"
click at [922, 365] on span "Save & Close" at bounding box center [907, 364] width 45 height 9
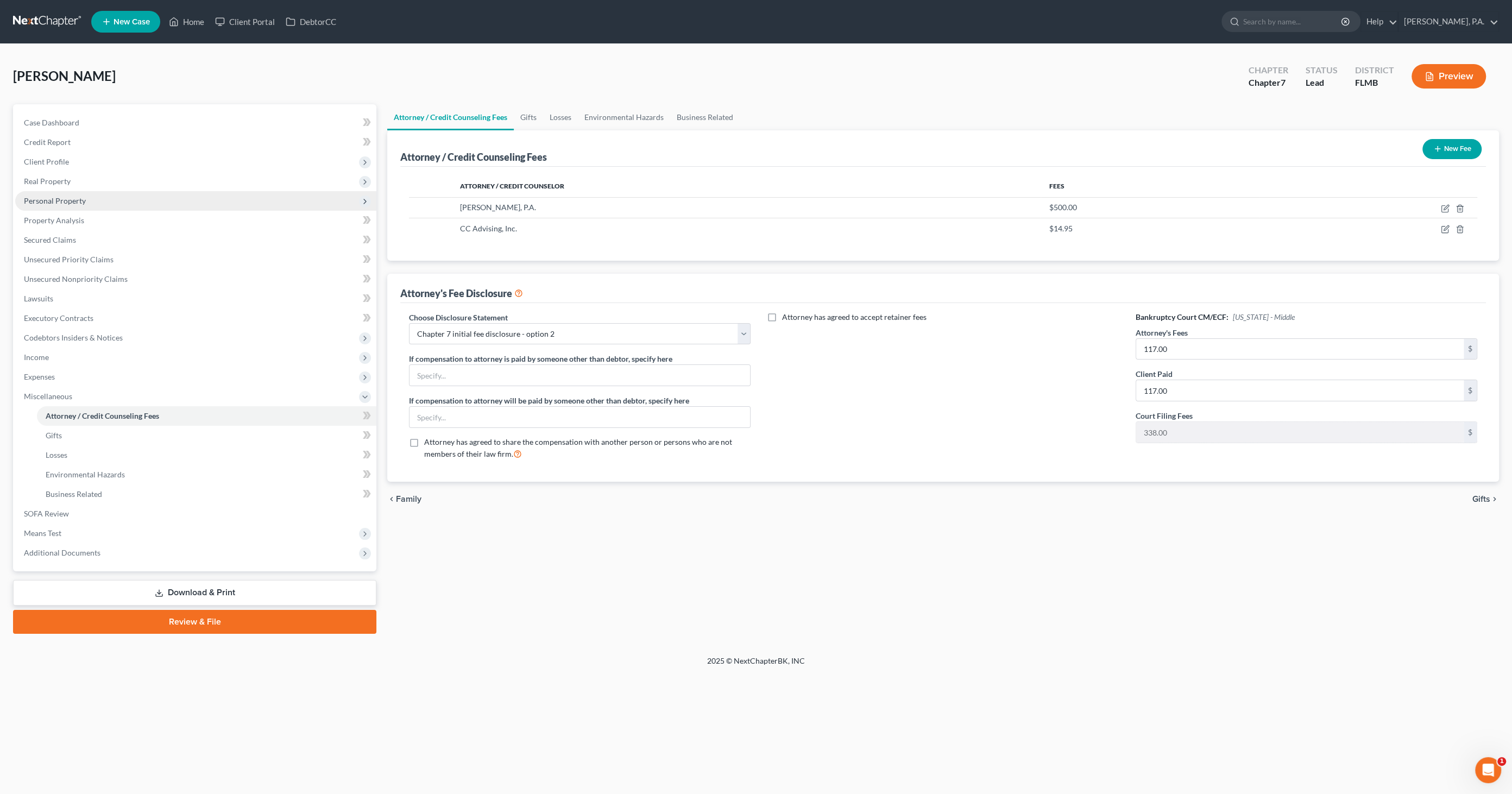
click at [60, 196] on span "Personal Property" at bounding box center [55, 200] width 62 height 9
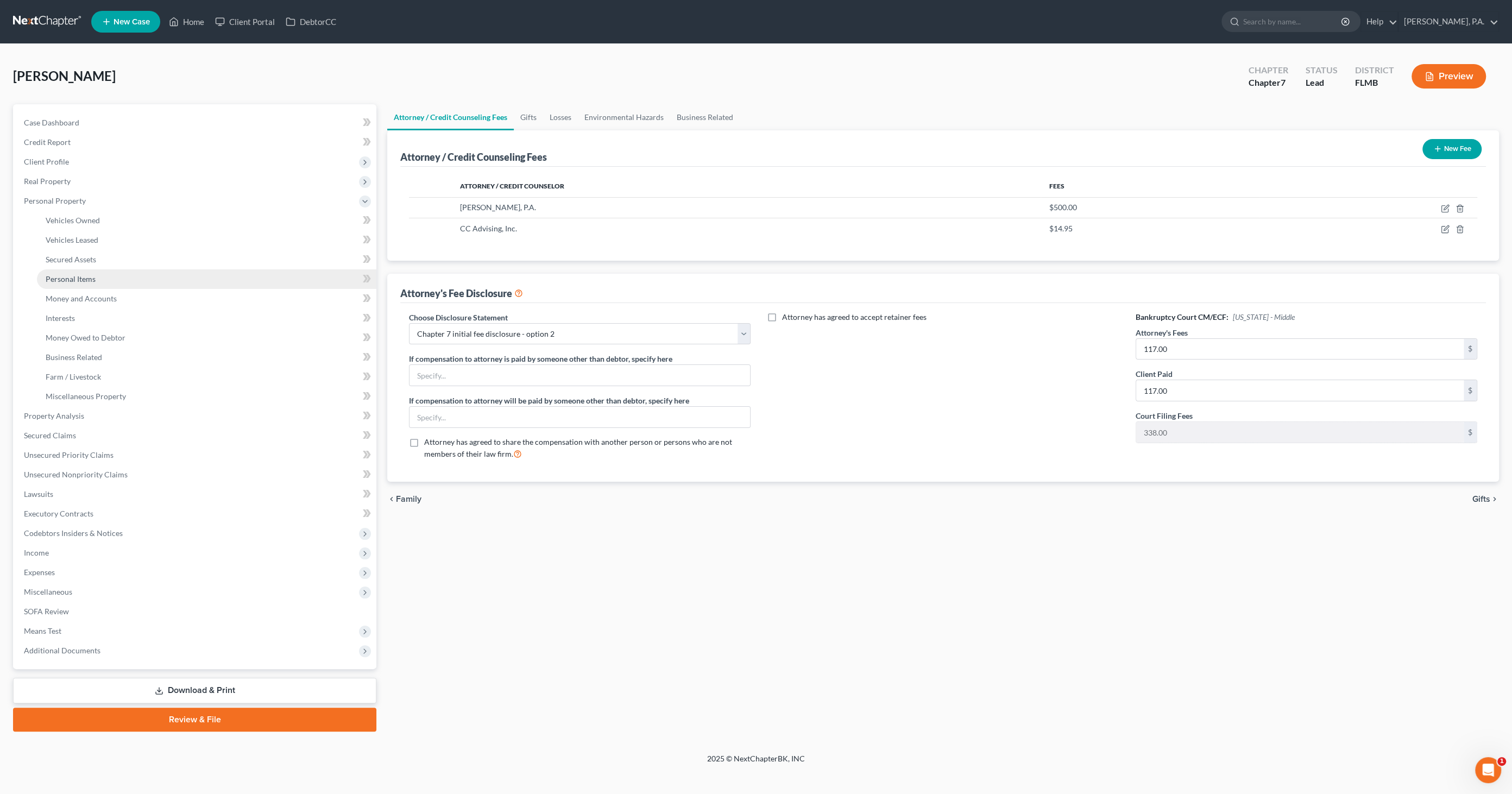
click at [78, 281] on span "Personal Items" at bounding box center [70, 279] width 50 height 9
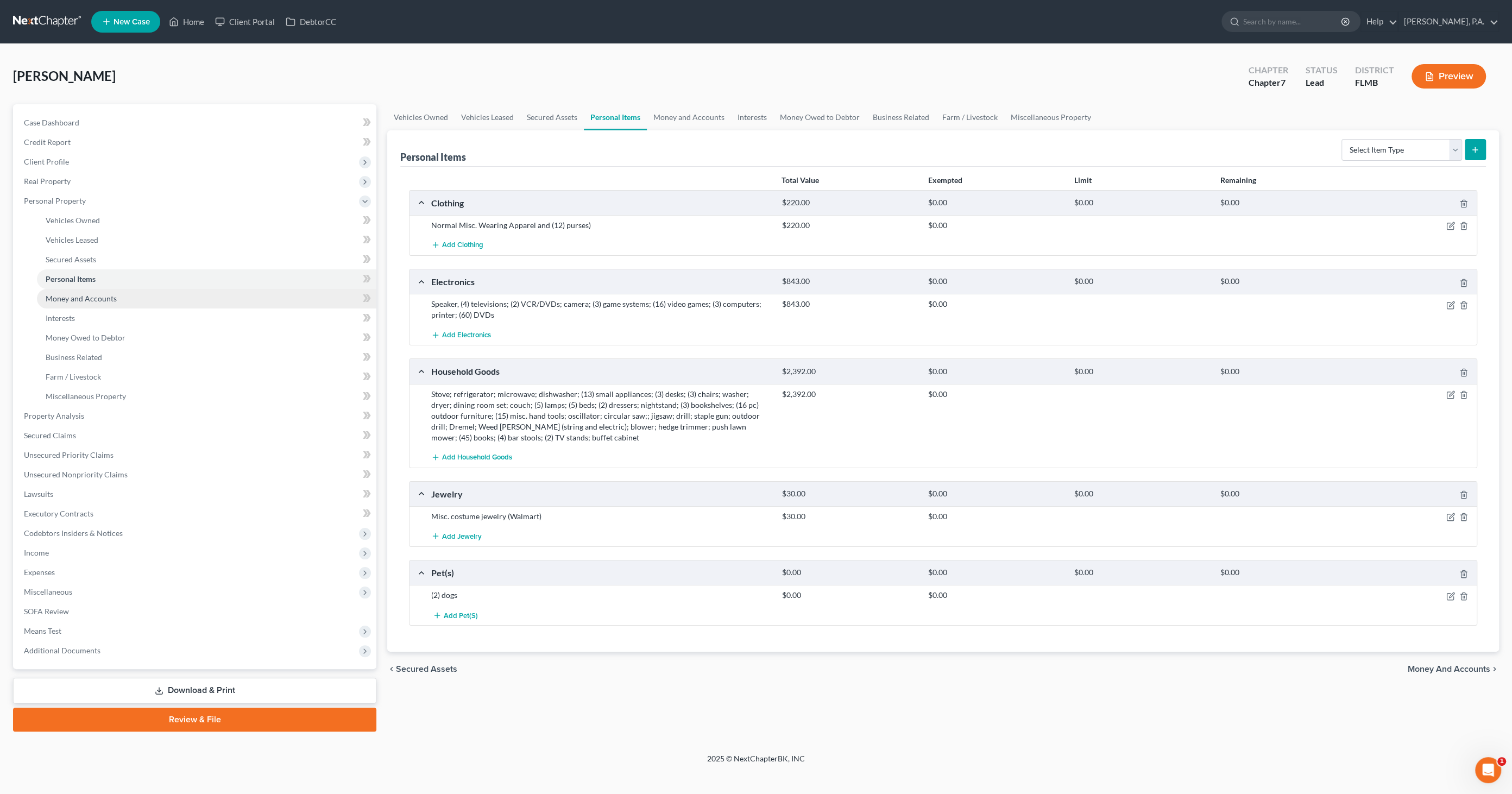
click at [73, 298] on span "Money and Accounts" at bounding box center [81, 298] width 71 height 9
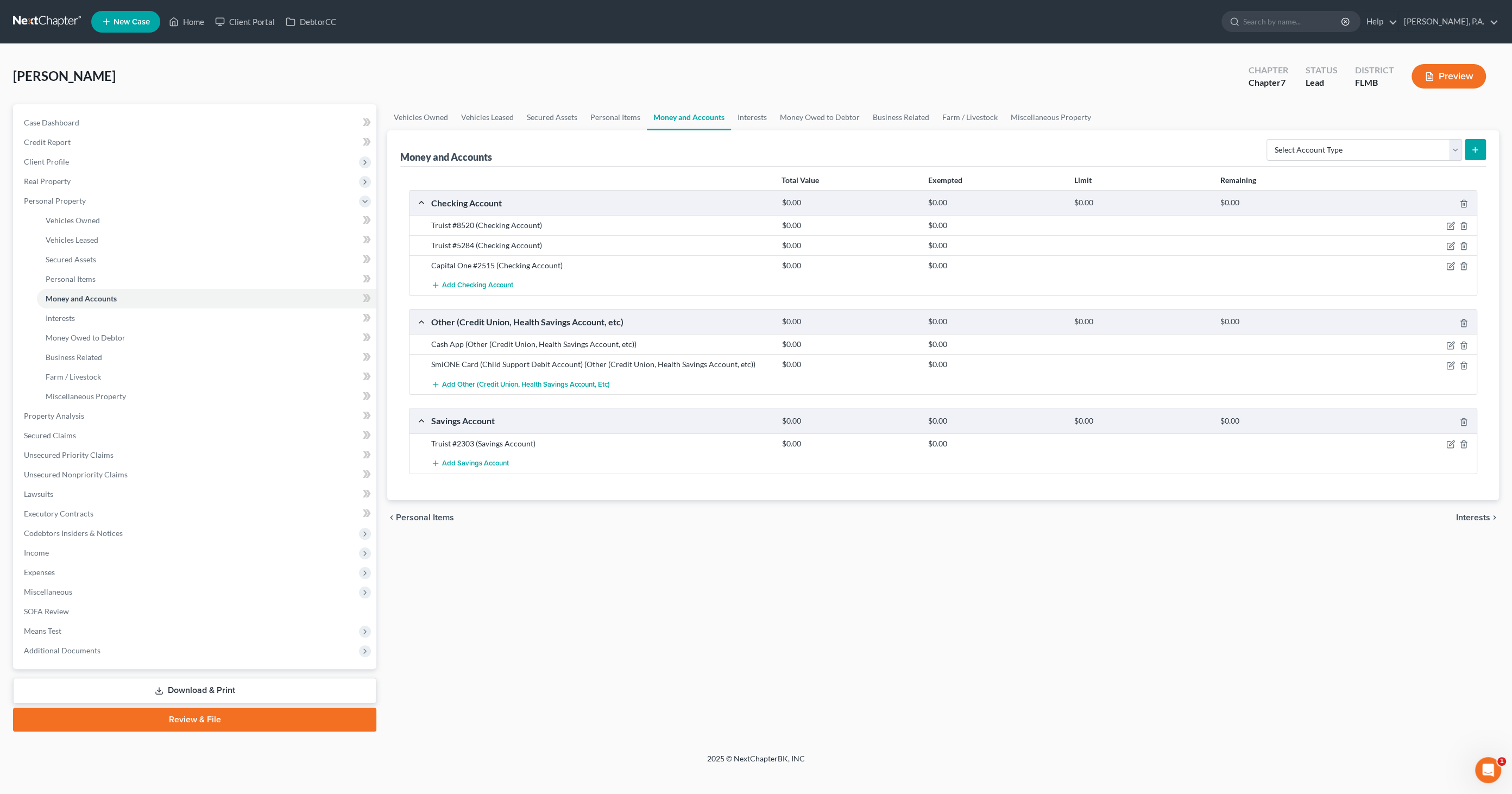
drag, startPoint x: 228, startPoint y: 690, endPoint x: 231, endPoint y: 681, distance: 9.5
click at [228, 690] on link "Download & Print" at bounding box center [194, 690] width 363 height 25
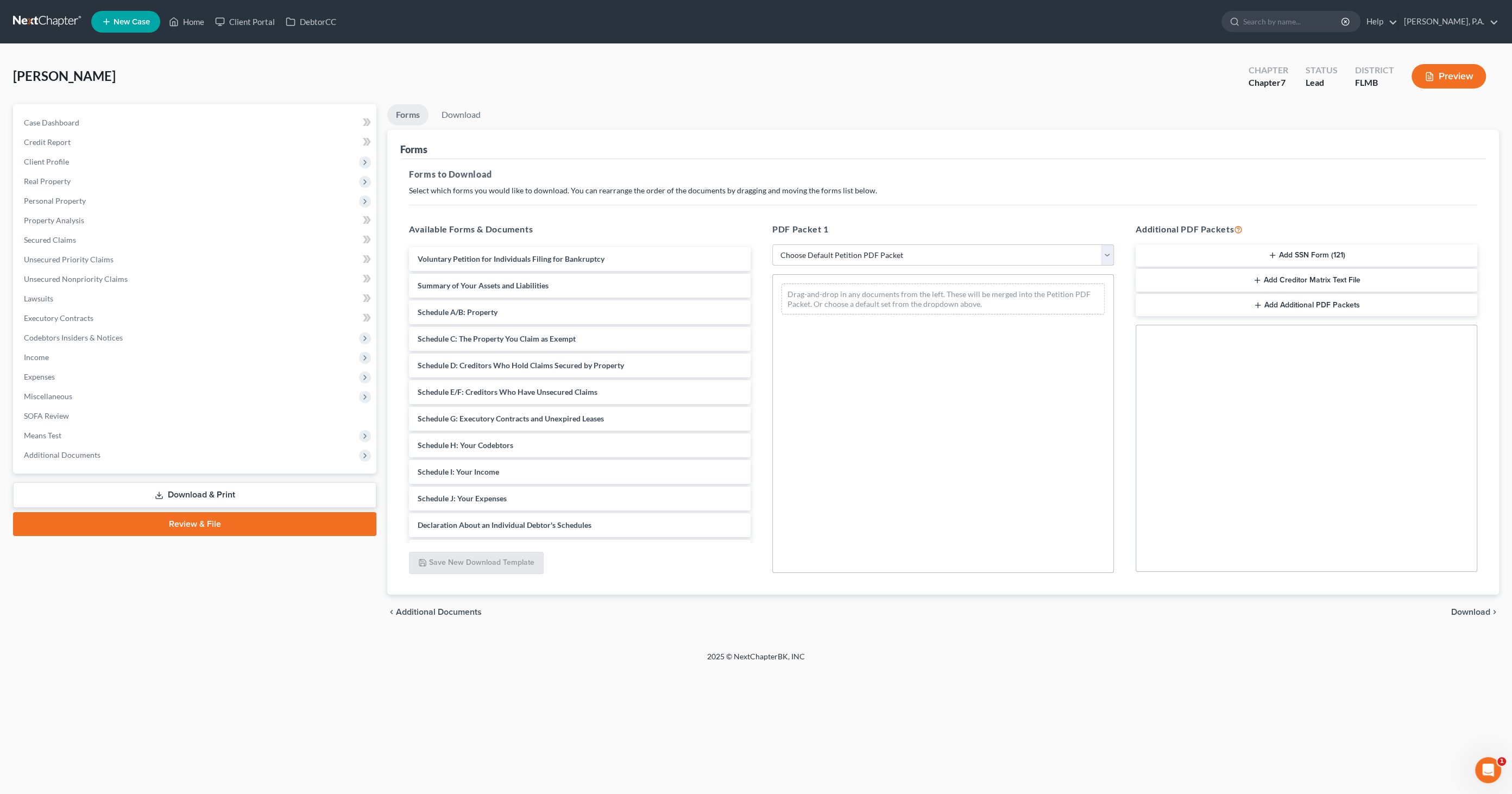
click at [827, 248] on select "Choose Default Petition PDF Packet Complete Bankruptcy Petition (all forms and …" at bounding box center [943, 255] width 342 height 22
select select "0"
click at [772, 244] on select "Choose Default Petition PDF Packet Complete Bankruptcy Petition (all forms and …" at bounding box center [943, 255] width 342 height 22
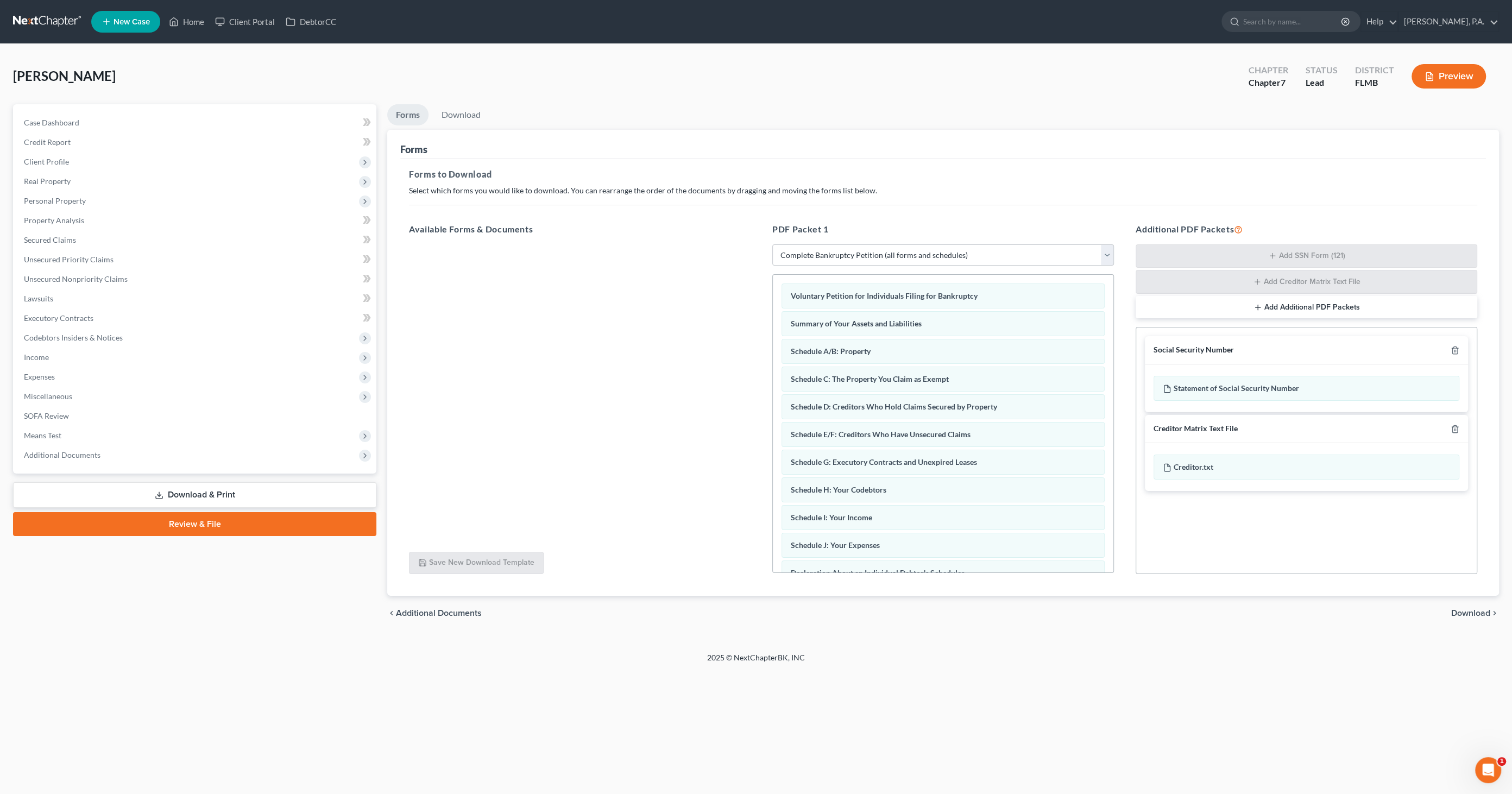
click at [1240, 611] on span "Download" at bounding box center [1470, 613] width 39 height 9
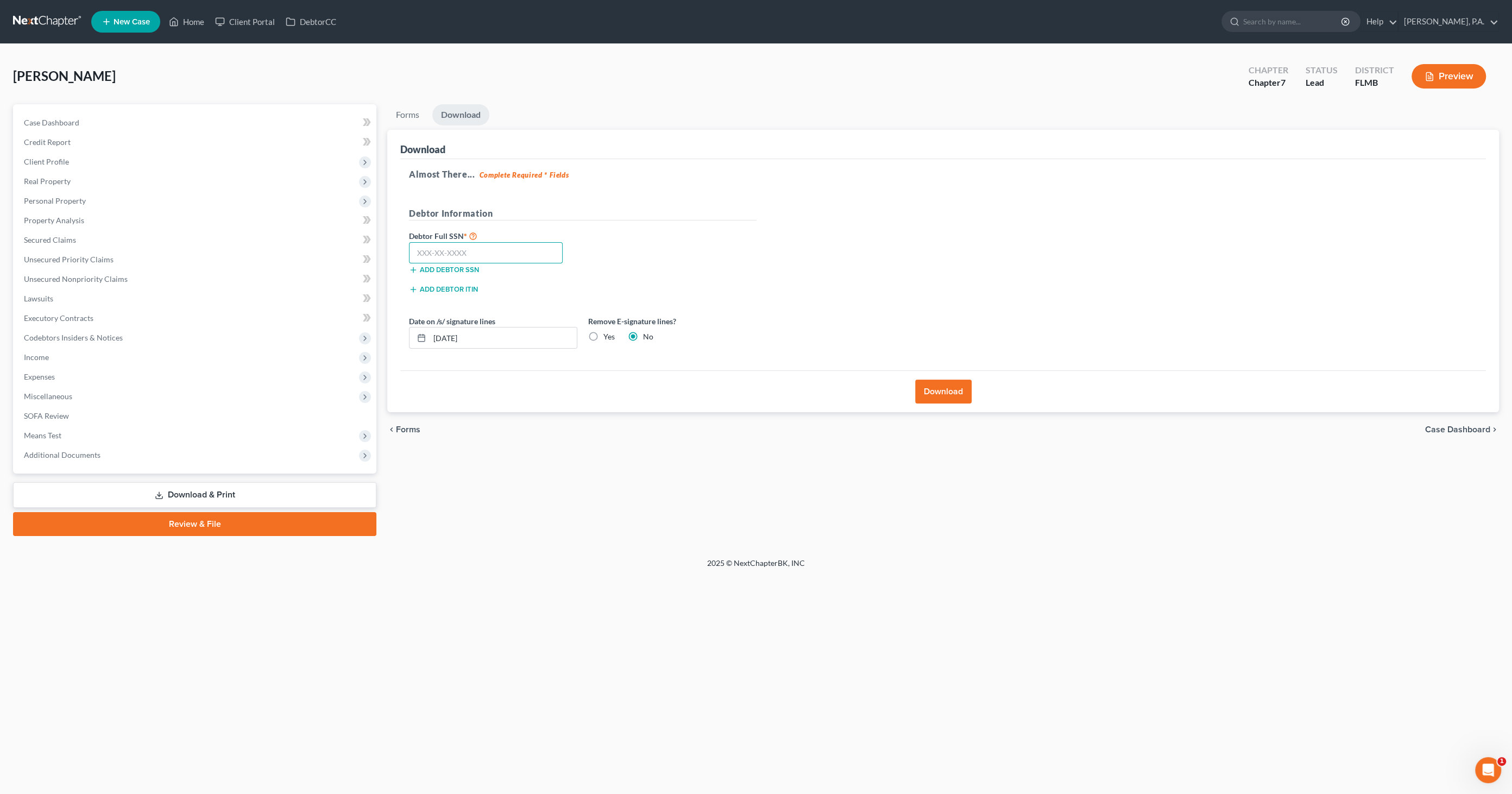
click at [409, 243] on input "text" at bounding box center [486, 253] width 154 height 22
click at [488, 251] on input "text" at bounding box center [486, 253] width 154 height 22
type input "592-54-4246"
click at [603, 334] on label "Yes" at bounding box center [609, 337] width 12 height 11
click at [607, 334] on input "Yes" at bounding box center [611, 335] width 7 height 7
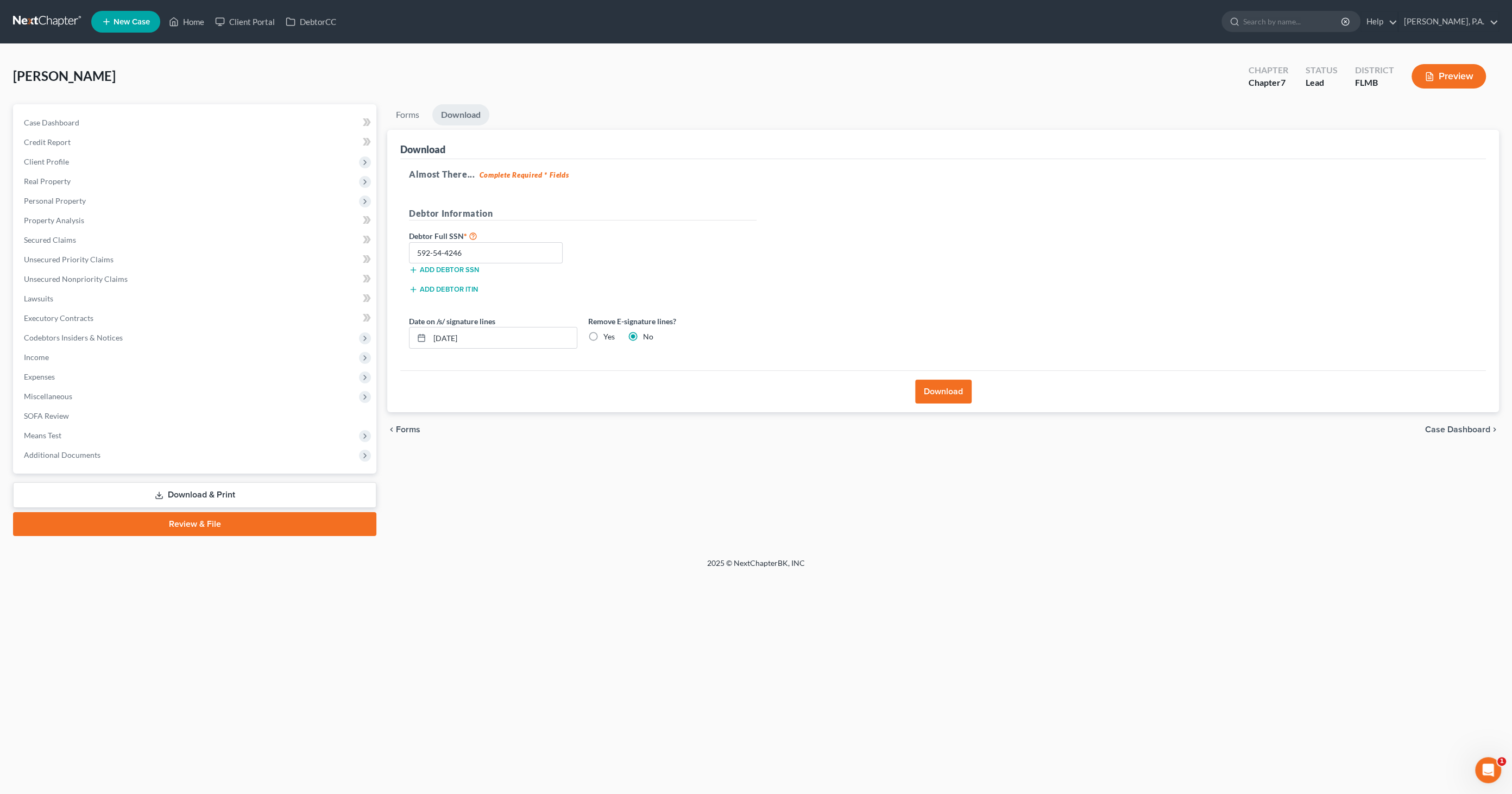
radio input "true"
radio input "false"
click at [936, 388] on button "Download" at bounding box center [943, 391] width 56 height 24
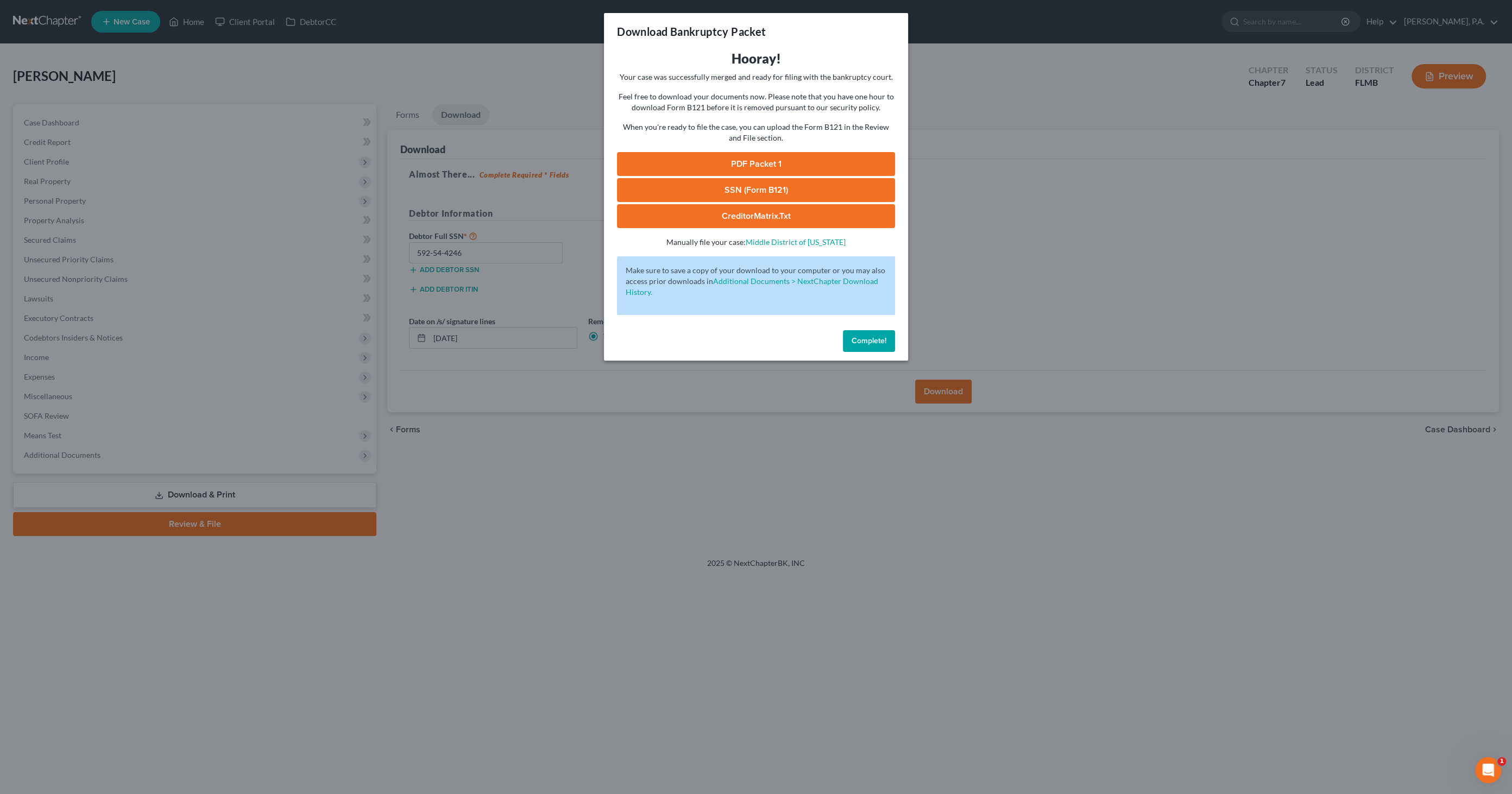
click at [762, 156] on link "PDF Packet 1" at bounding box center [756, 164] width 278 height 24
click at [780, 189] on link "SSN (Form B121)" at bounding box center [756, 190] width 278 height 24
